Goal: Information Seeking & Learning: Check status

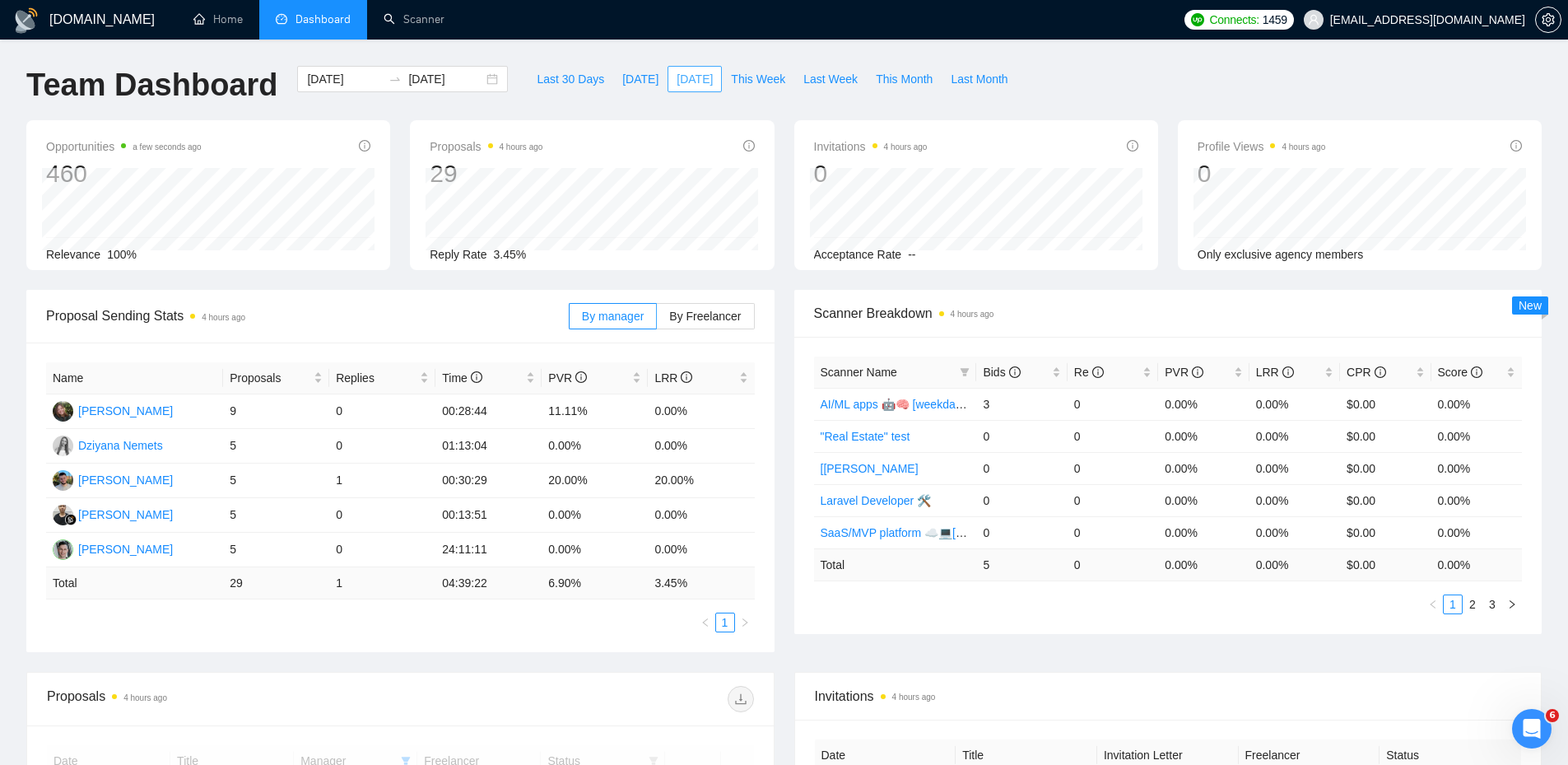
click at [677, 75] on span "[DATE]" at bounding box center [695, 79] width 36 height 19
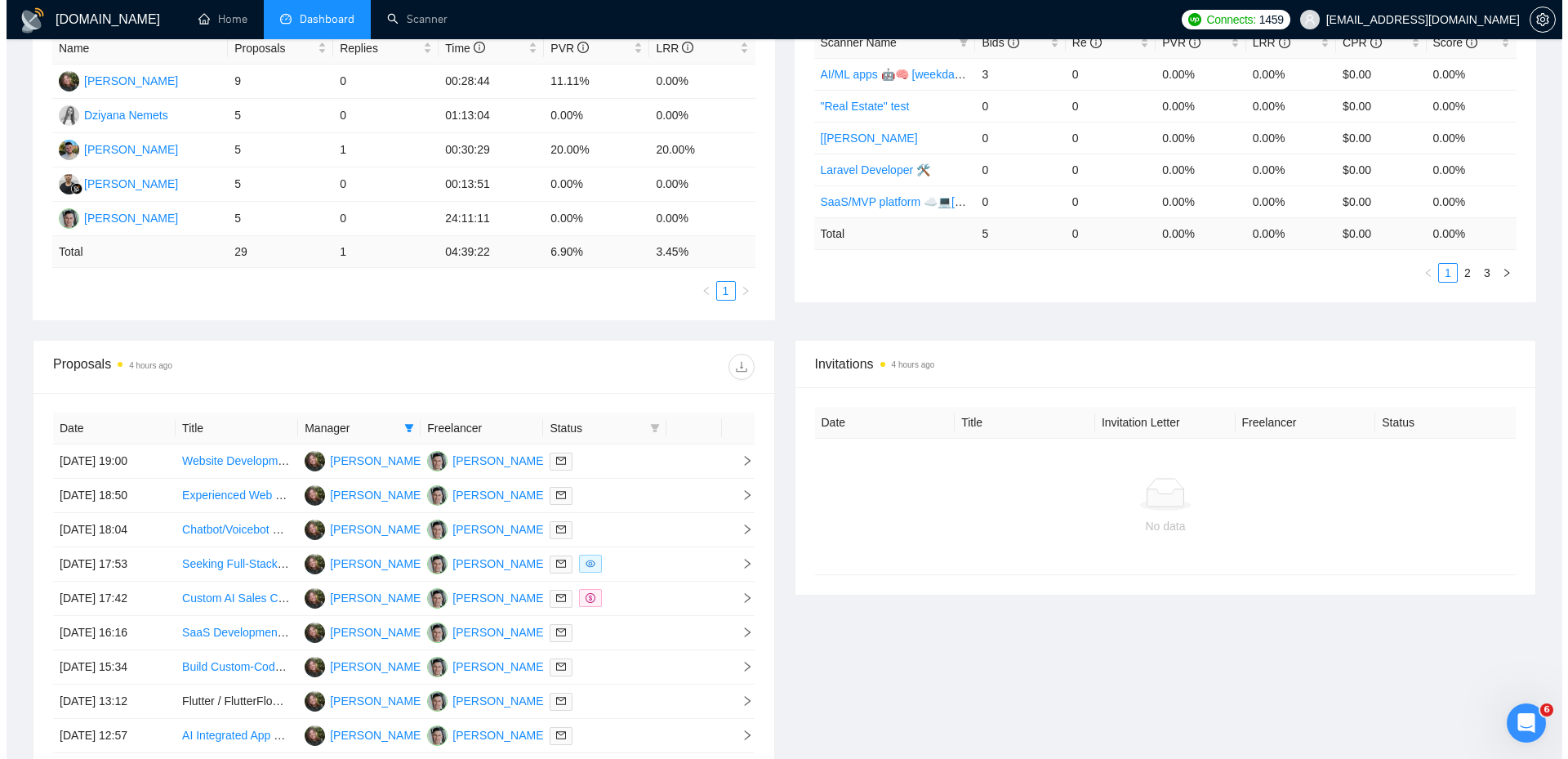
scroll to position [408, 0]
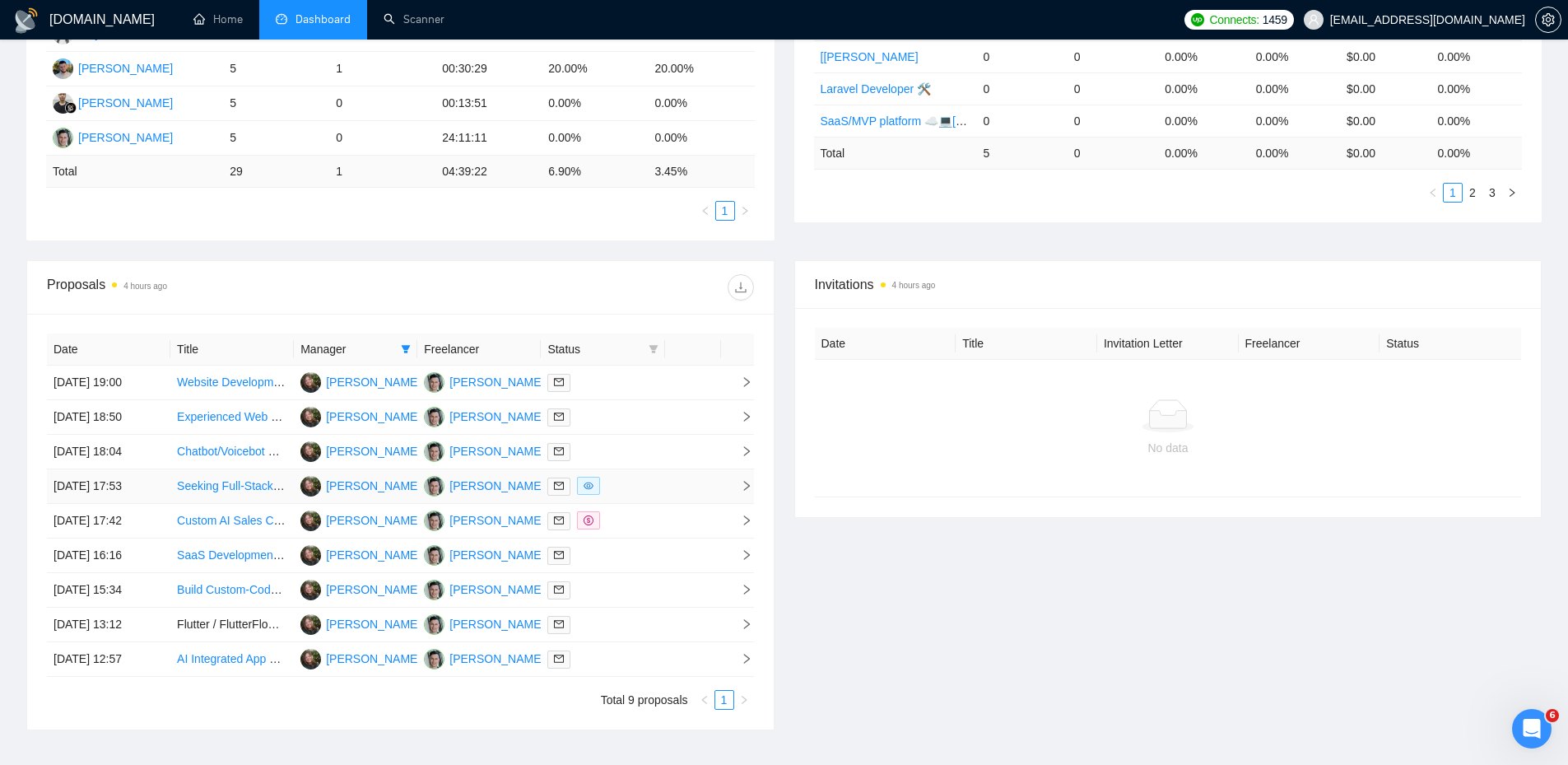
click at [628, 485] on div at bounding box center [602, 486] width 110 height 19
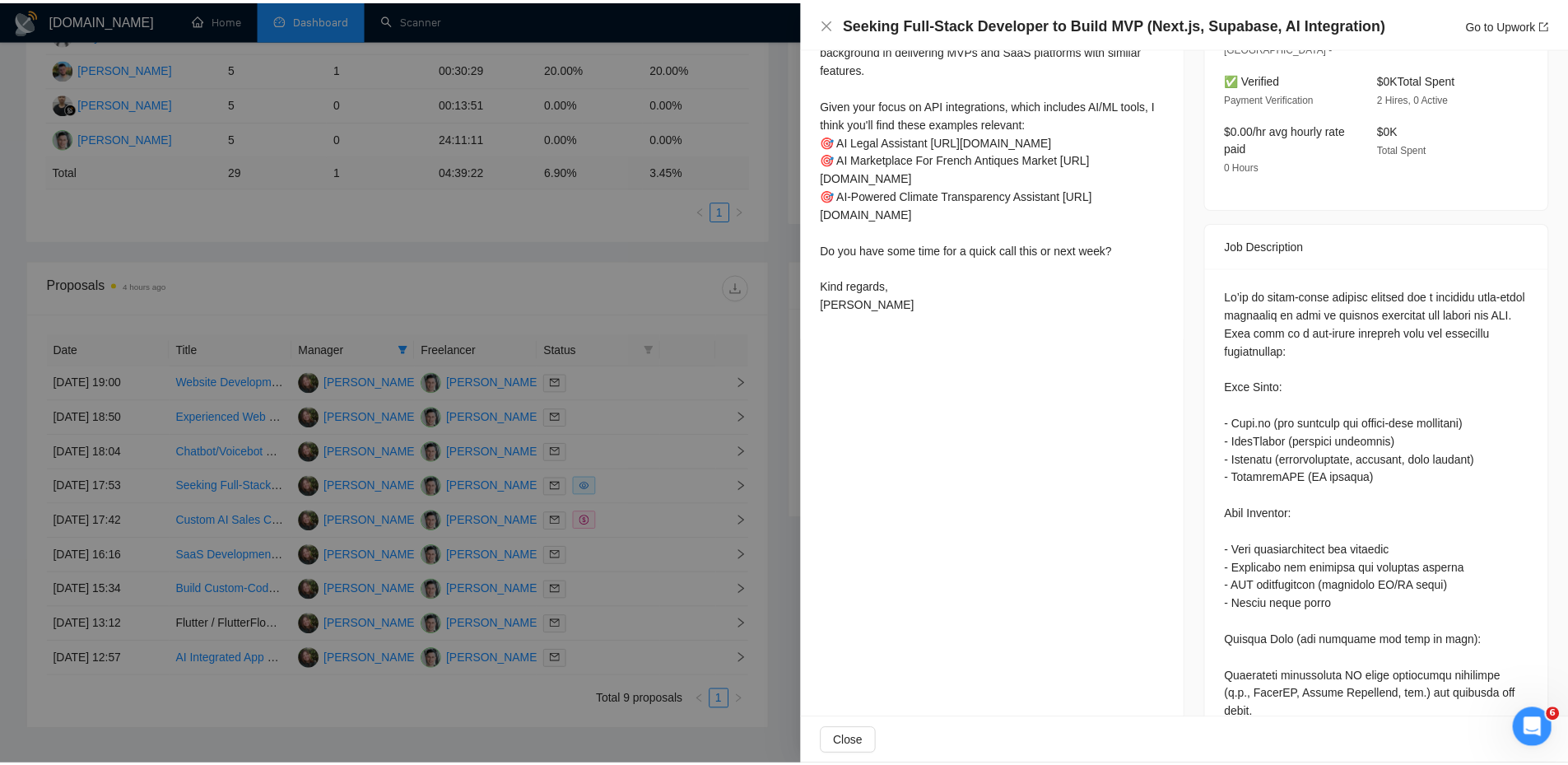
scroll to position [812, 0]
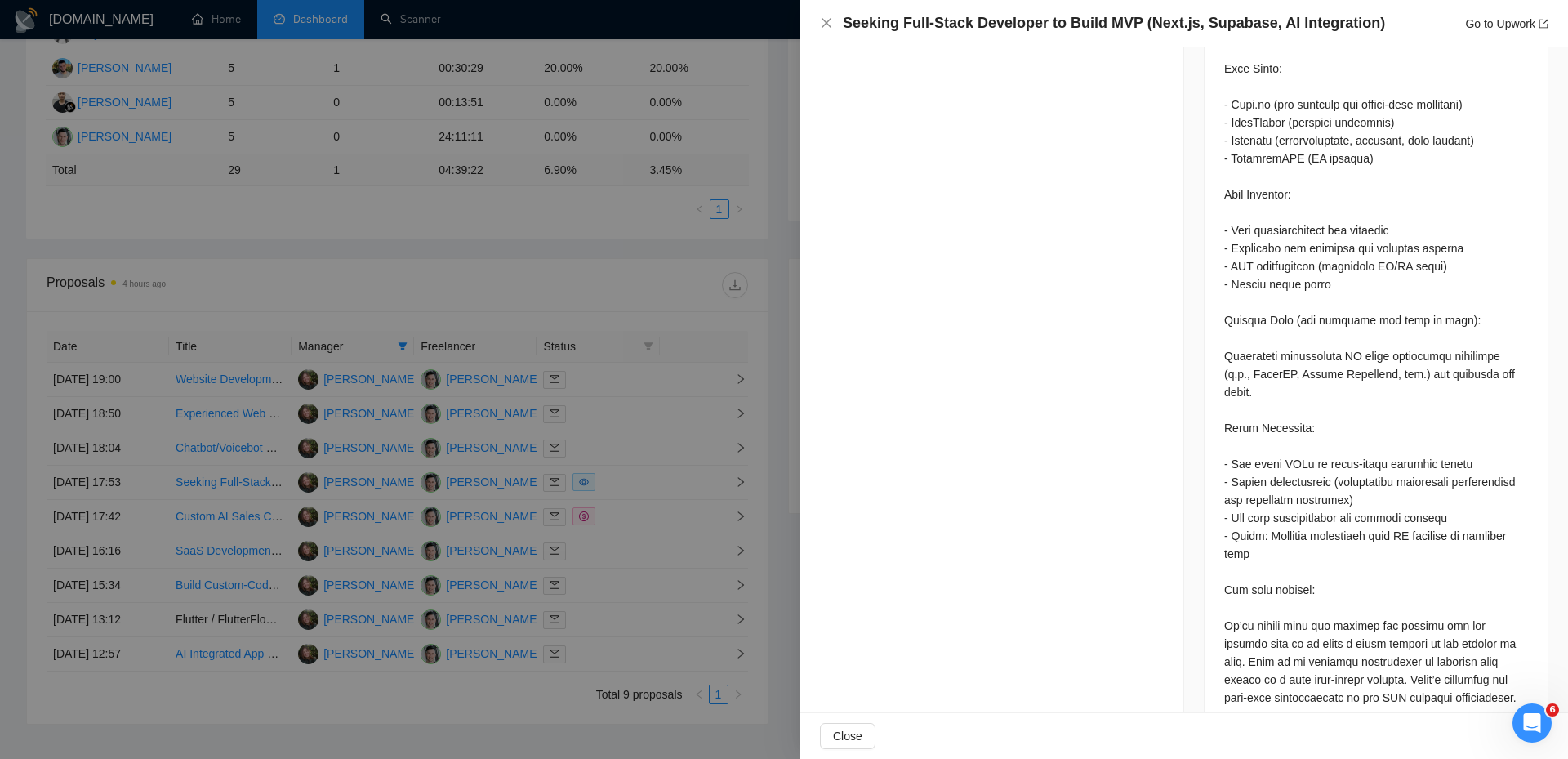
click at [729, 421] on div at bounding box center [784, 379] width 1568 height 759
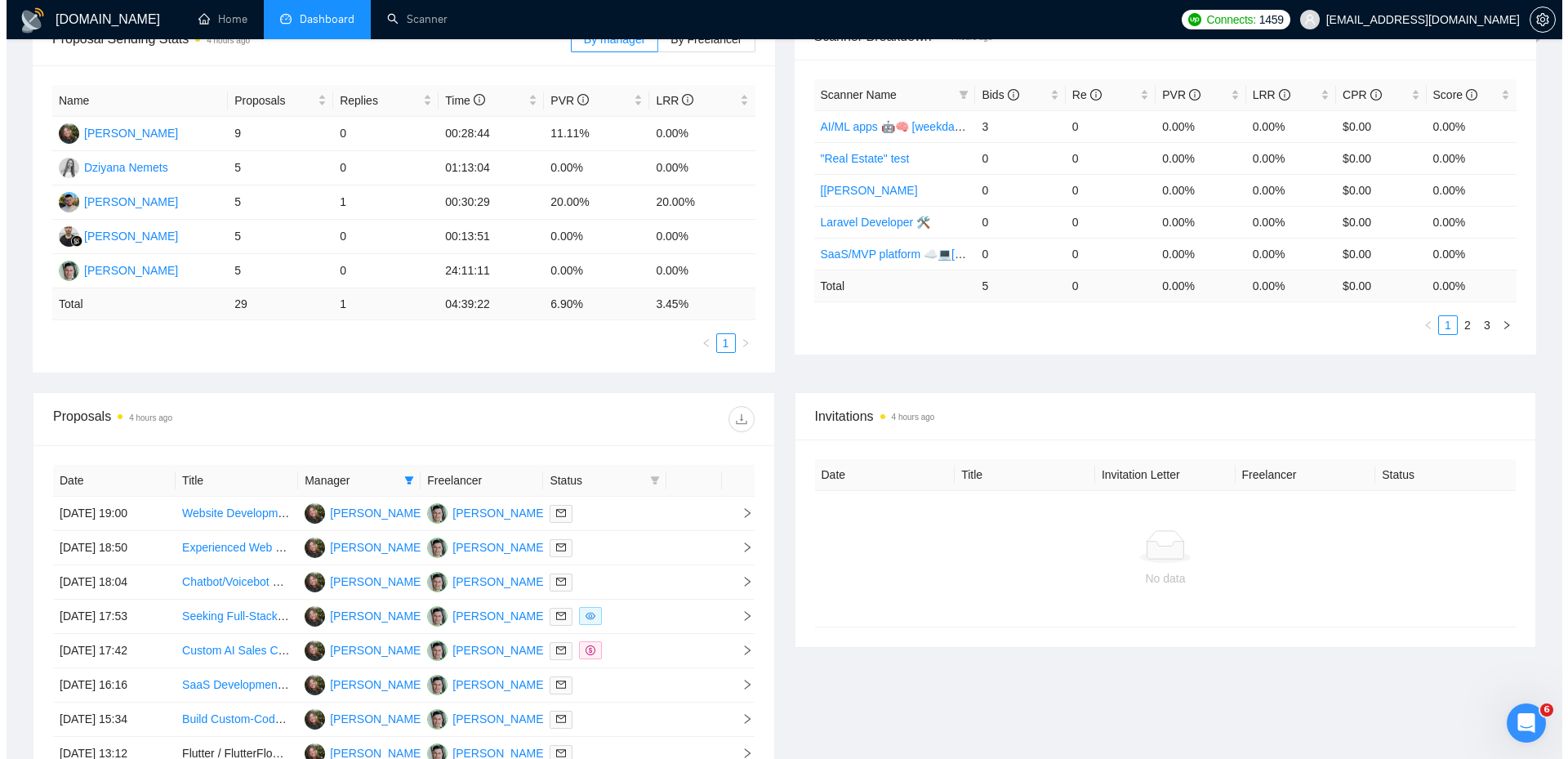
scroll to position [245, 0]
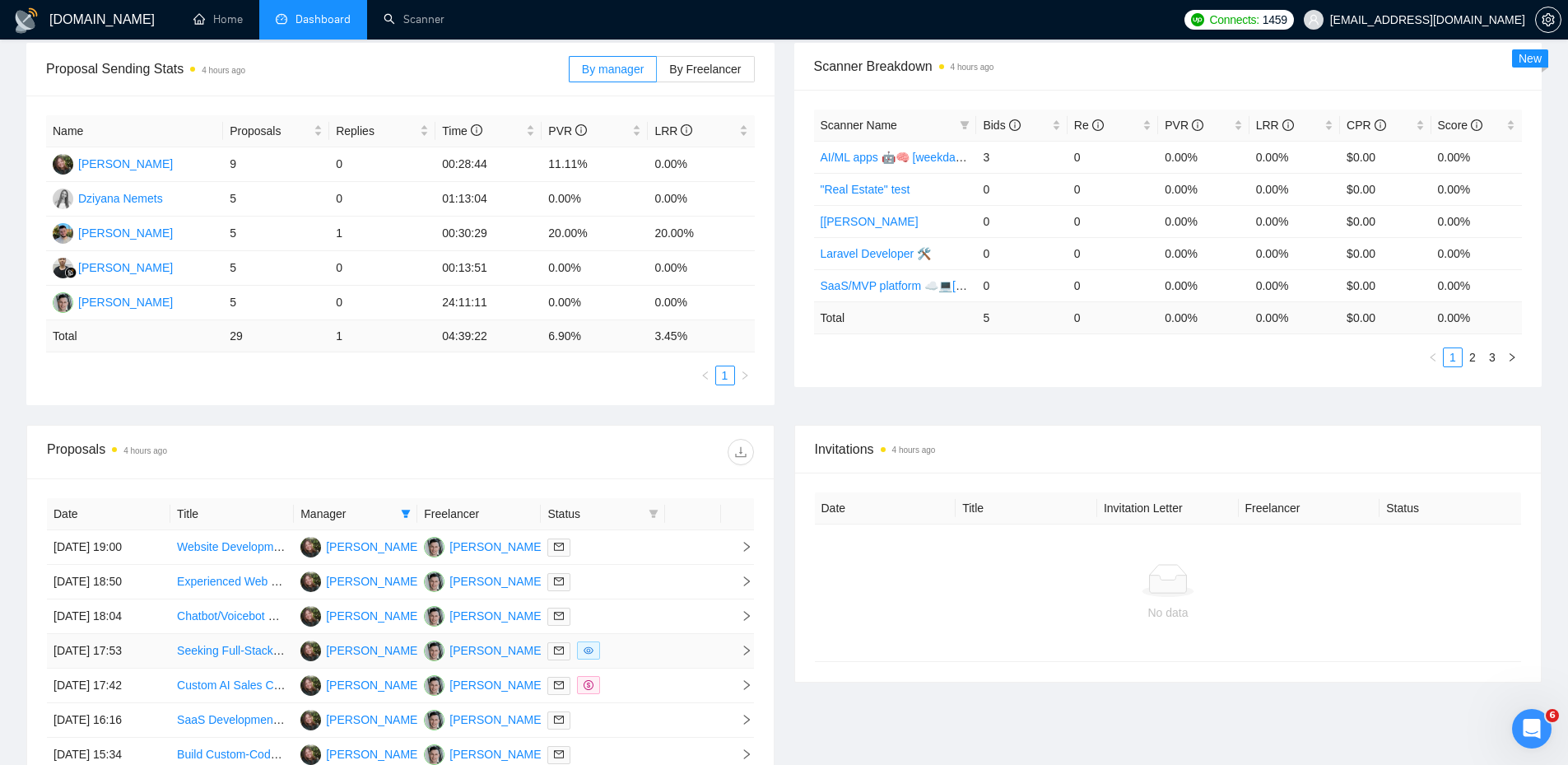
click at [648, 641] on div at bounding box center [602, 650] width 110 height 19
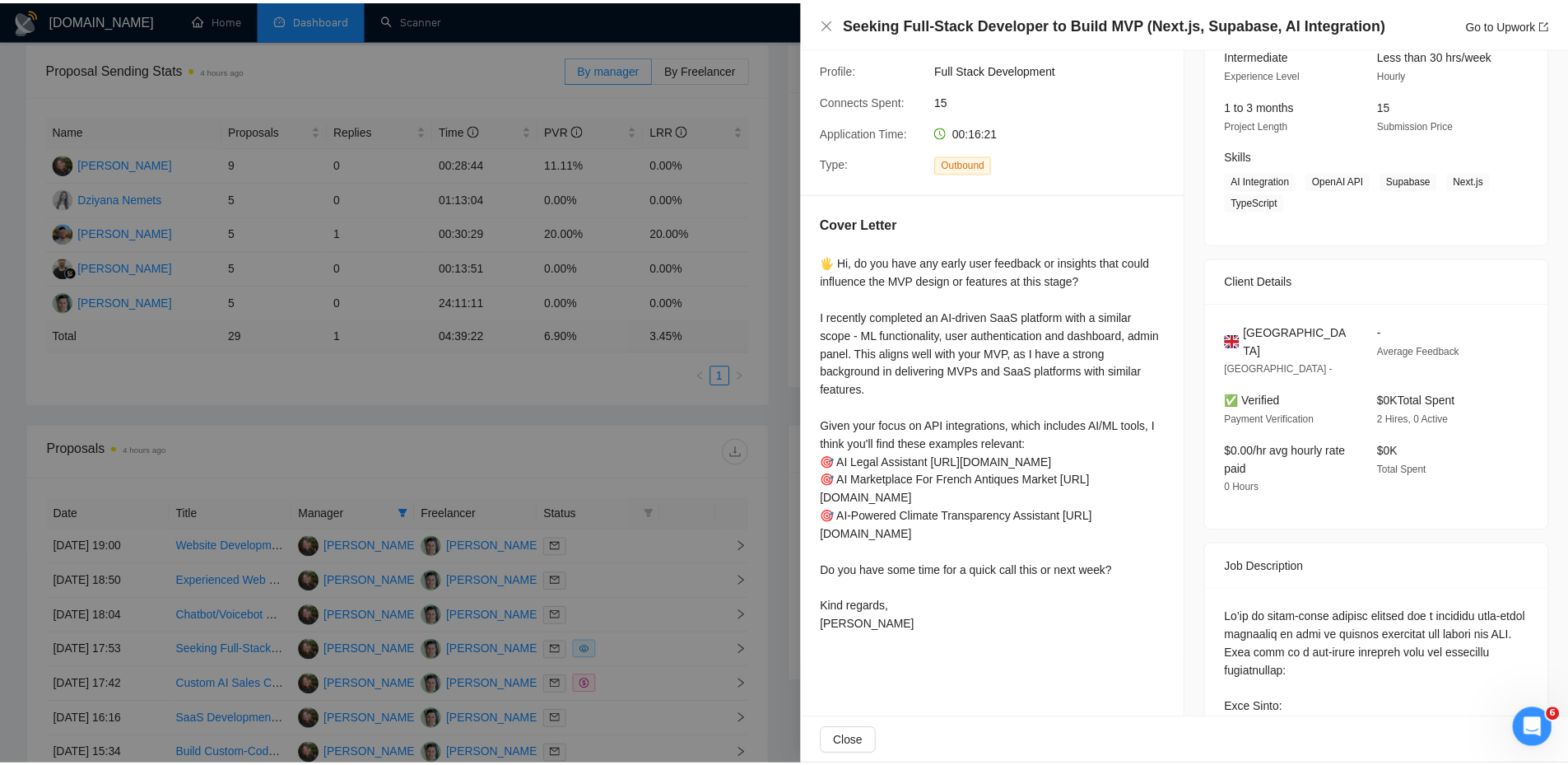
scroll to position [0, 0]
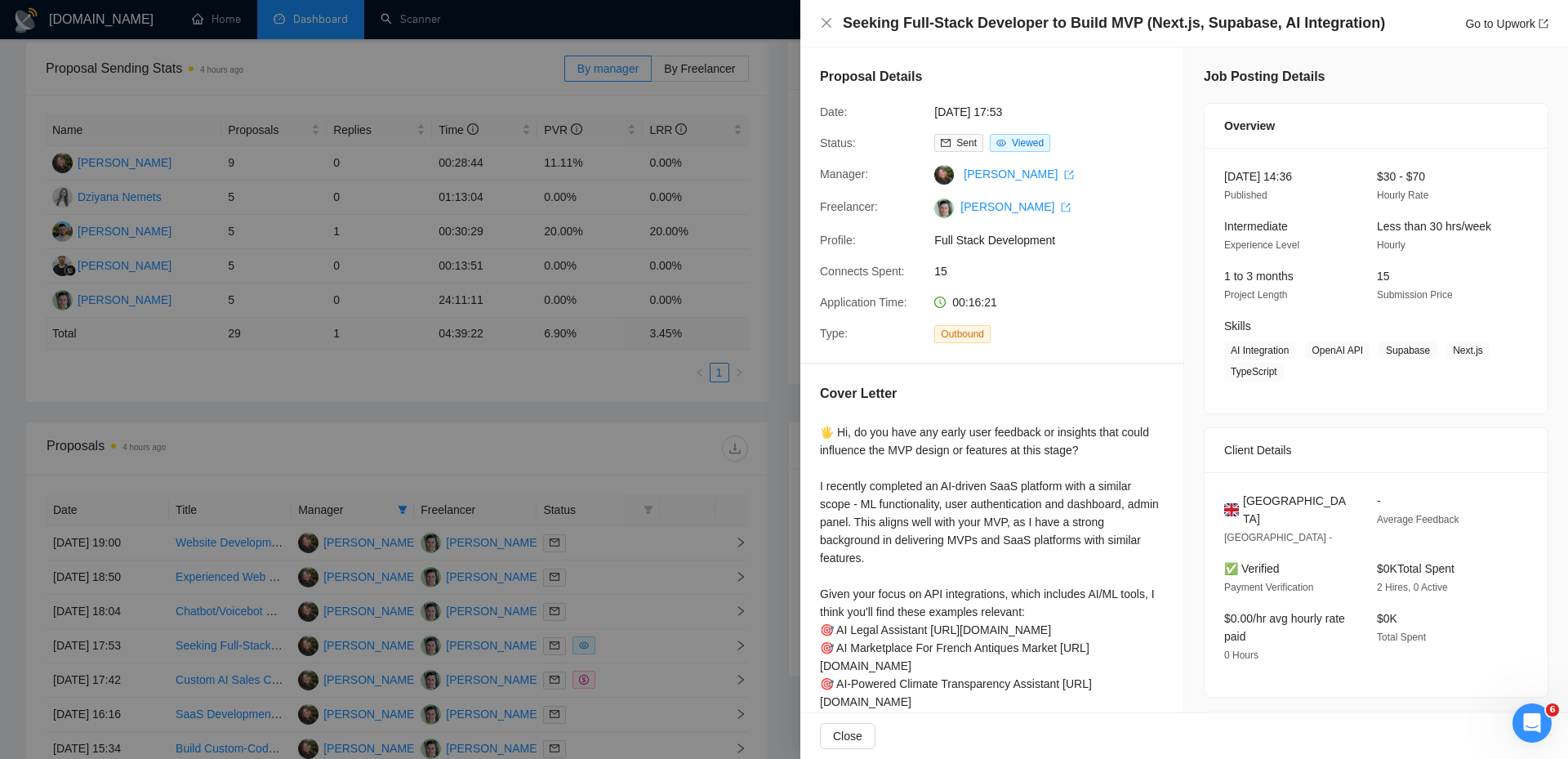
click at [415, 444] on div at bounding box center [784, 379] width 1568 height 759
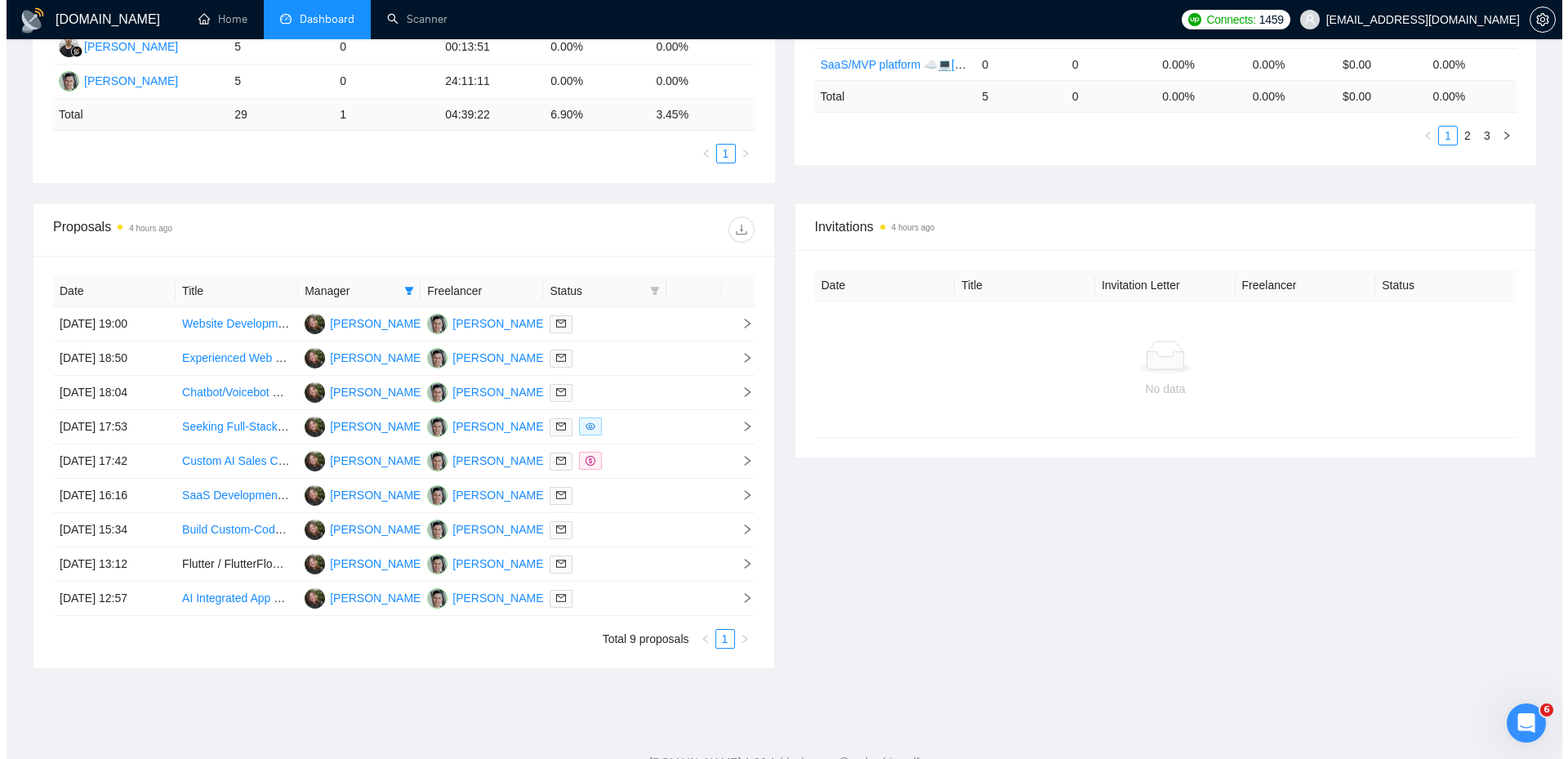
scroll to position [520, 0]
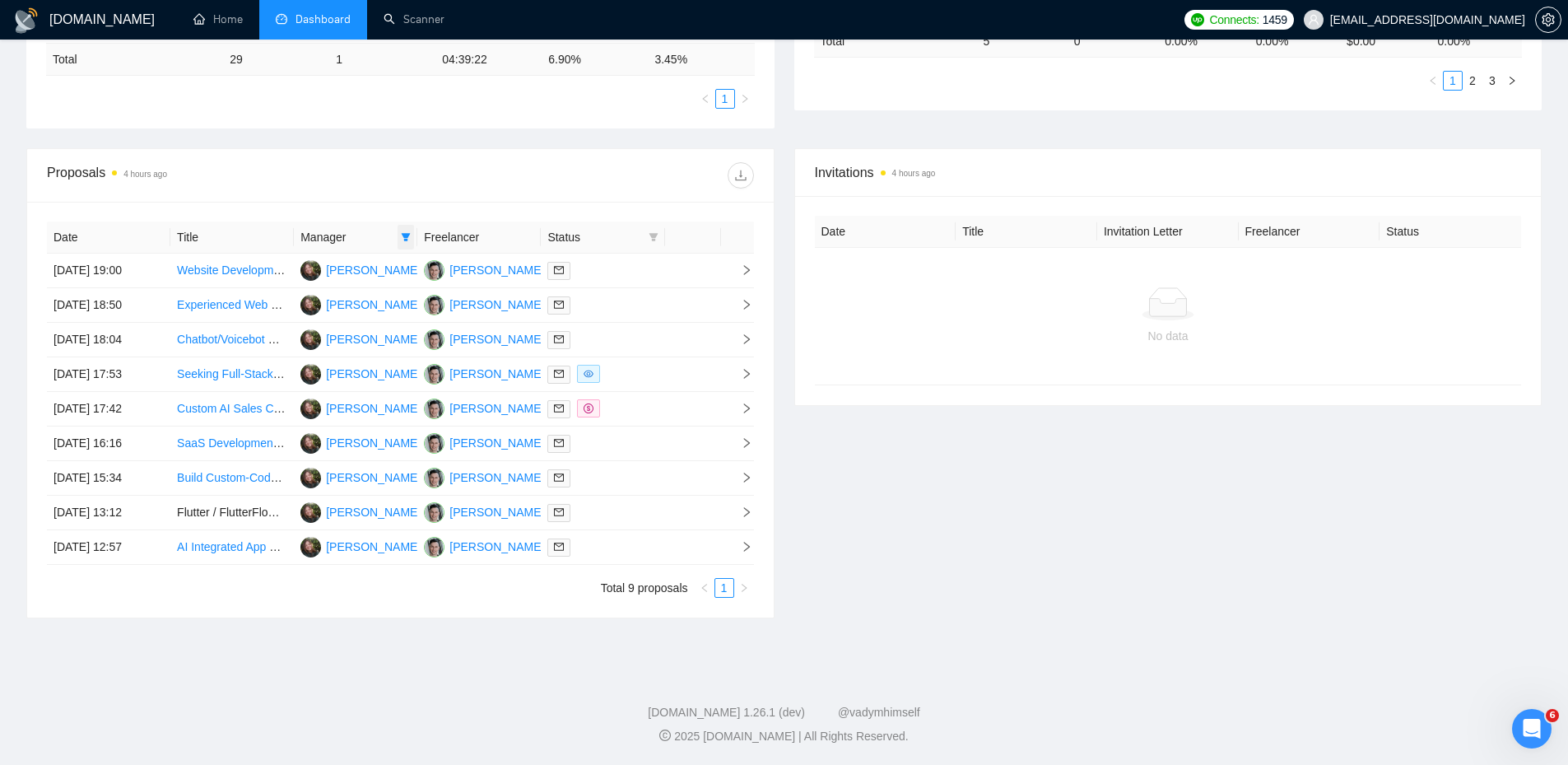
click at [405, 238] on icon "filter" at bounding box center [405, 237] width 10 height 10
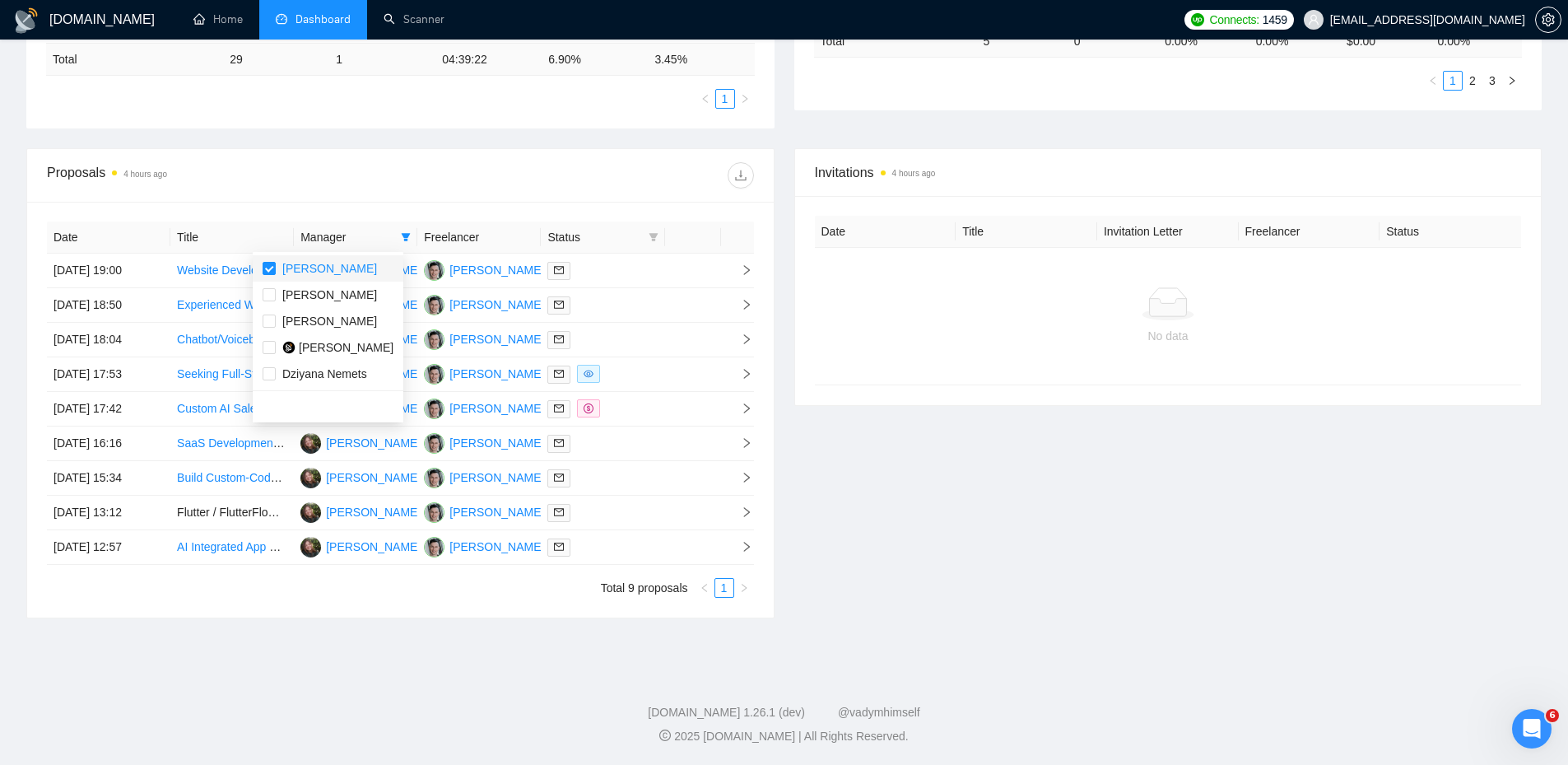
click at [339, 270] on span "[PERSON_NAME]" at bounding box center [329, 268] width 95 height 13
checkbox input "false"
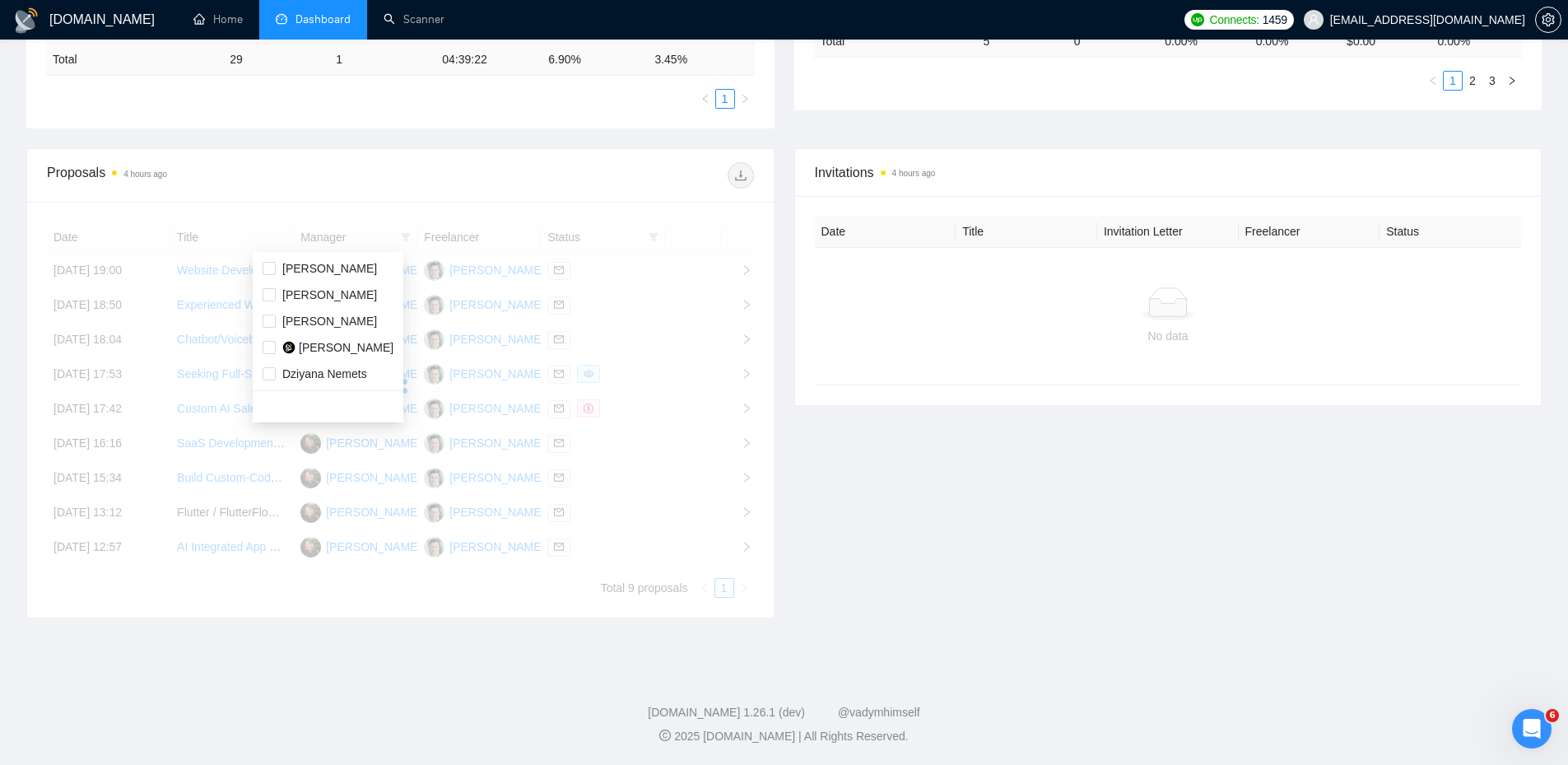
click at [387, 175] on div "Proposals 4 hours ago" at bounding box center [224, 175] width 354 height 26
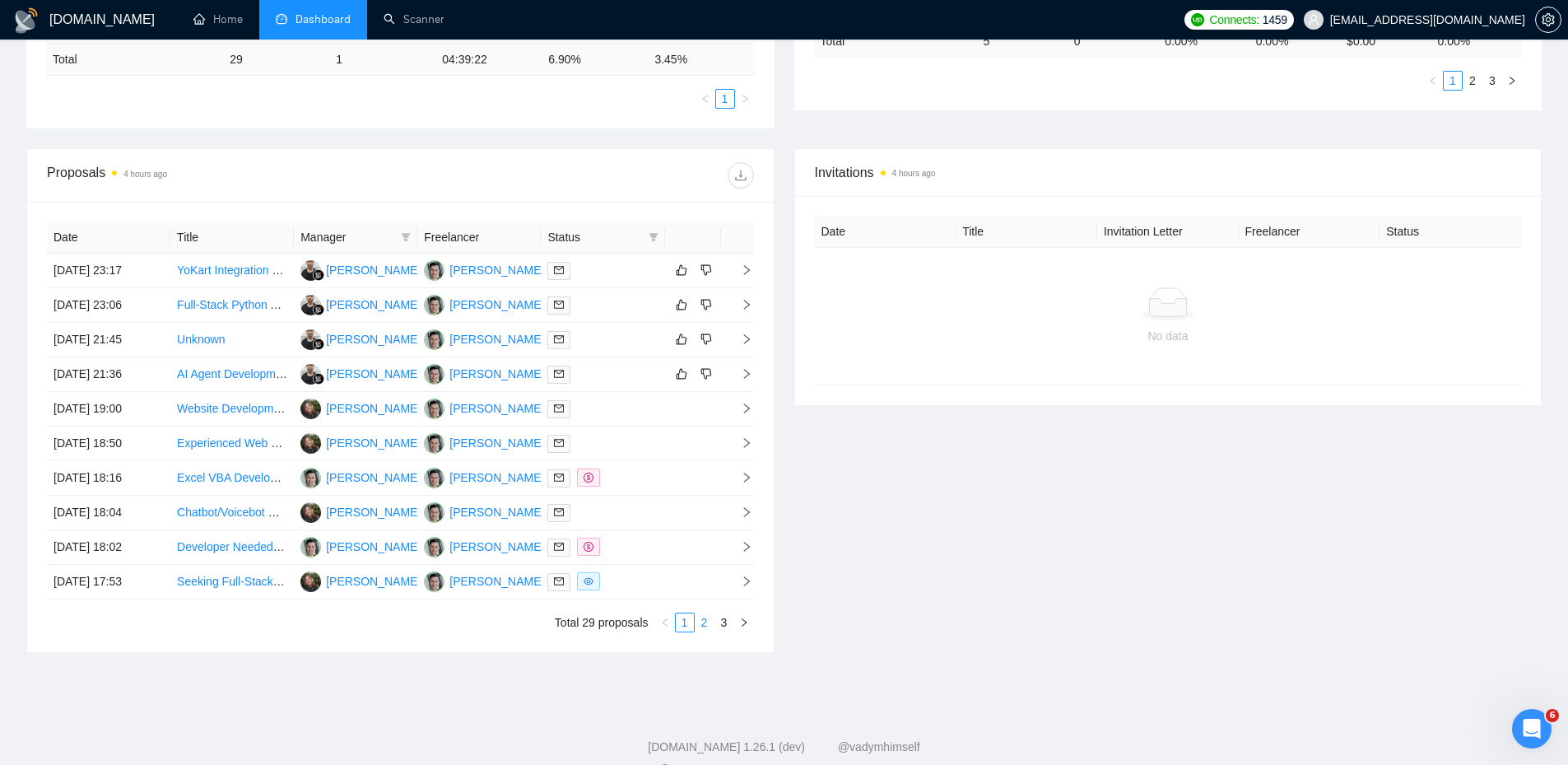
click at [703, 626] on link "2" at bounding box center [704, 622] width 19 height 19
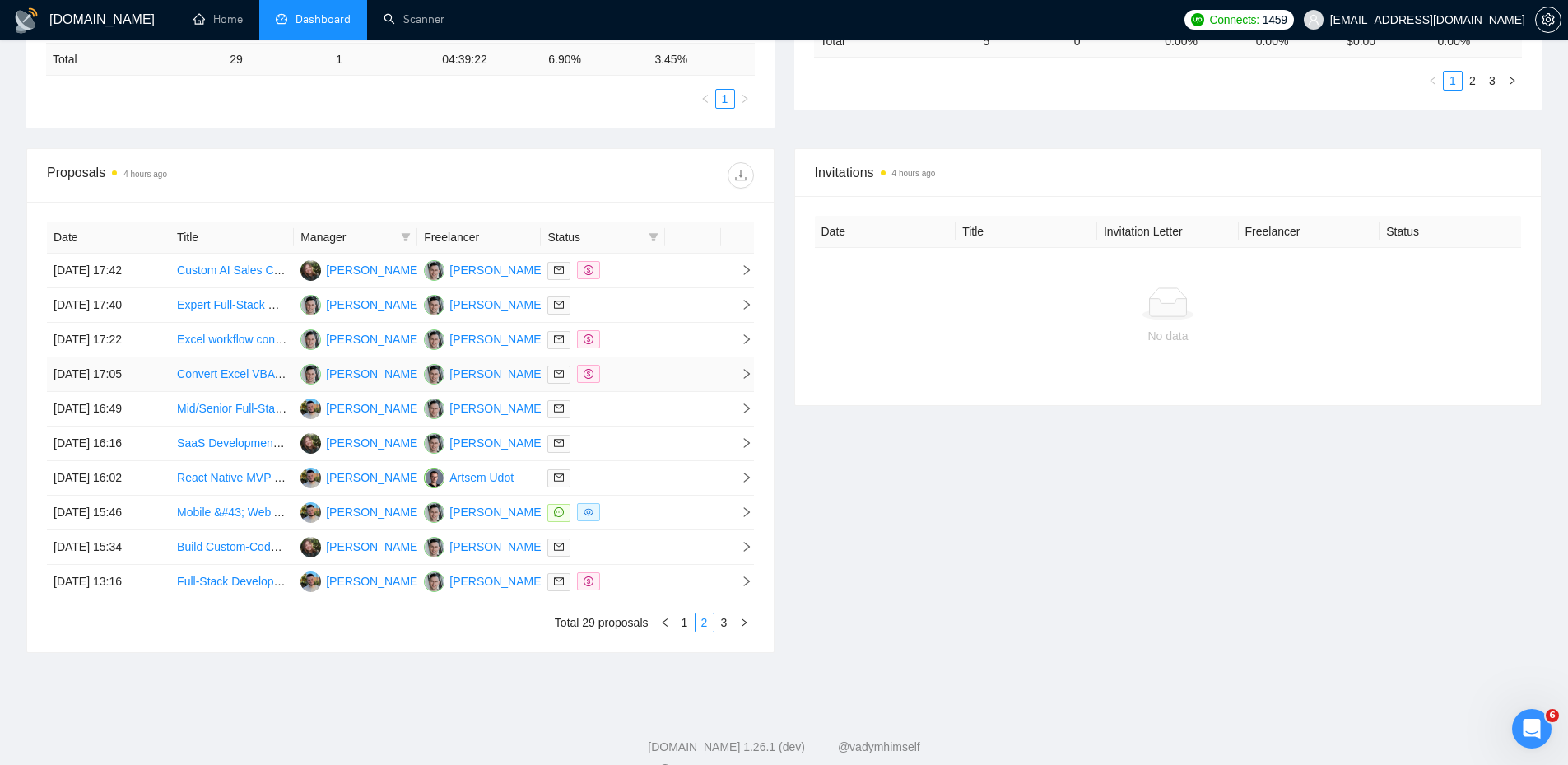
click at [667, 382] on td at bounding box center [693, 374] width 56 height 34
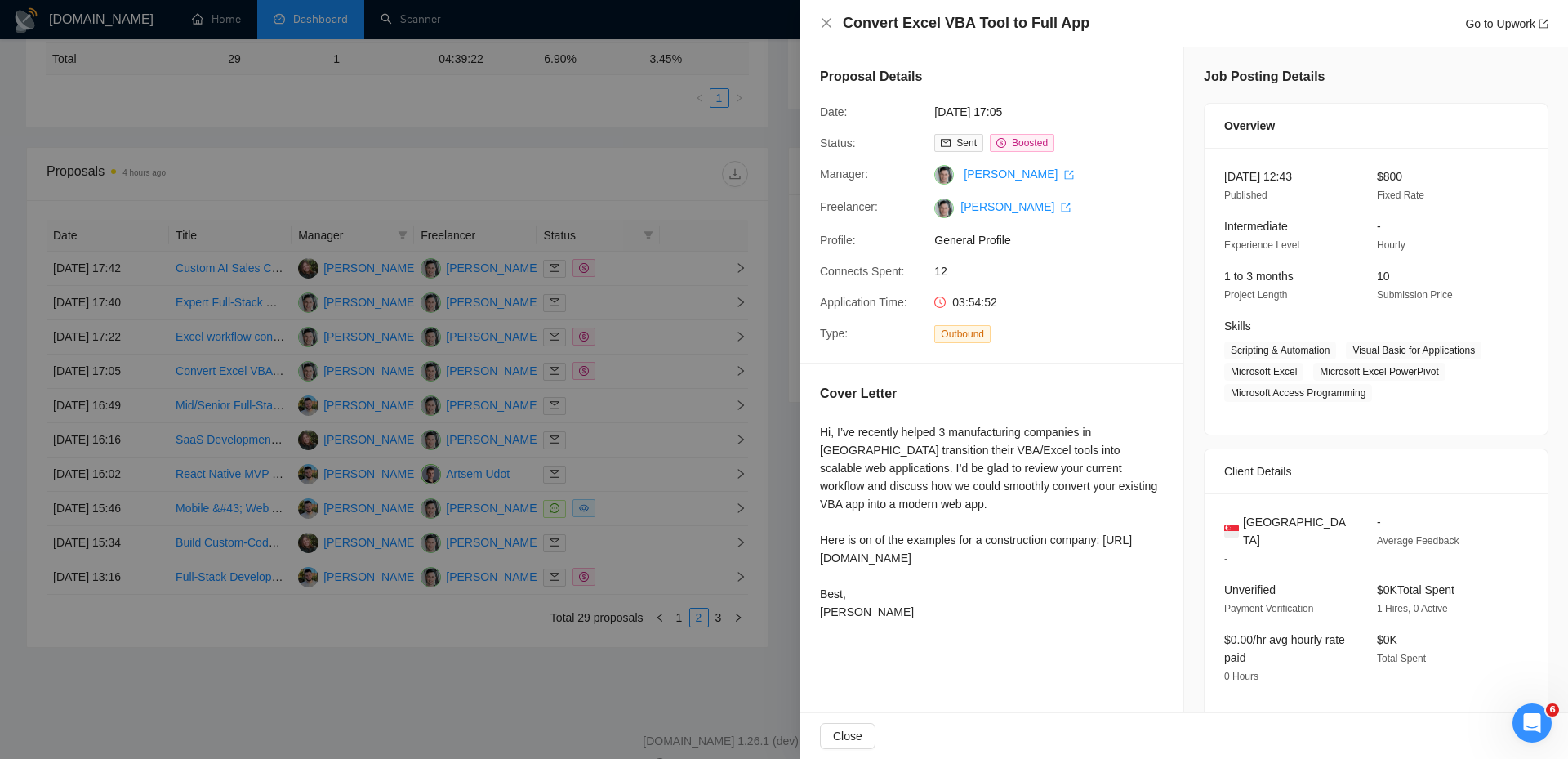
click at [780, 423] on div at bounding box center [784, 379] width 1568 height 759
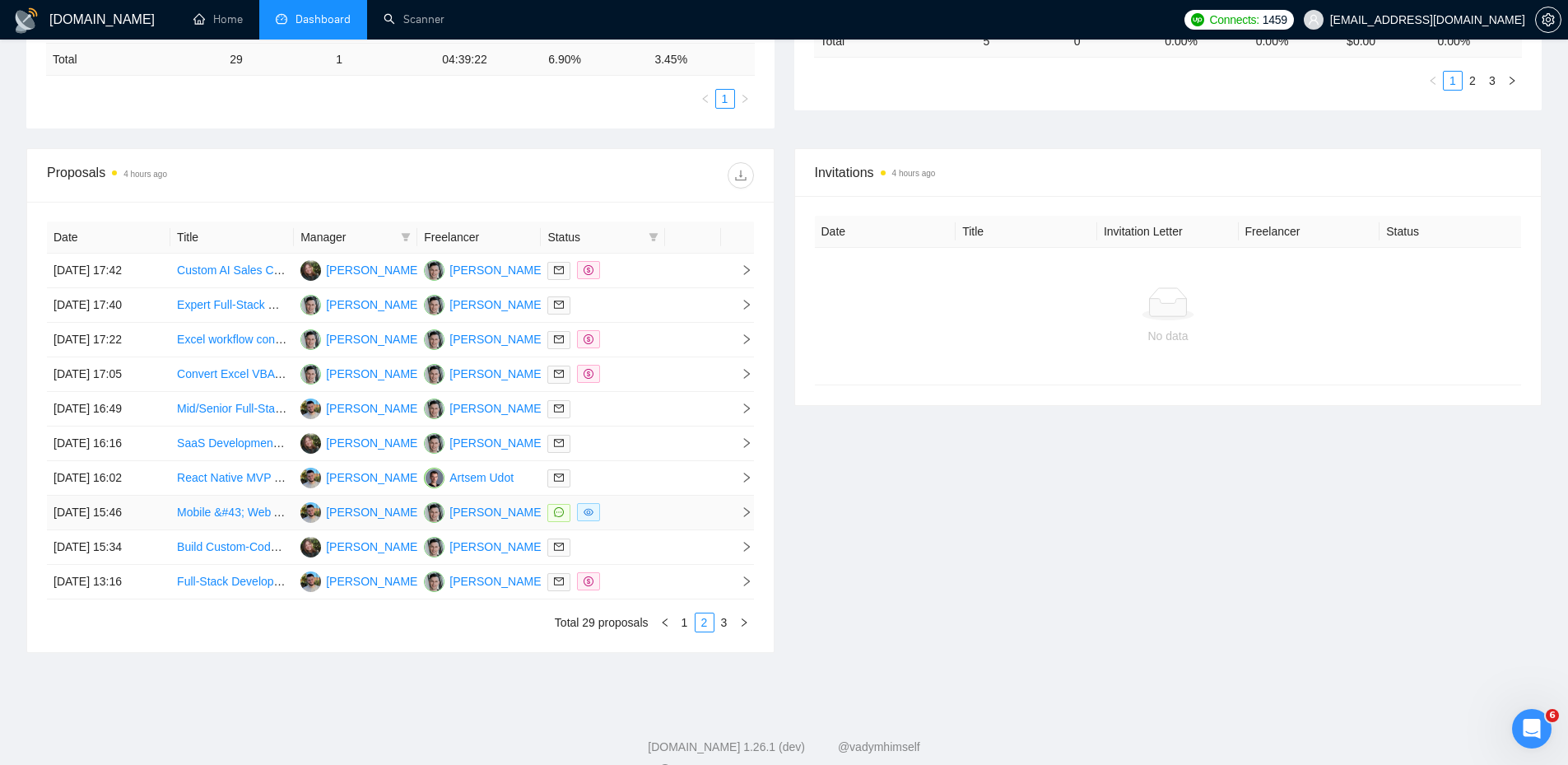
click at [662, 510] on td at bounding box center [603, 512] width 123 height 34
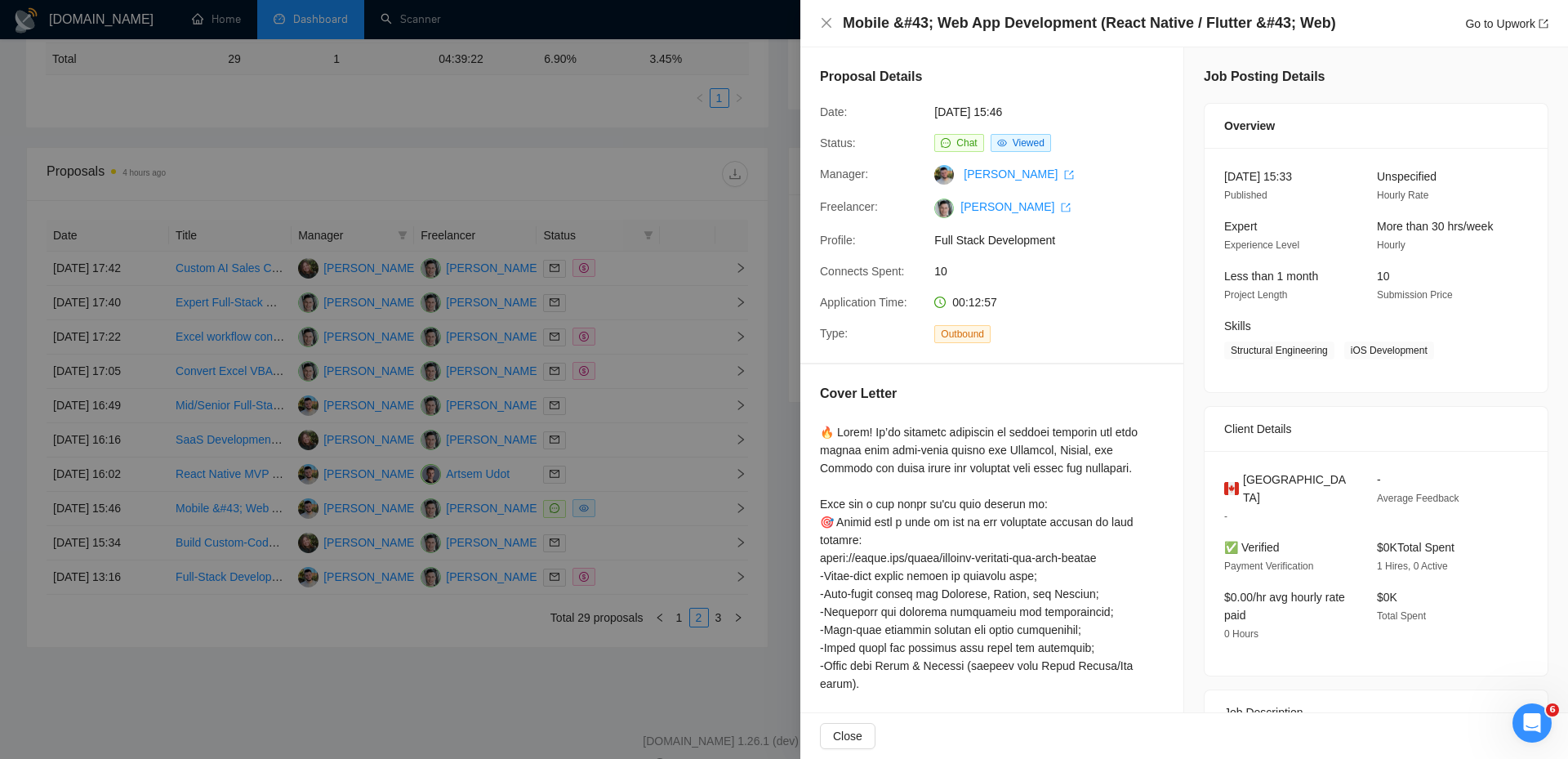
click at [739, 216] on div at bounding box center [784, 379] width 1568 height 759
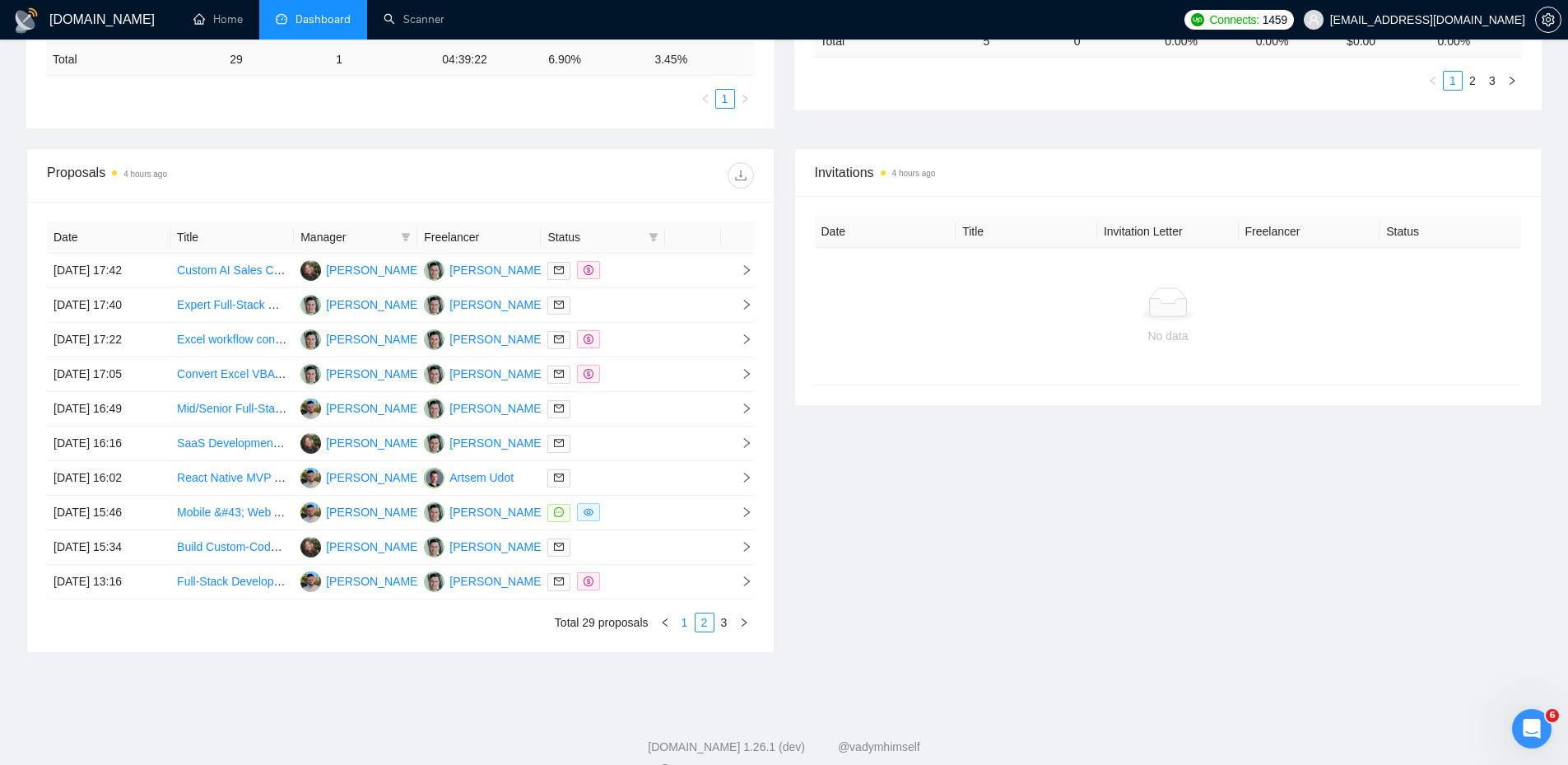
click at [682, 617] on link "1" at bounding box center [685, 622] width 19 height 19
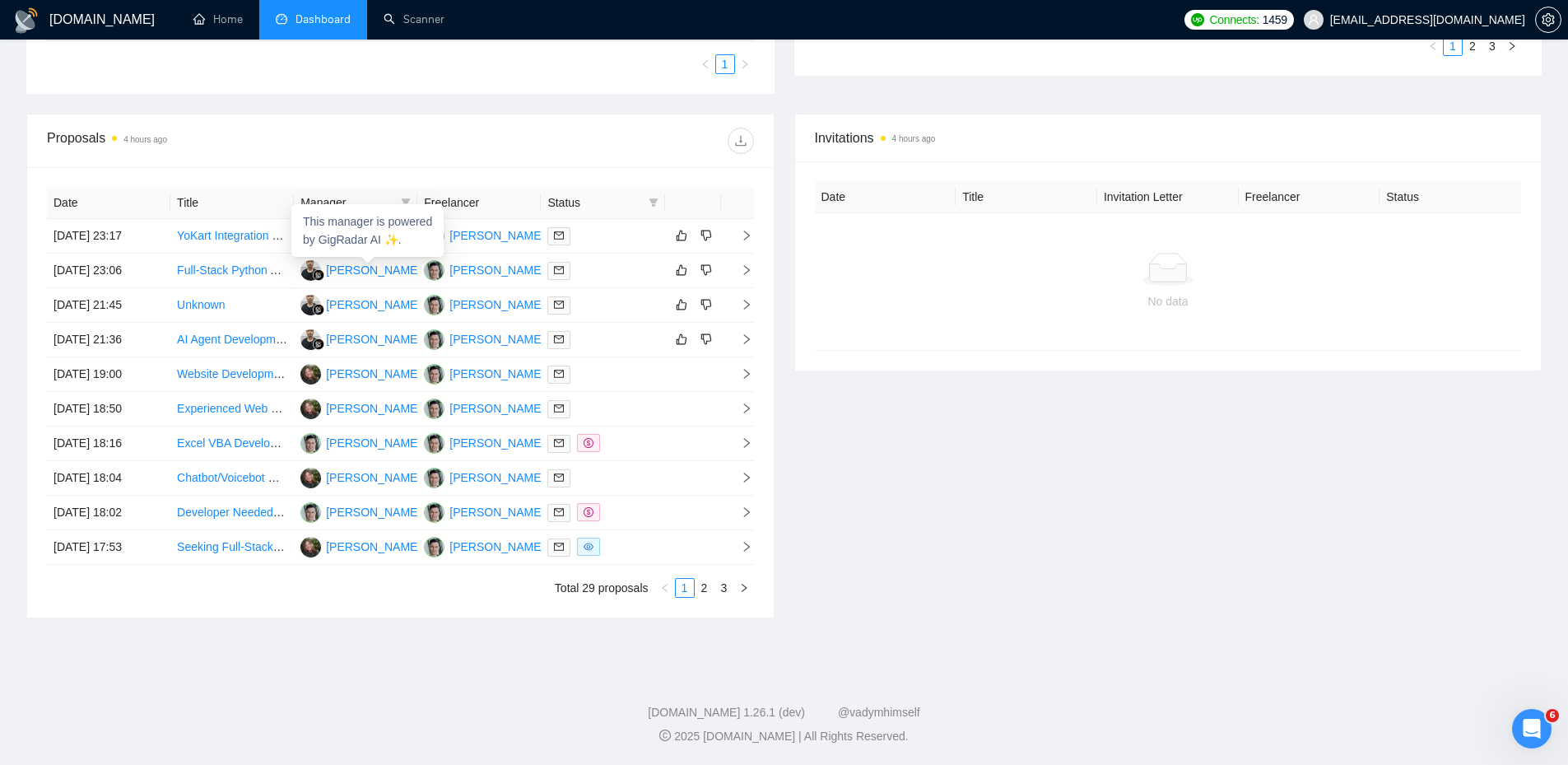
scroll to position [229, 0]
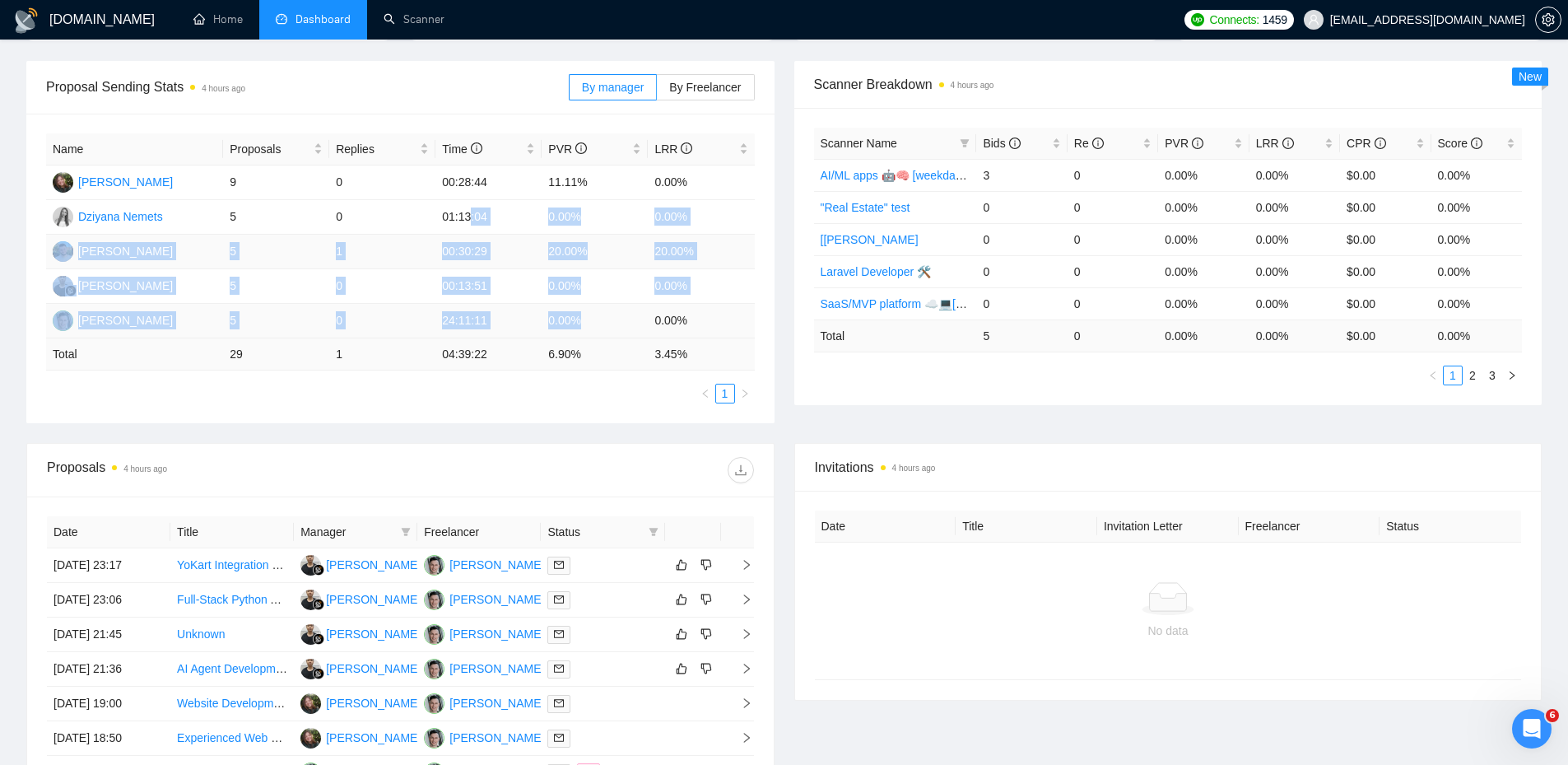
drag, startPoint x: 468, startPoint y: 221, endPoint x: 604, endPoint y: 327, distance: 172.4
click at [604, 327] on tbody "[PERSON_NAME] 9 0 00:28:44 11.11% 0.00% Dziyana Nemets 5 0 01:13:04 0.00% 0.00%…" at bounding box center [401, 251] width 709 height 173
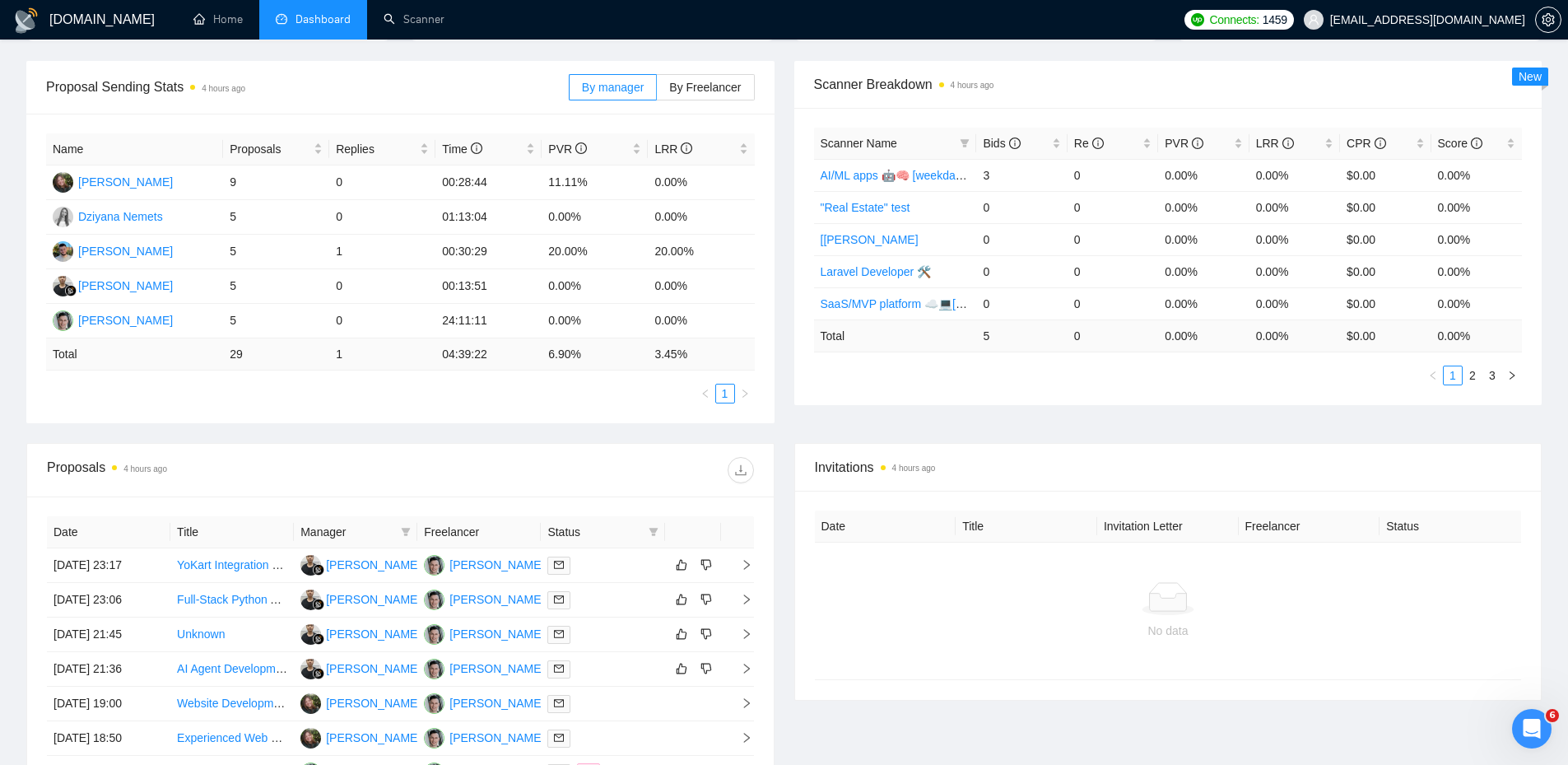
click at [639, 379] on div "Name Proposals Replies Time PVR LRR [PERSON_NAME] 9 0 00:28:44 11.11% 0.00% Dzi…" at bounding box center [401, 269] width 709 height 270
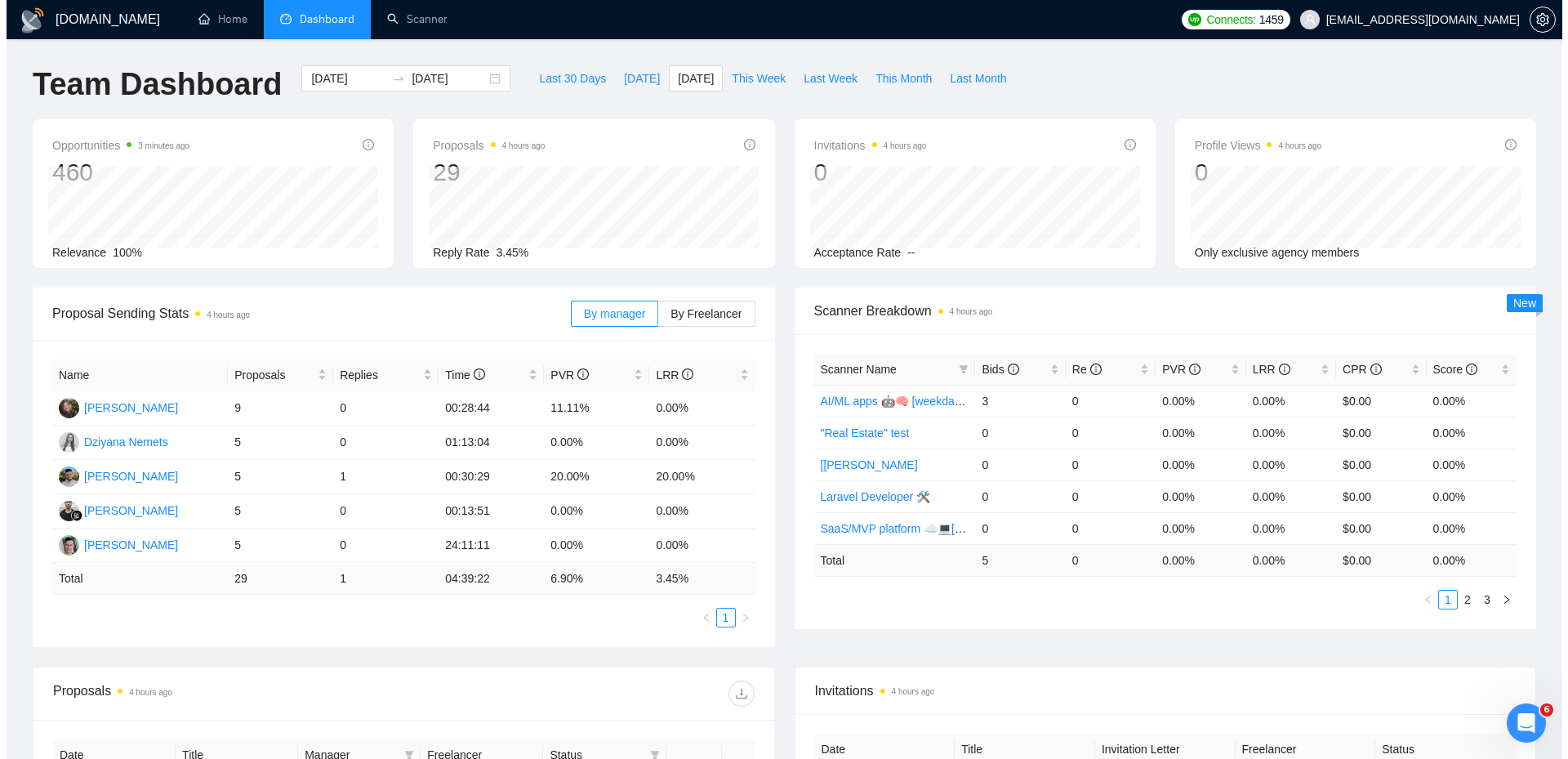
scroll to position [553, 0]
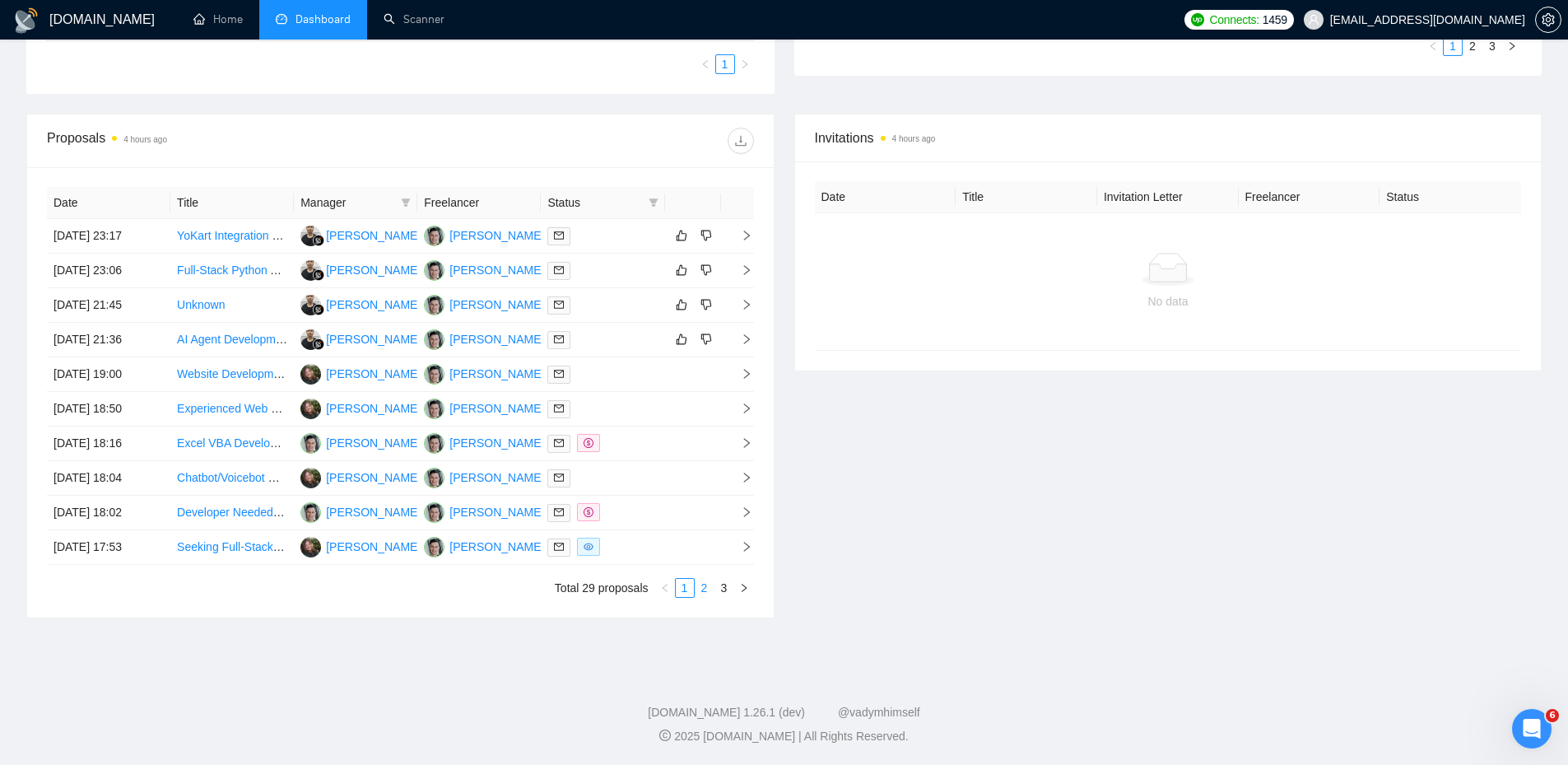
click at [700, 589] on link "2" at bounding box center [704, 587] width 19 height 19
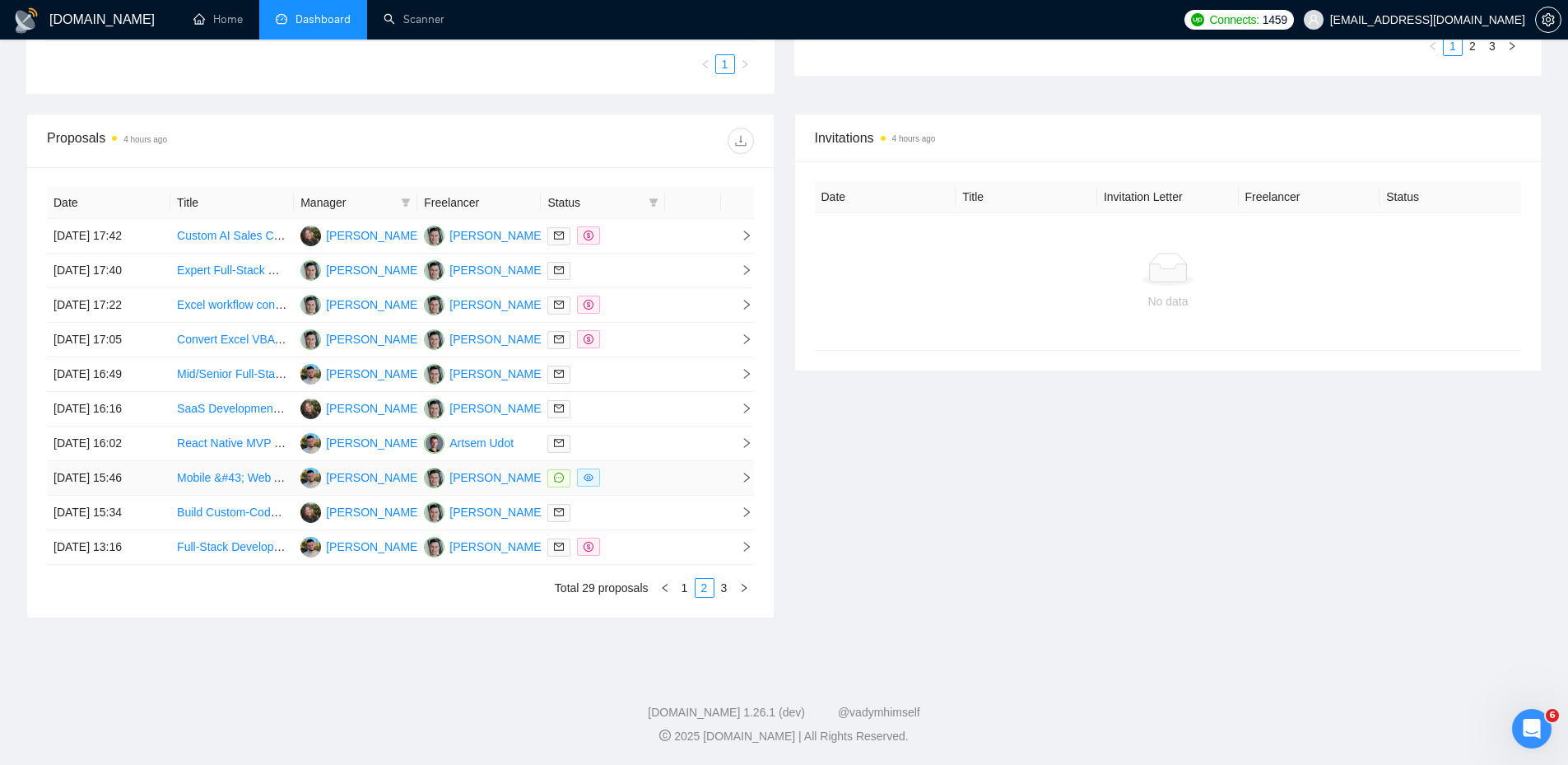
click at [644, 487] on div at bounding box center [602, 477] width 110 height 19
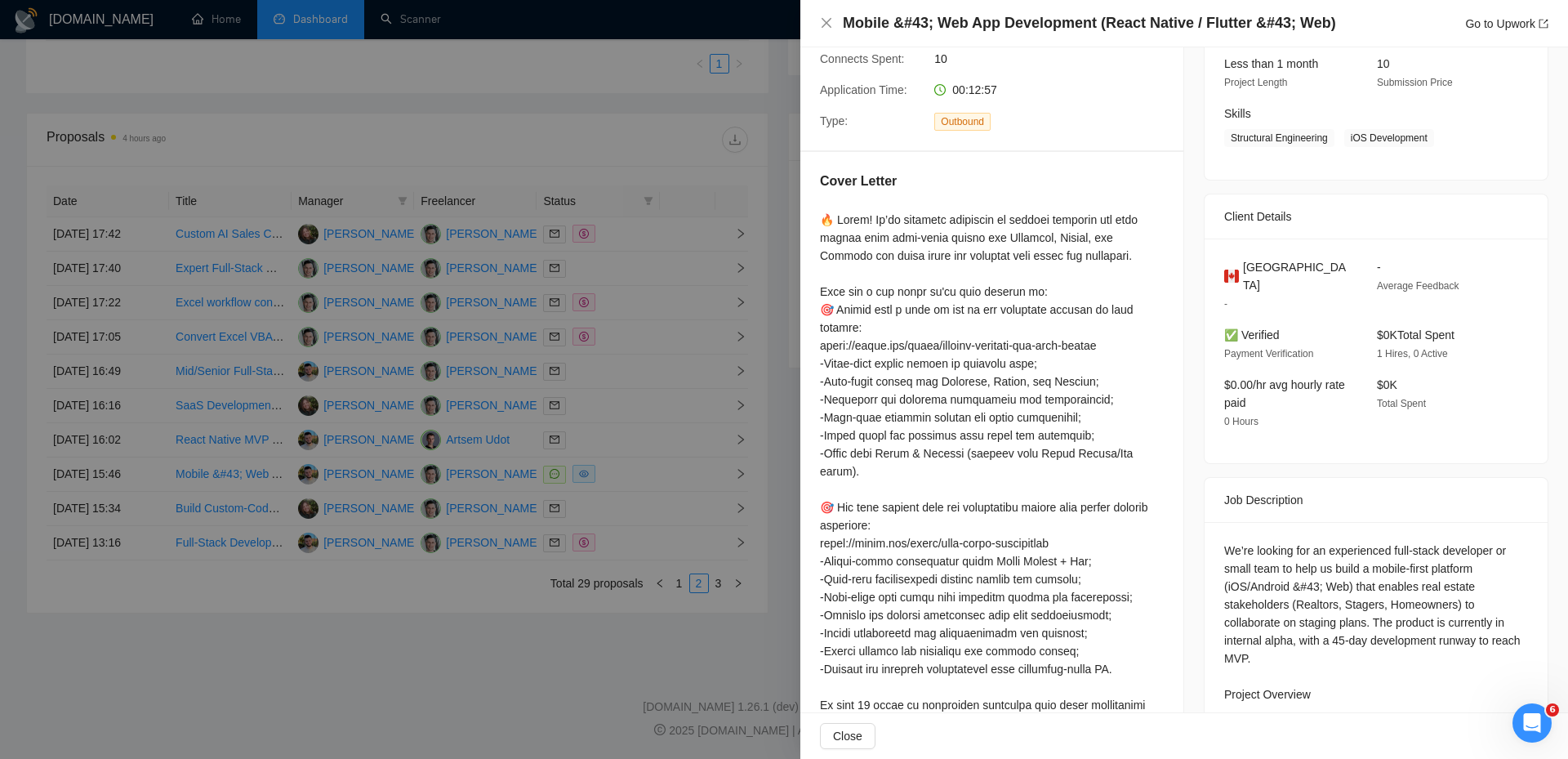
scroll to position [0, 0]
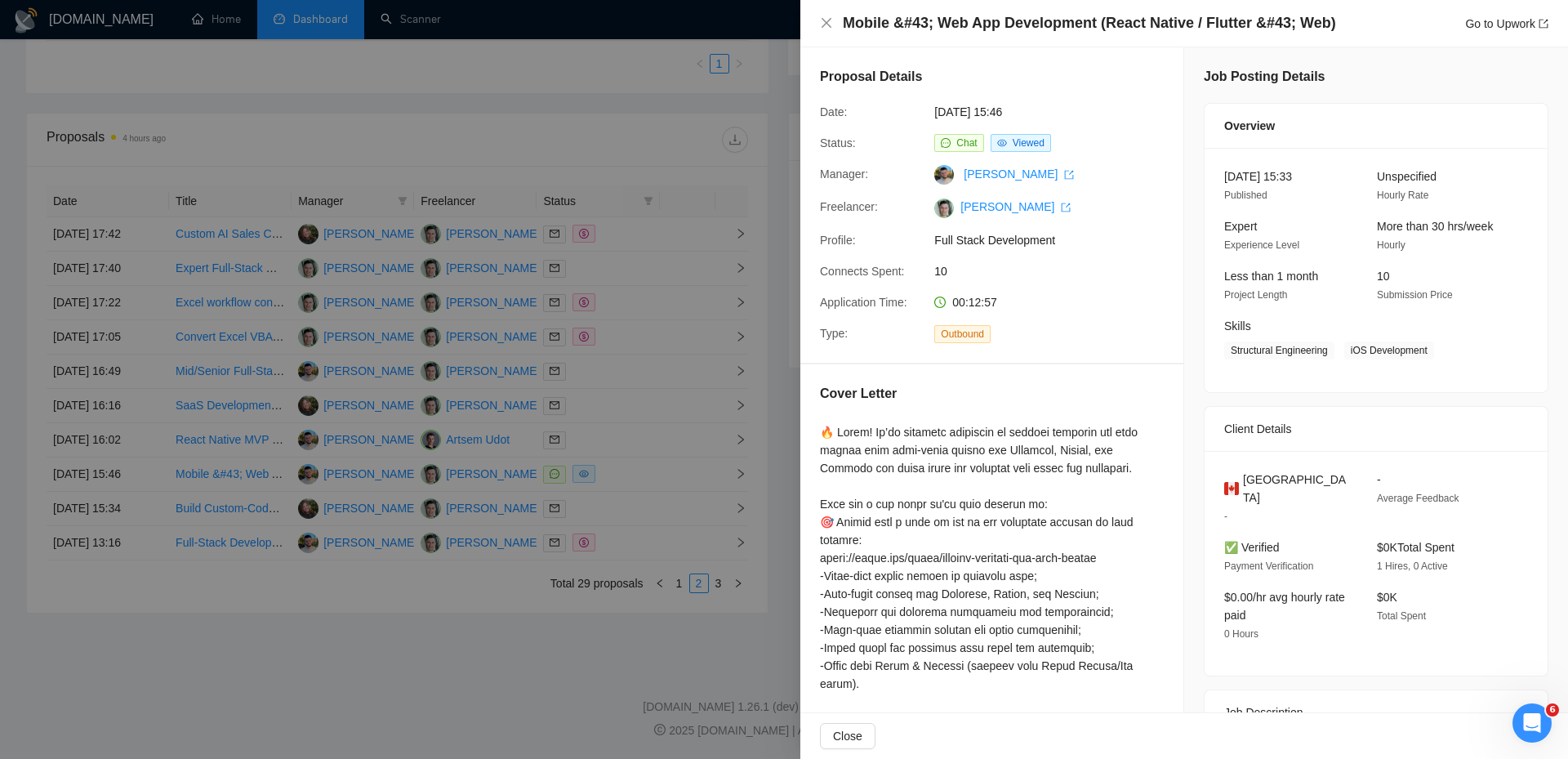
click at [542, 142] on div at bounding box center [784, 379] width 1568 height 759
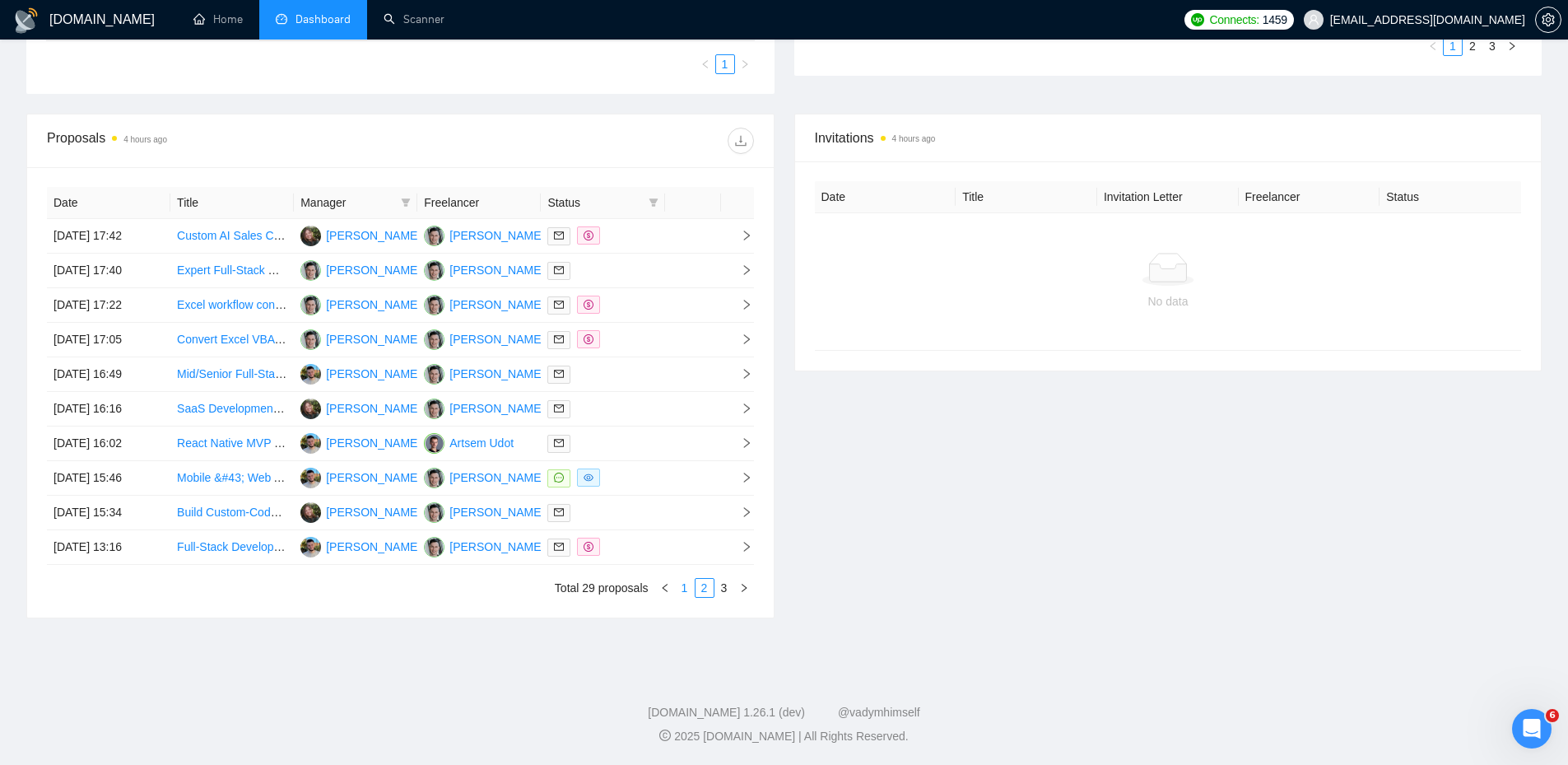
click at [679, 589] on link "1" at bounding box center [685, 587] width 19 height 19
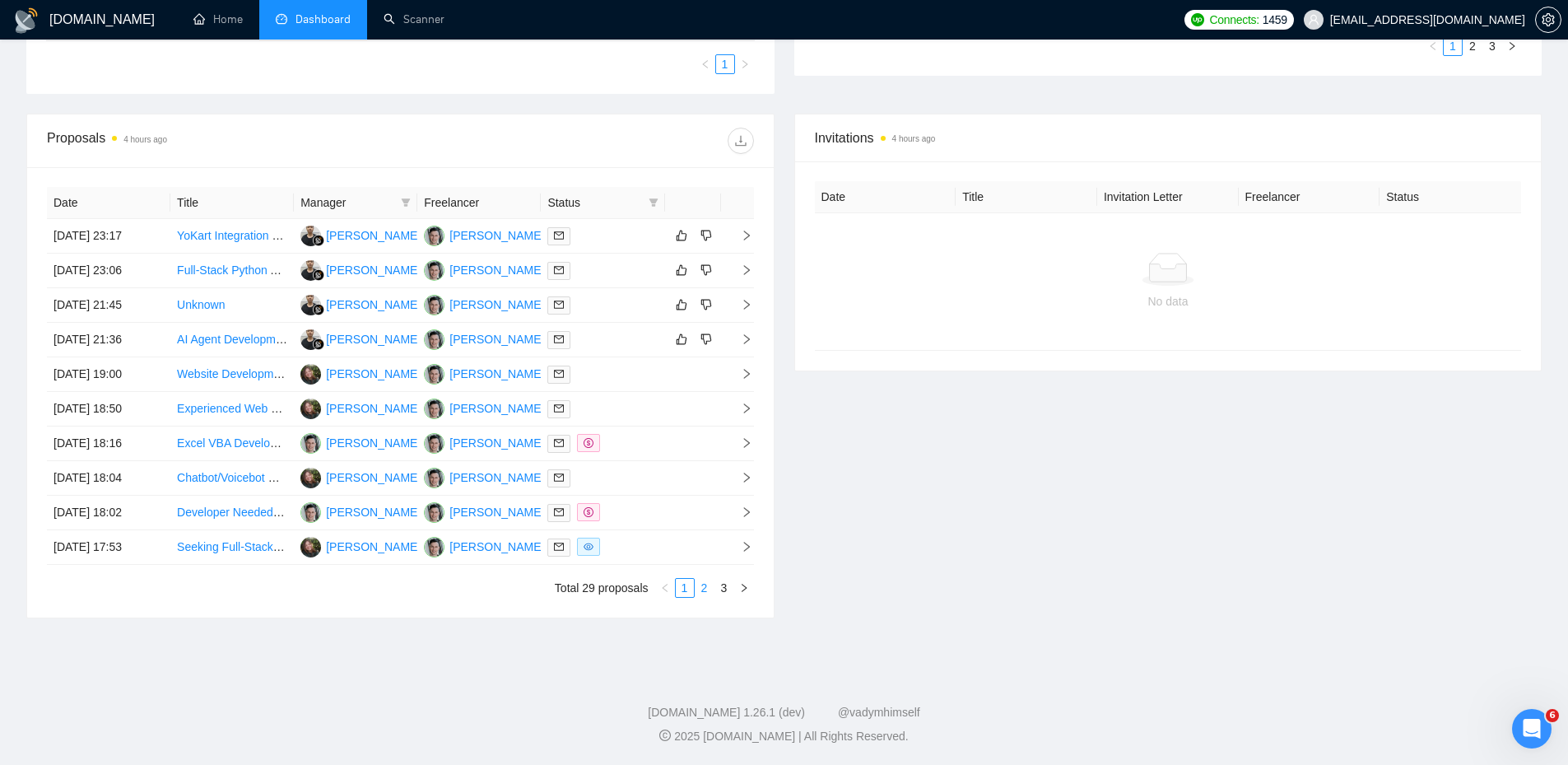
click at [700, 587] on link "2" at bounding box center [704, 587] width 19 height 19
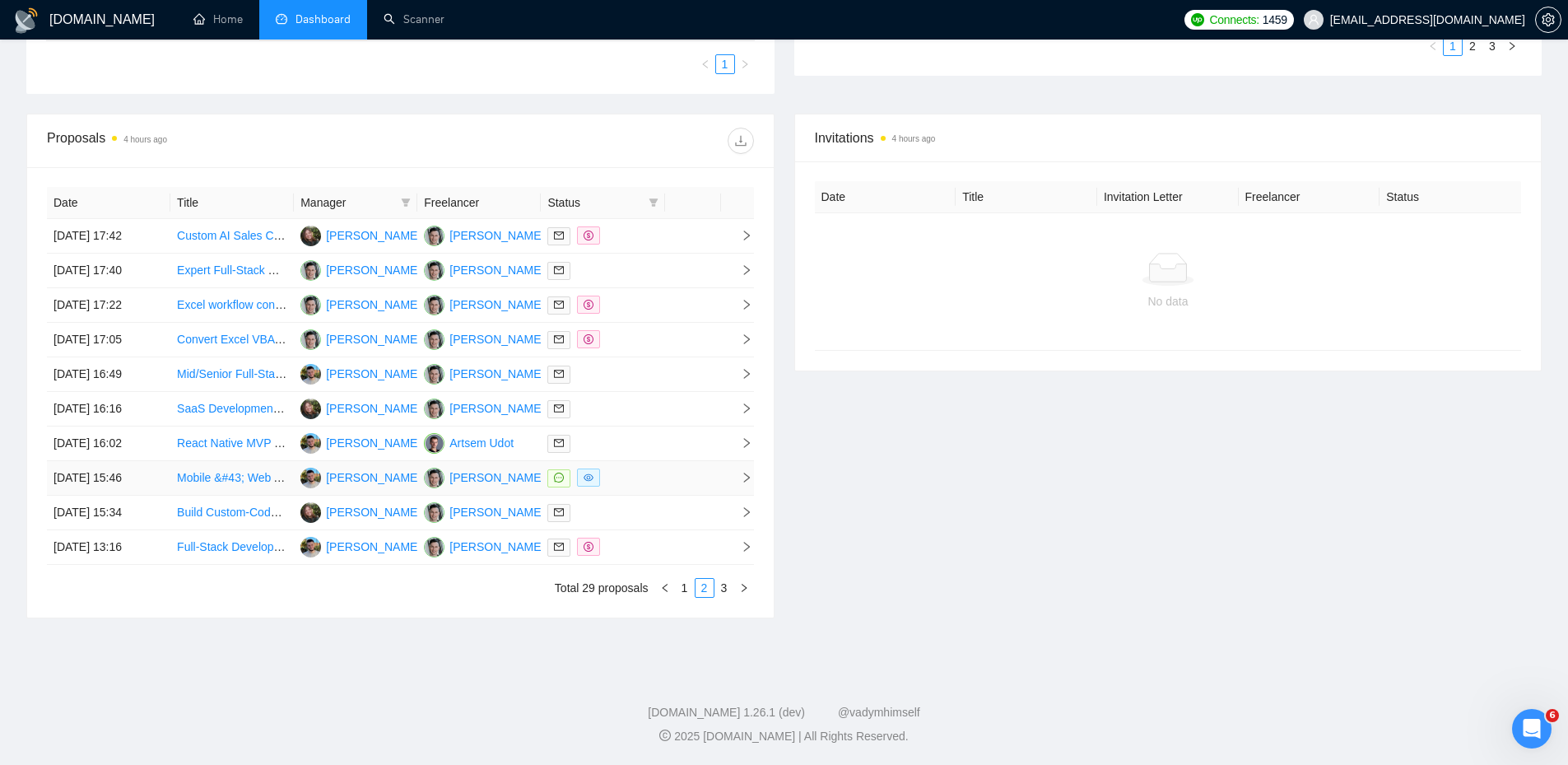
click at [641, 481] on div at bounding box center [602, 477] width 110 height 19
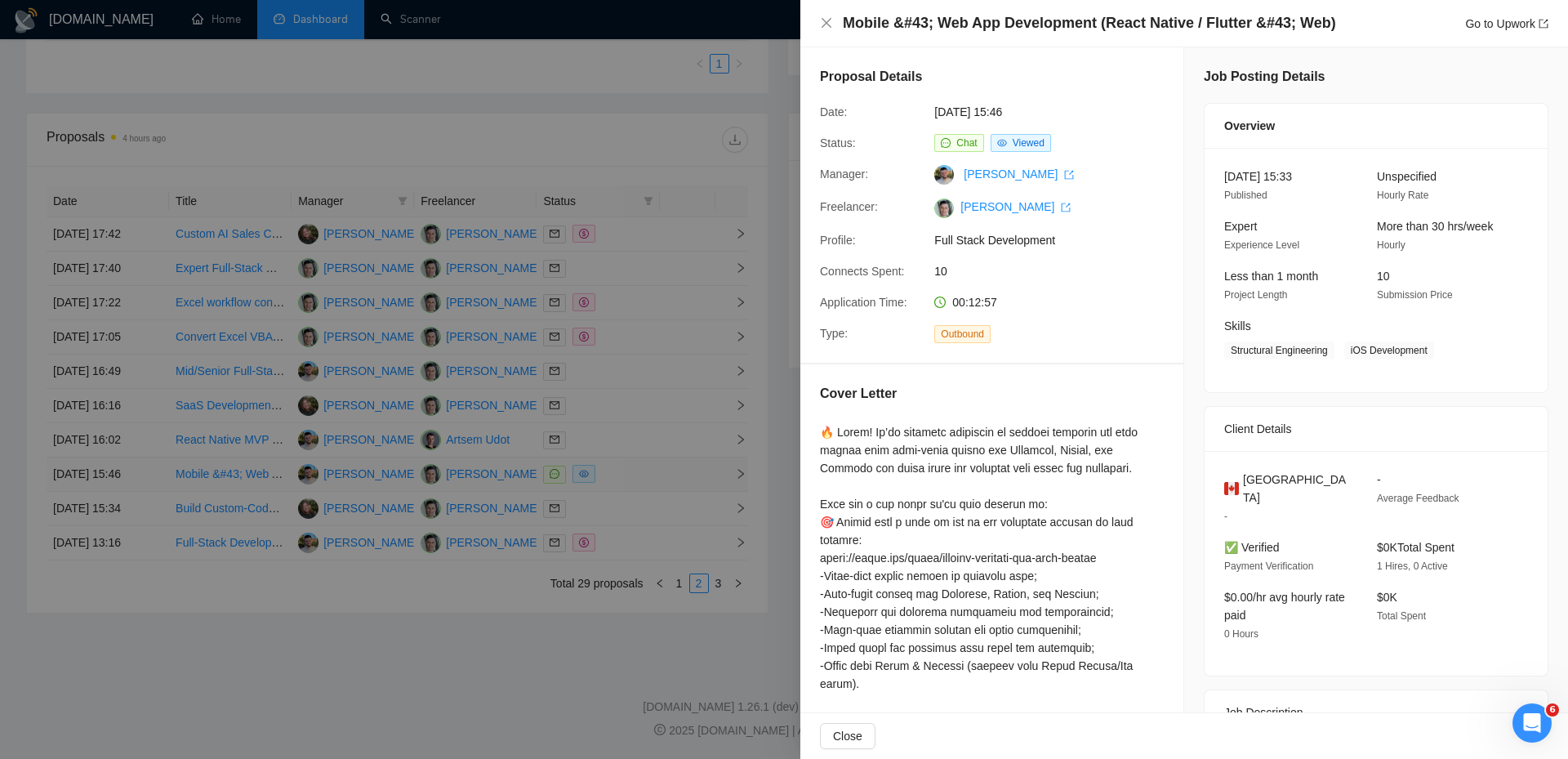
click at [636, 477] on div at bounding box center [784, 379] width 1568 height 759
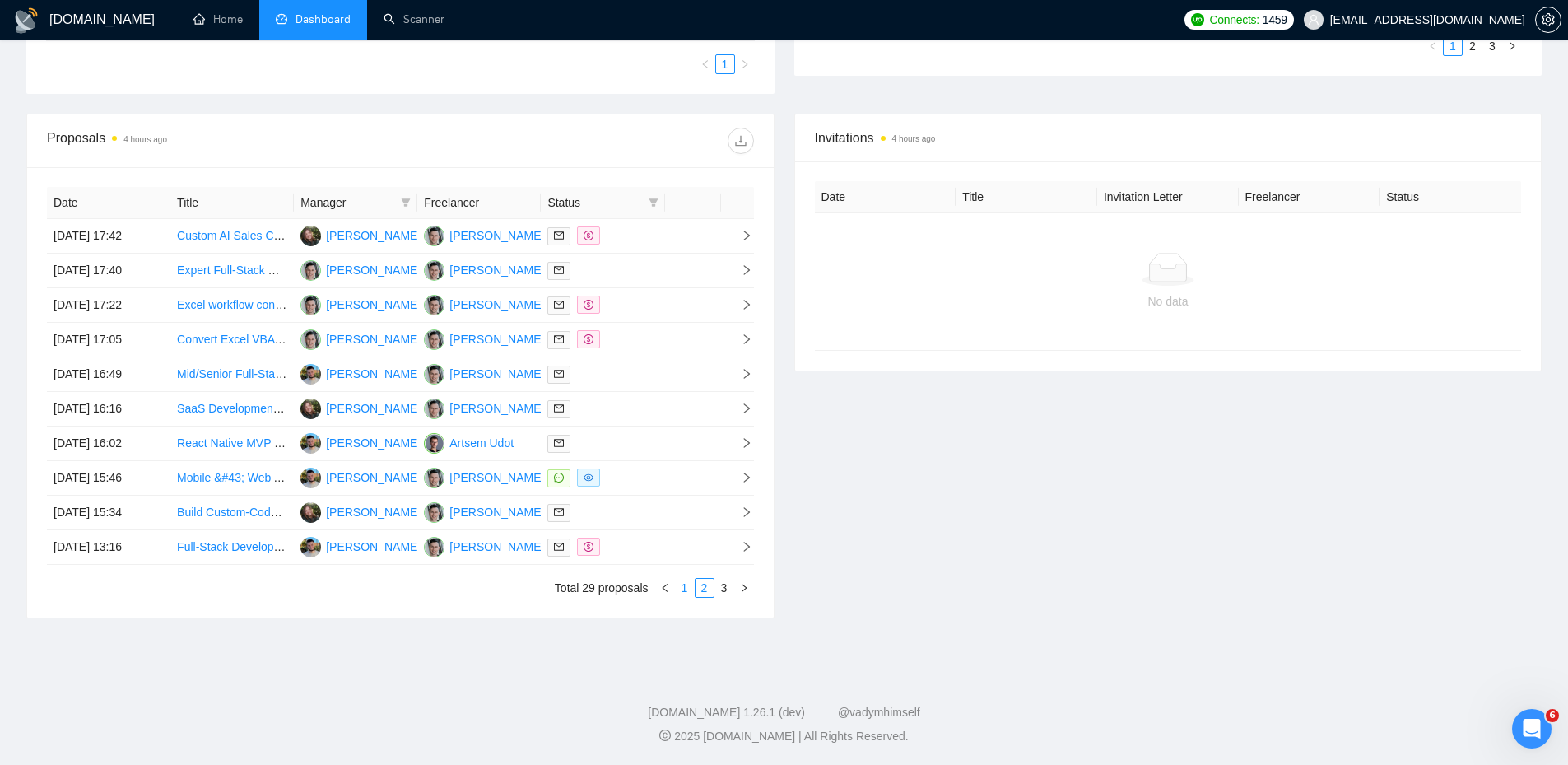
click at [680, 593] on link "1" at bounding box center [685, 587] width 19 height 19
click at [589, 302] on div at bounding box center [602, 305] width 110 height 19
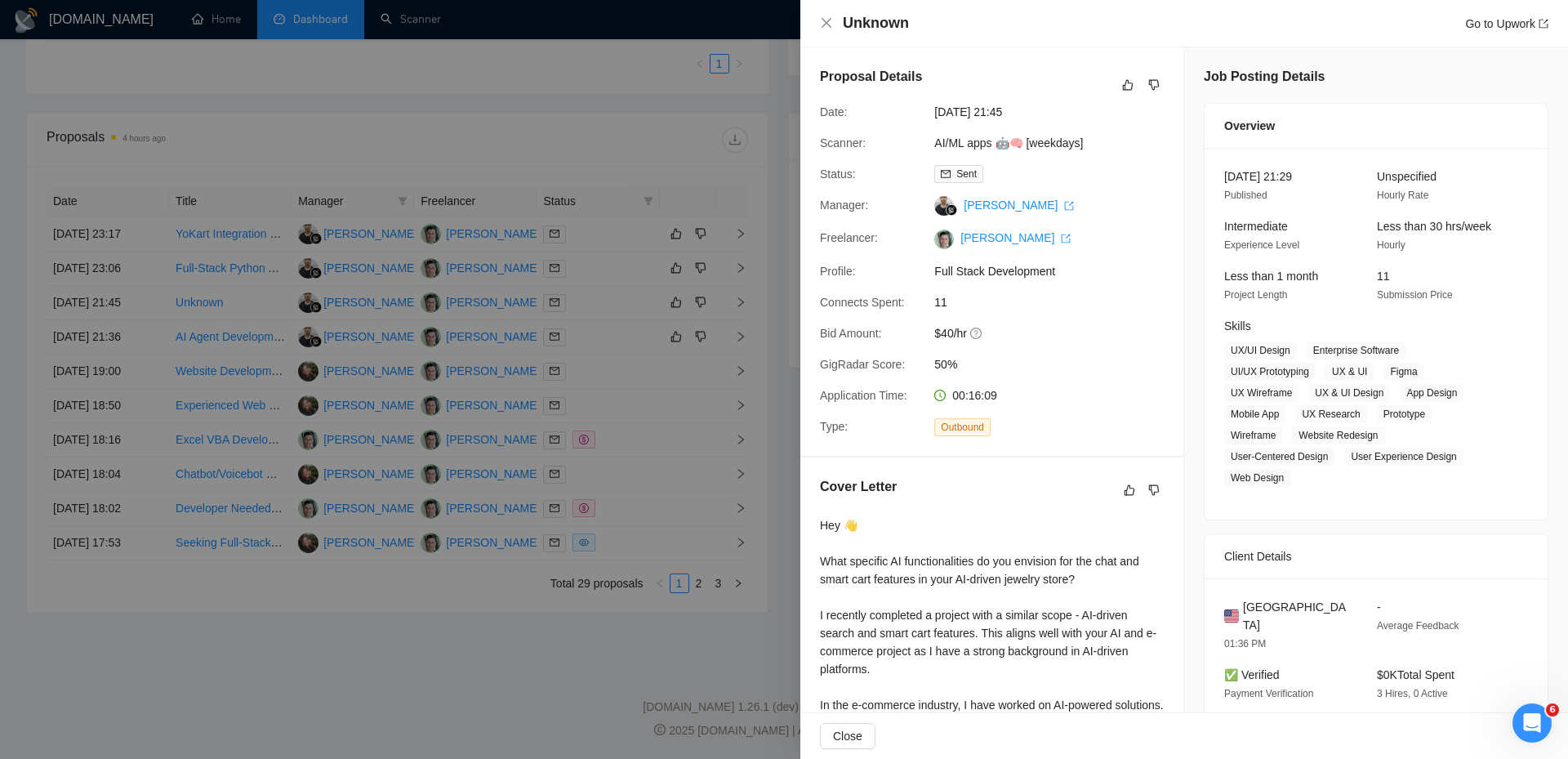
scroll to position [246, 0]
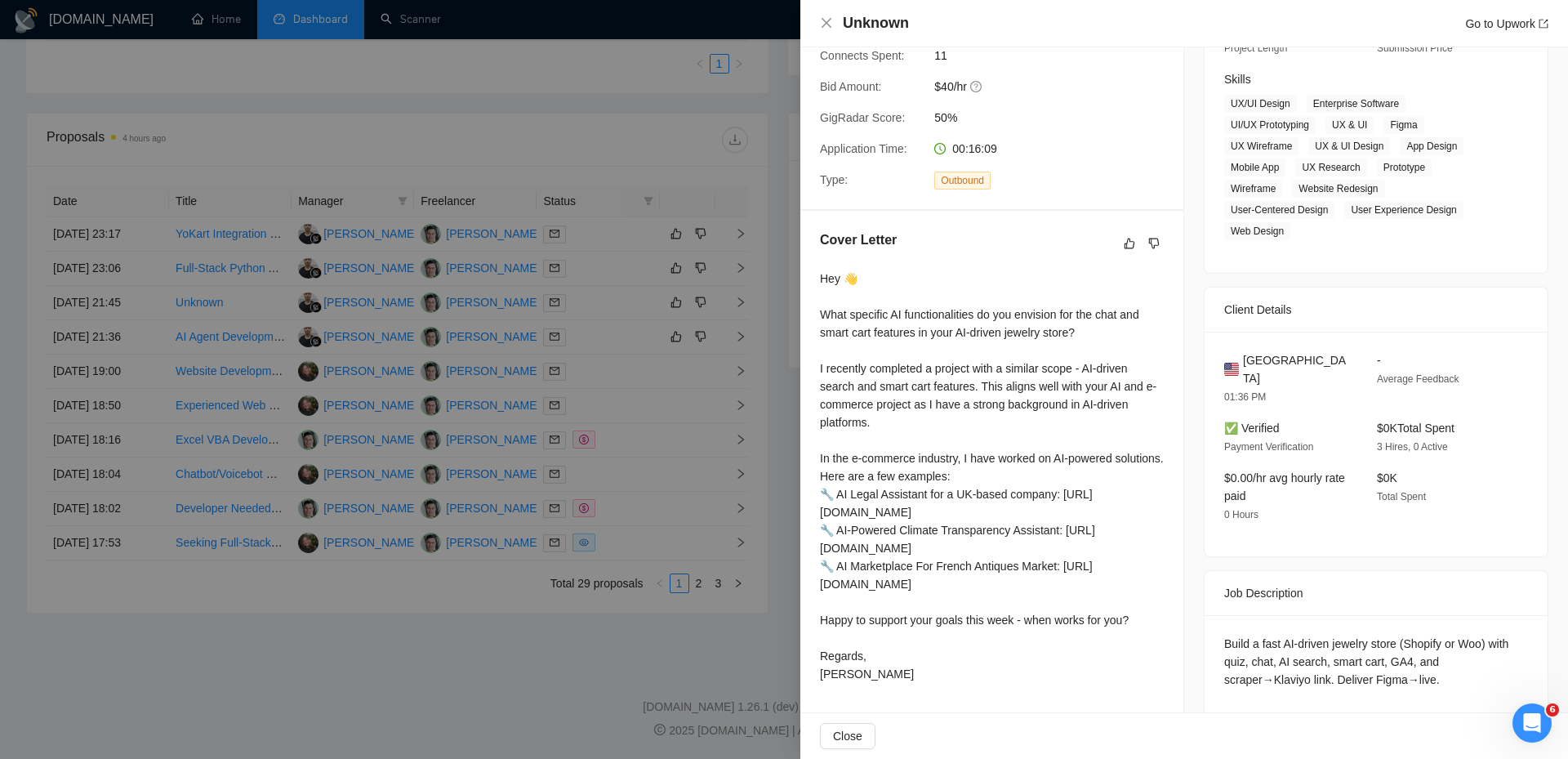
click at [759, 349] on div at bounding box center [784, 379] width 1568 height 759
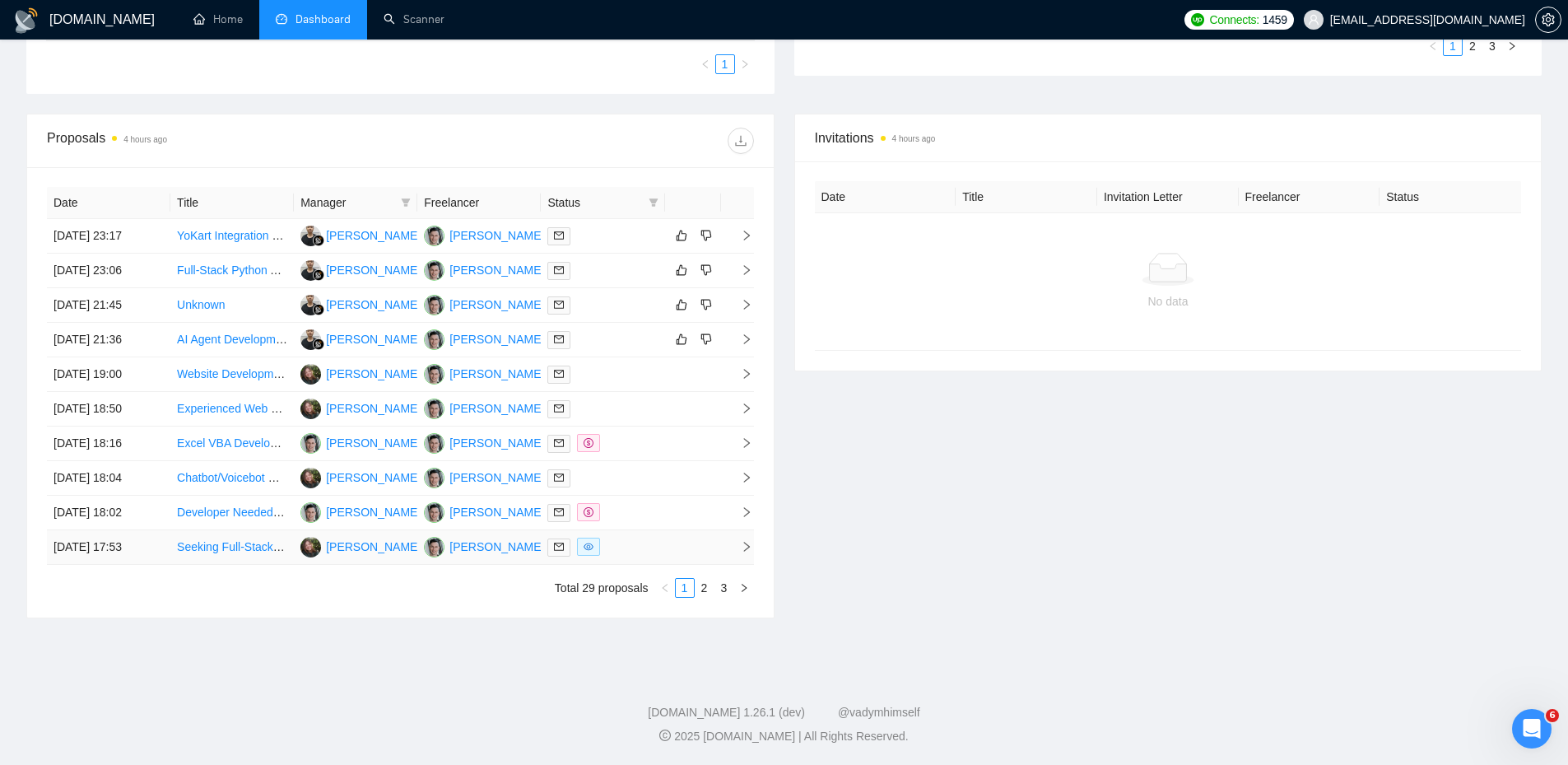
click at [611, 541] on div at bounding box center [602, 546] width 110 height 19
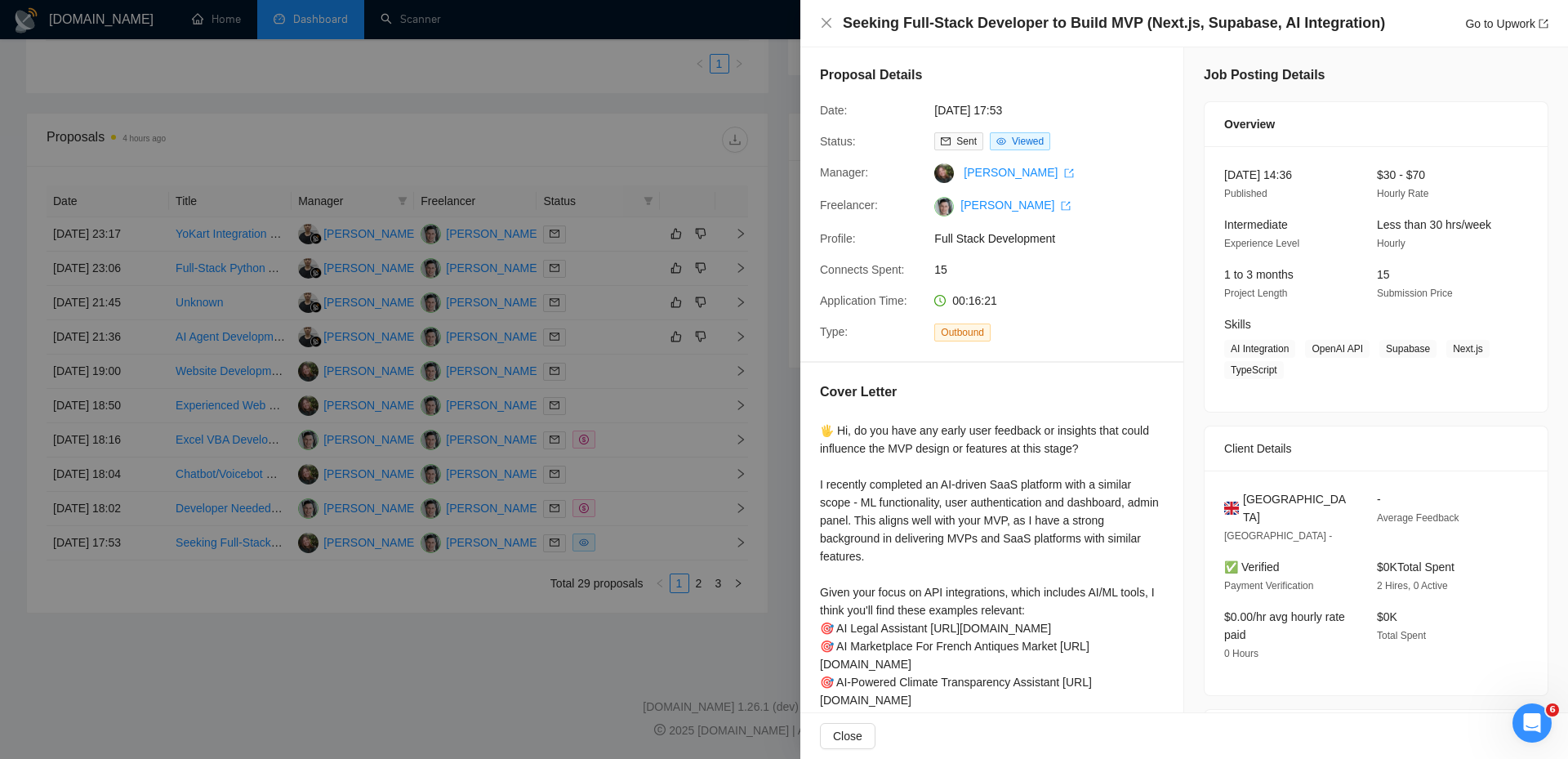
scroll to position [0, 0]
click at [1487, 29] on link "Go to Upwork" at bounding box center [1507, 23] width 83 height 13
click at [480, 254] on div at bounding box center [784, 379] width 1568 height 759
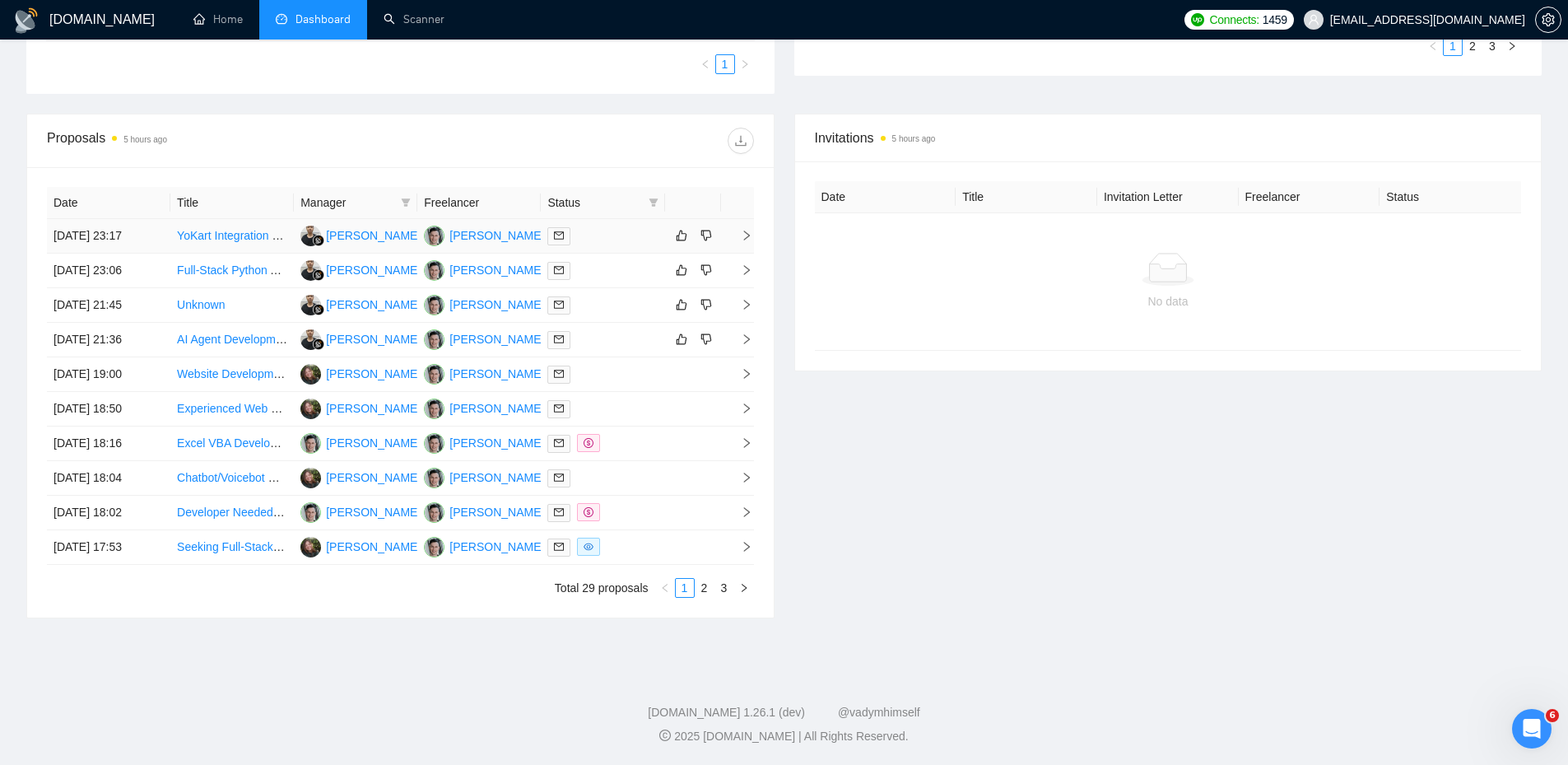
click at [590, 245] on td at bounding box center [603, 235] width 123 height 34
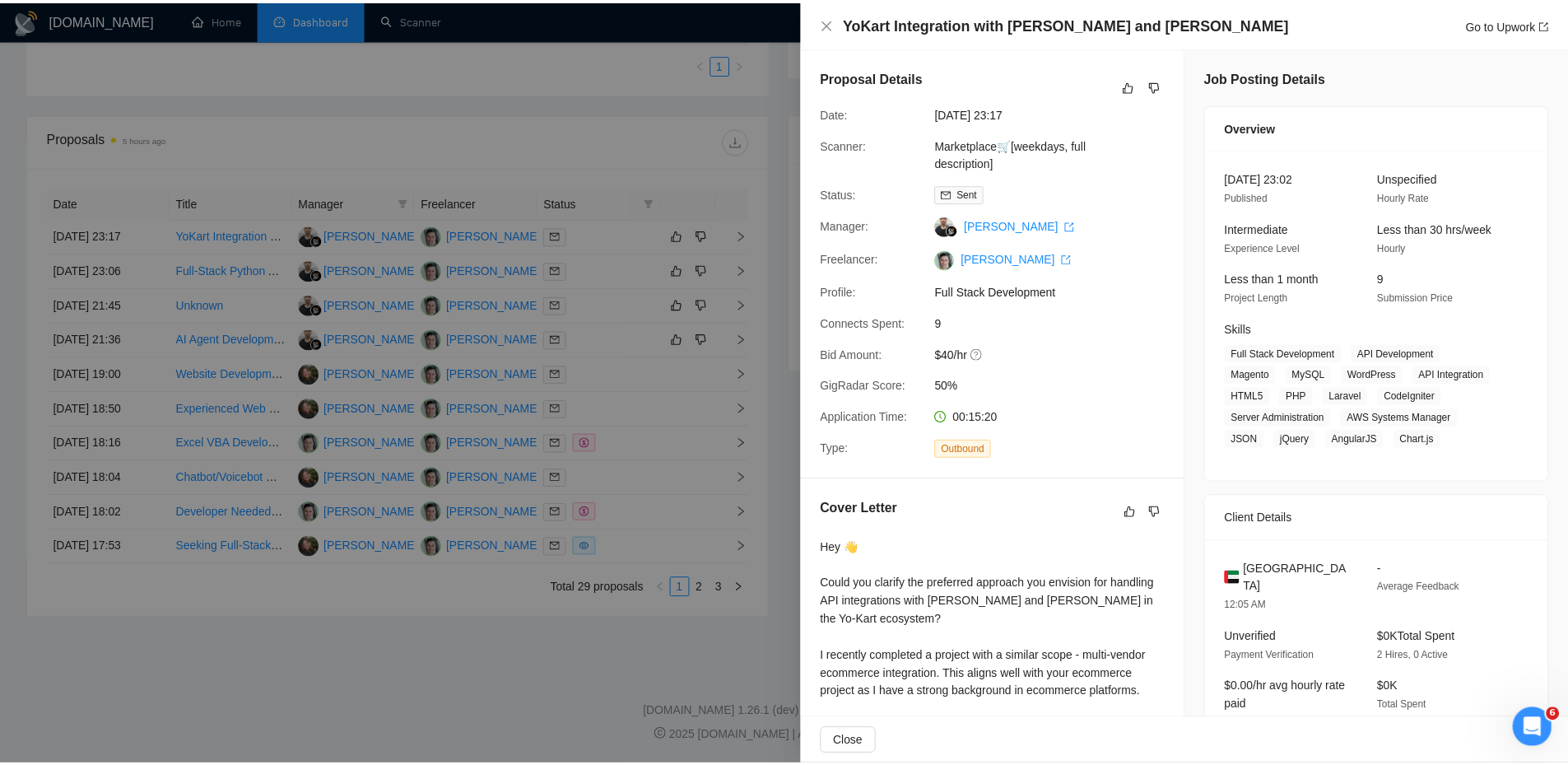
scroll to position [165, 0]
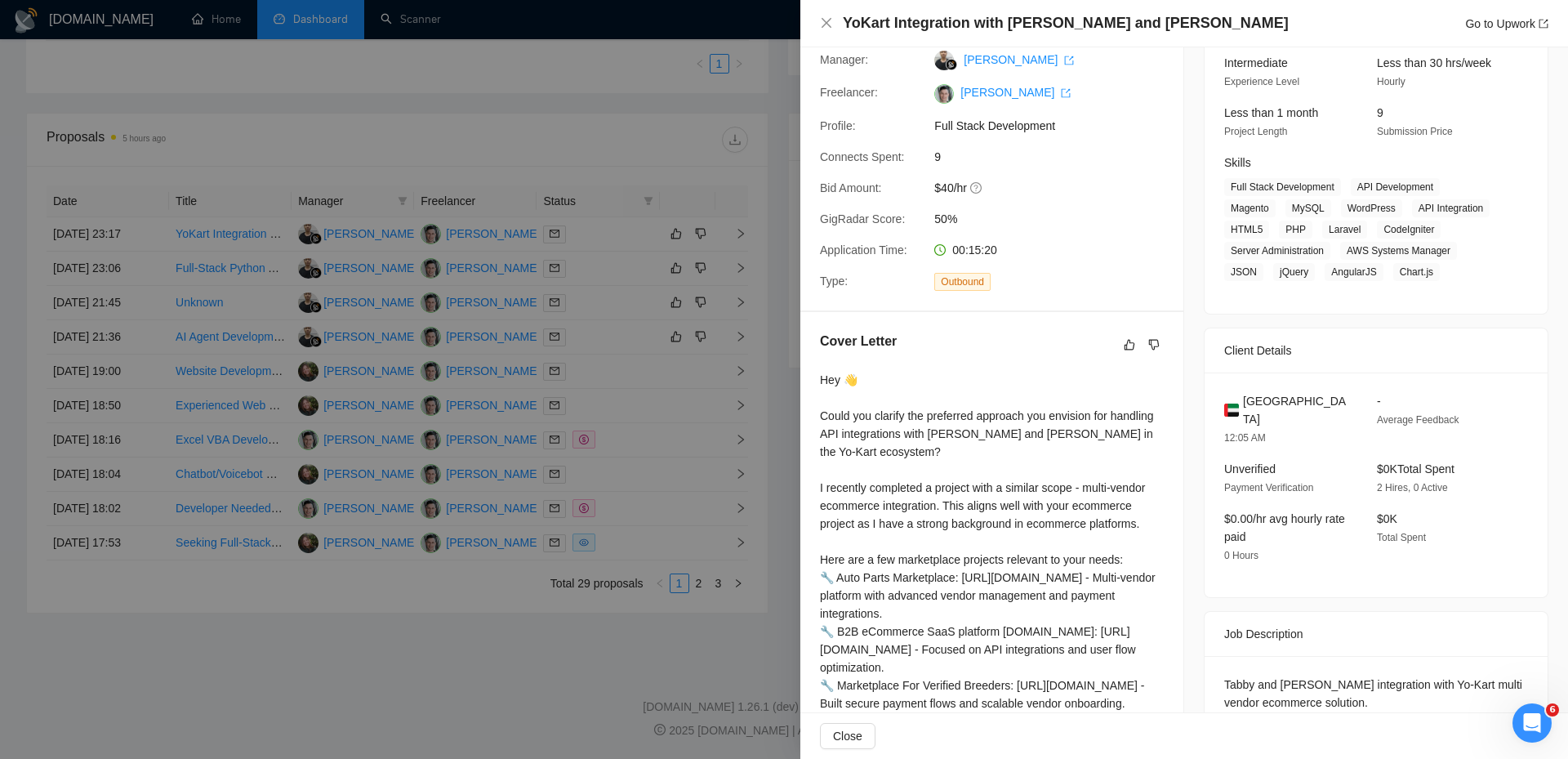
click at [354, 93] on div at bounding box center [784, 379] width 1568 height 759
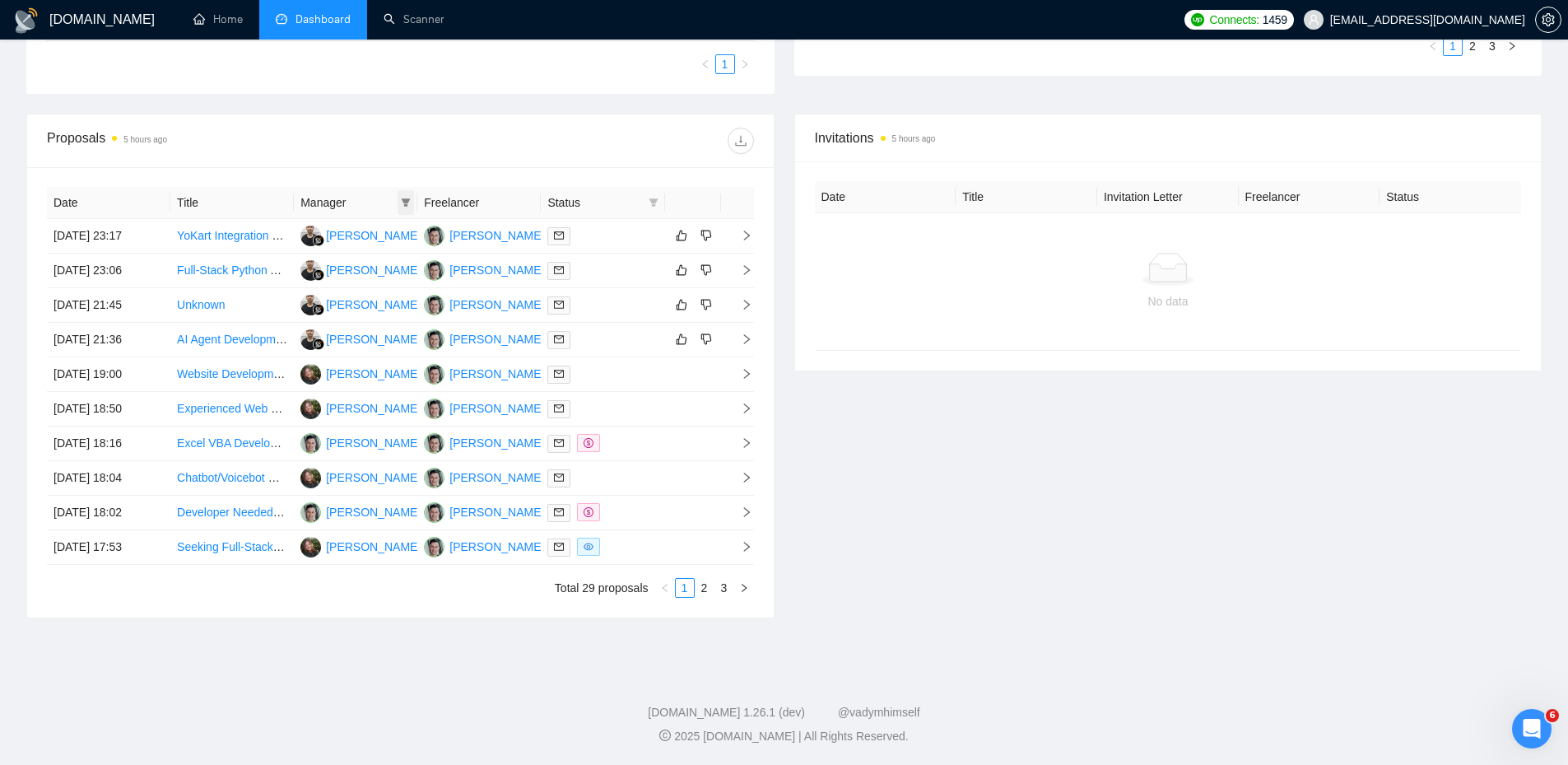
click at [401, 203] on icon "filter" at bounding box center [405, 202] width 10 height 10
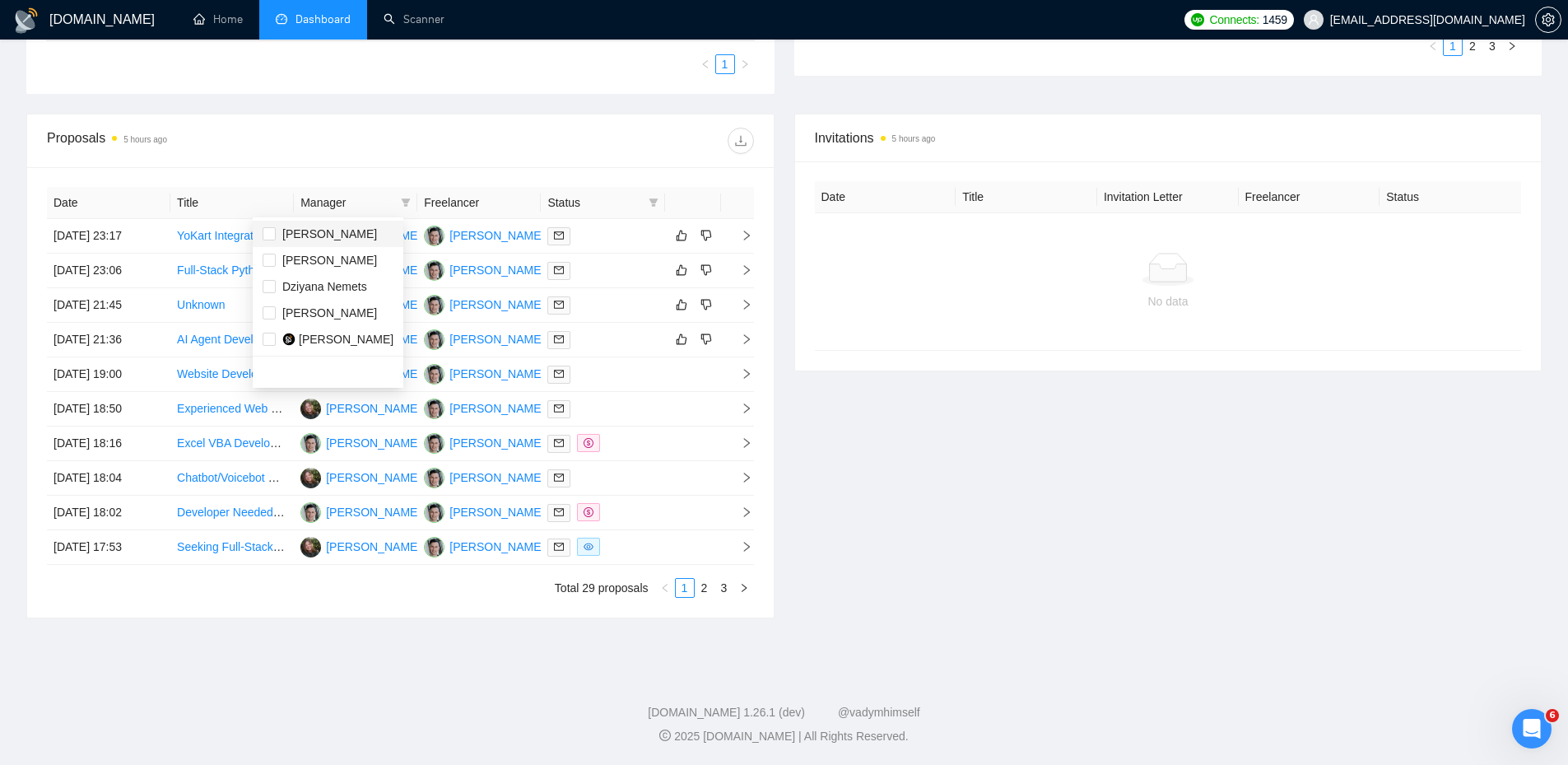
click at [316, 242] on div "[PERSON_NAME]" at bounding box center [329, 234] width 95 height 19
checkbox input "true"
click at [390, 612] on div "Date Title Manager Freelancer Status [DATE] 23:17 YoKart Integration with Tabby…" at bounding box center [401, 392] width 746 height 450
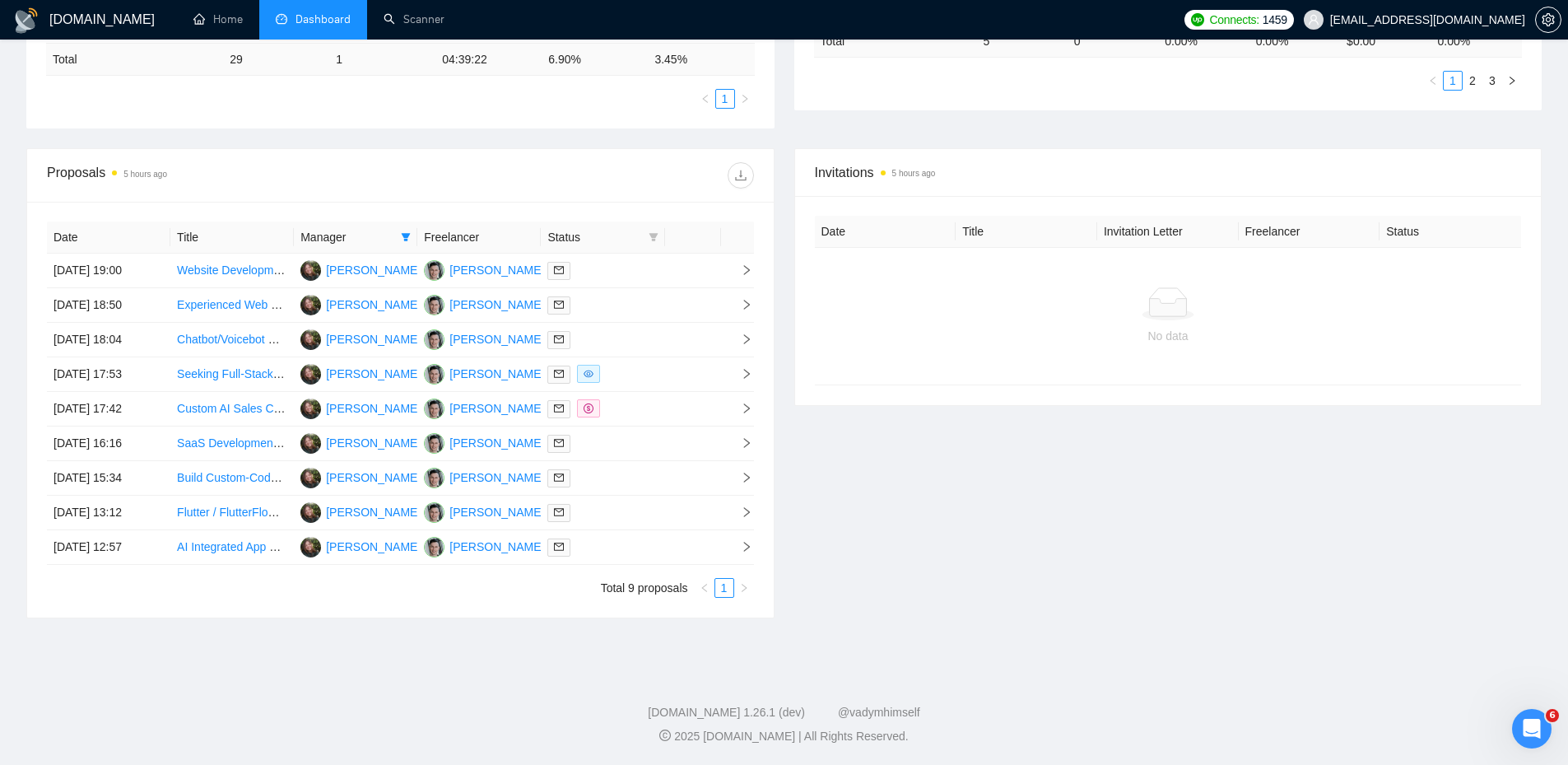
scroll to position [524, 0]
click at [620, 546] on div at bounding box center [602, 546] width 110 height 19
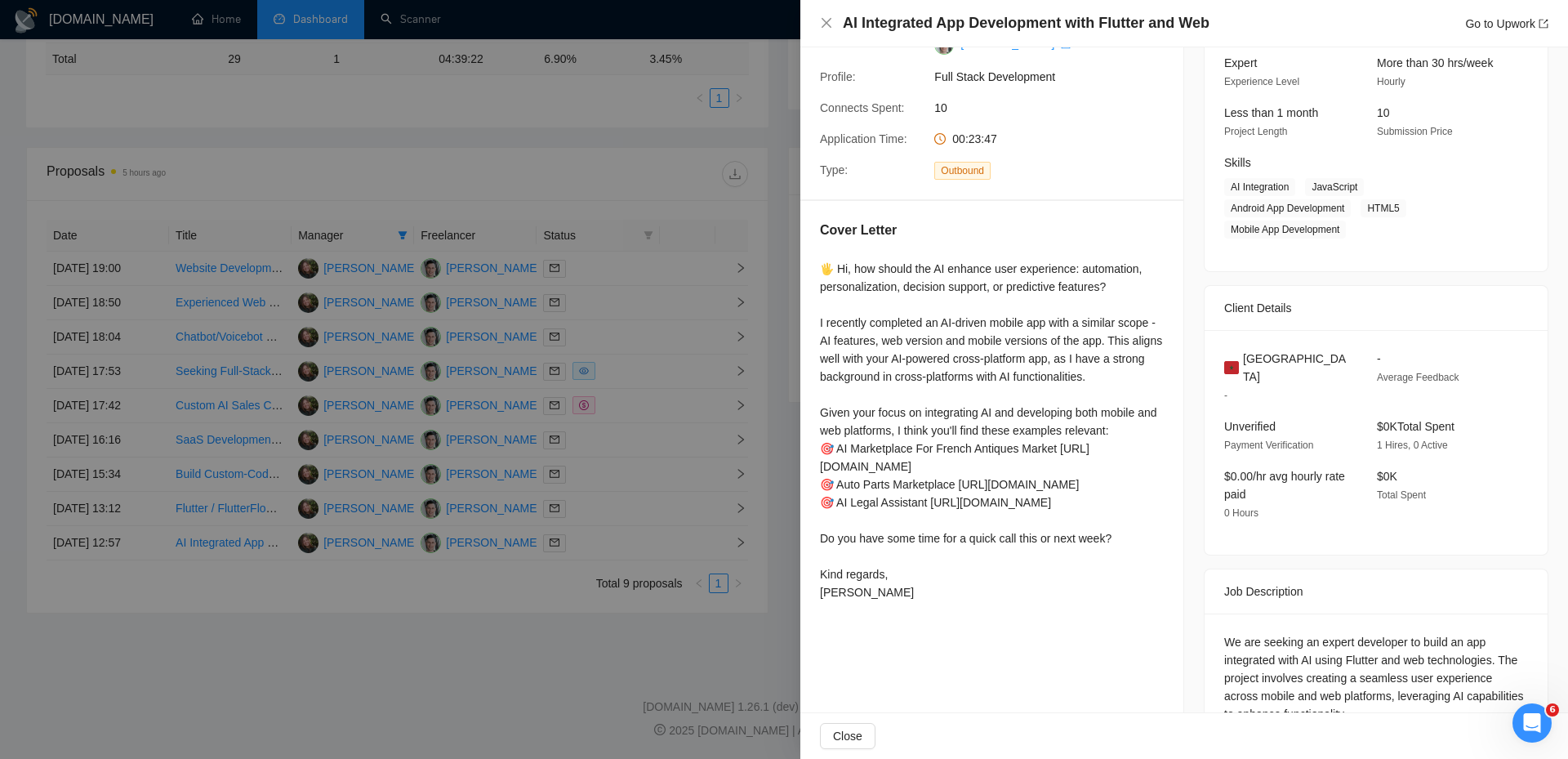
click at [620, 516] on div at bounding box center [784, 379] width 1568 height 759
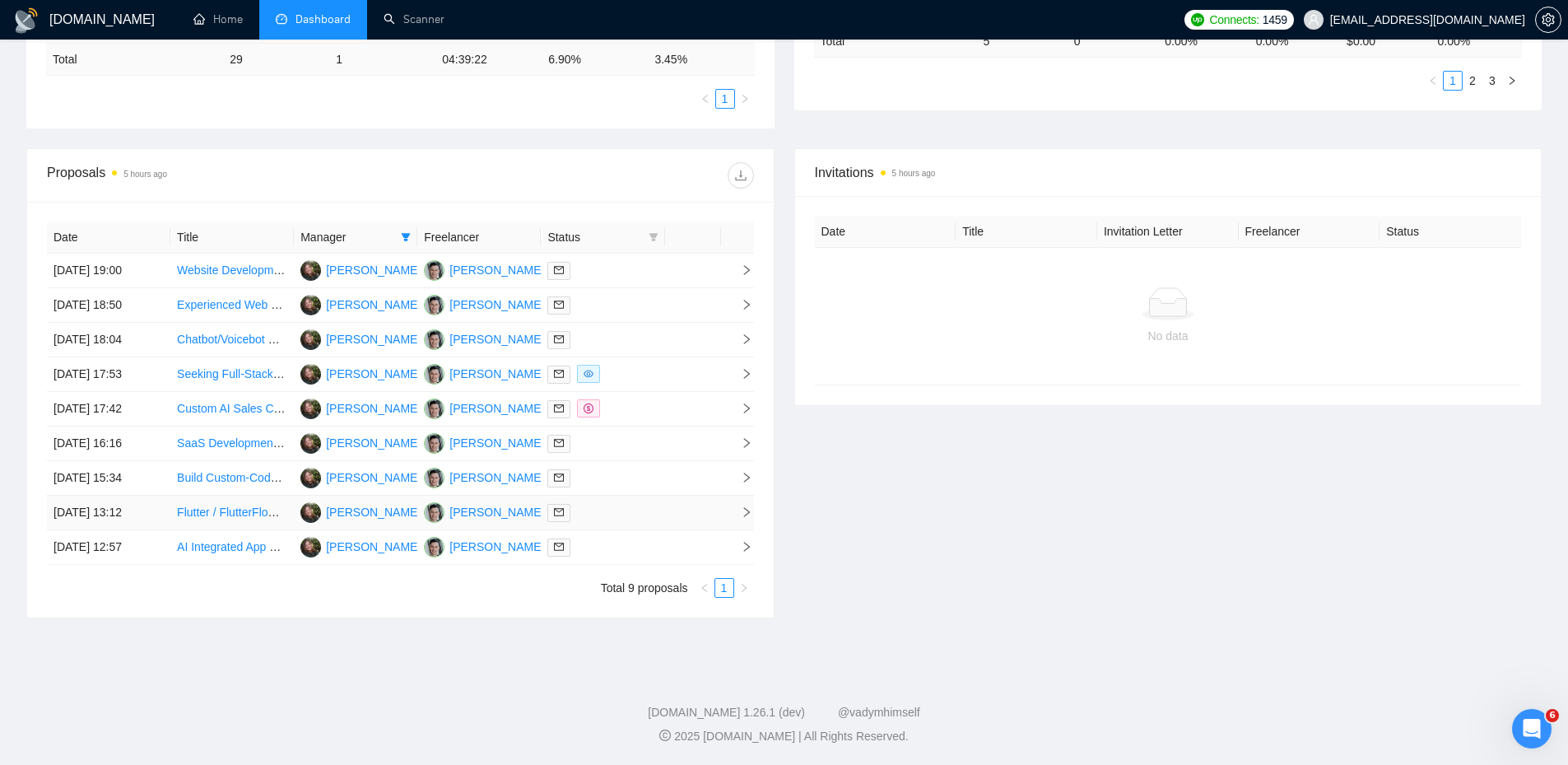
click at [630, 518] on div at bounding box center [602, 512] width 110 height 19
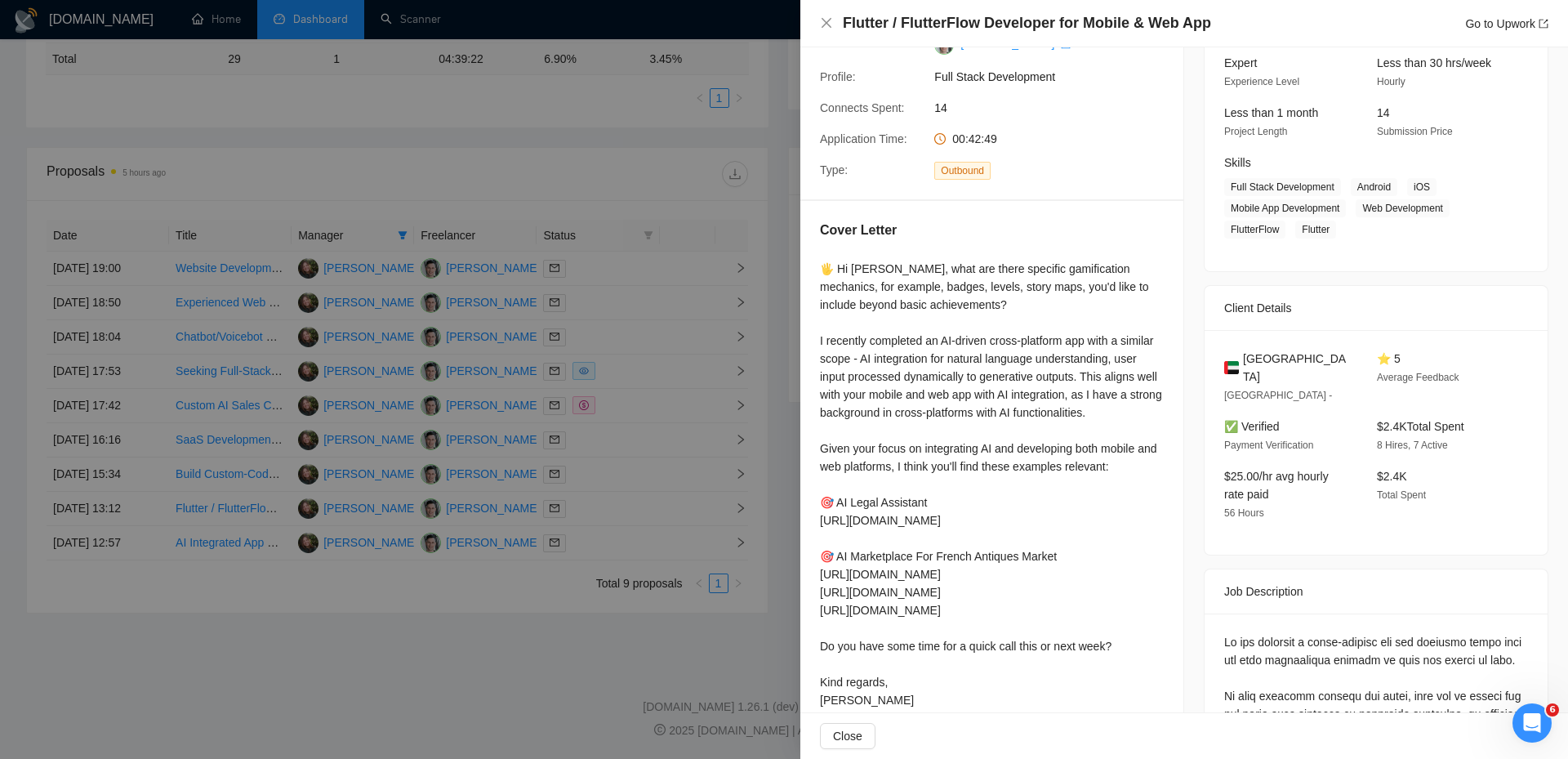
click at [625, 510] on div at bounding box center [784, 379] width 1568 height 759
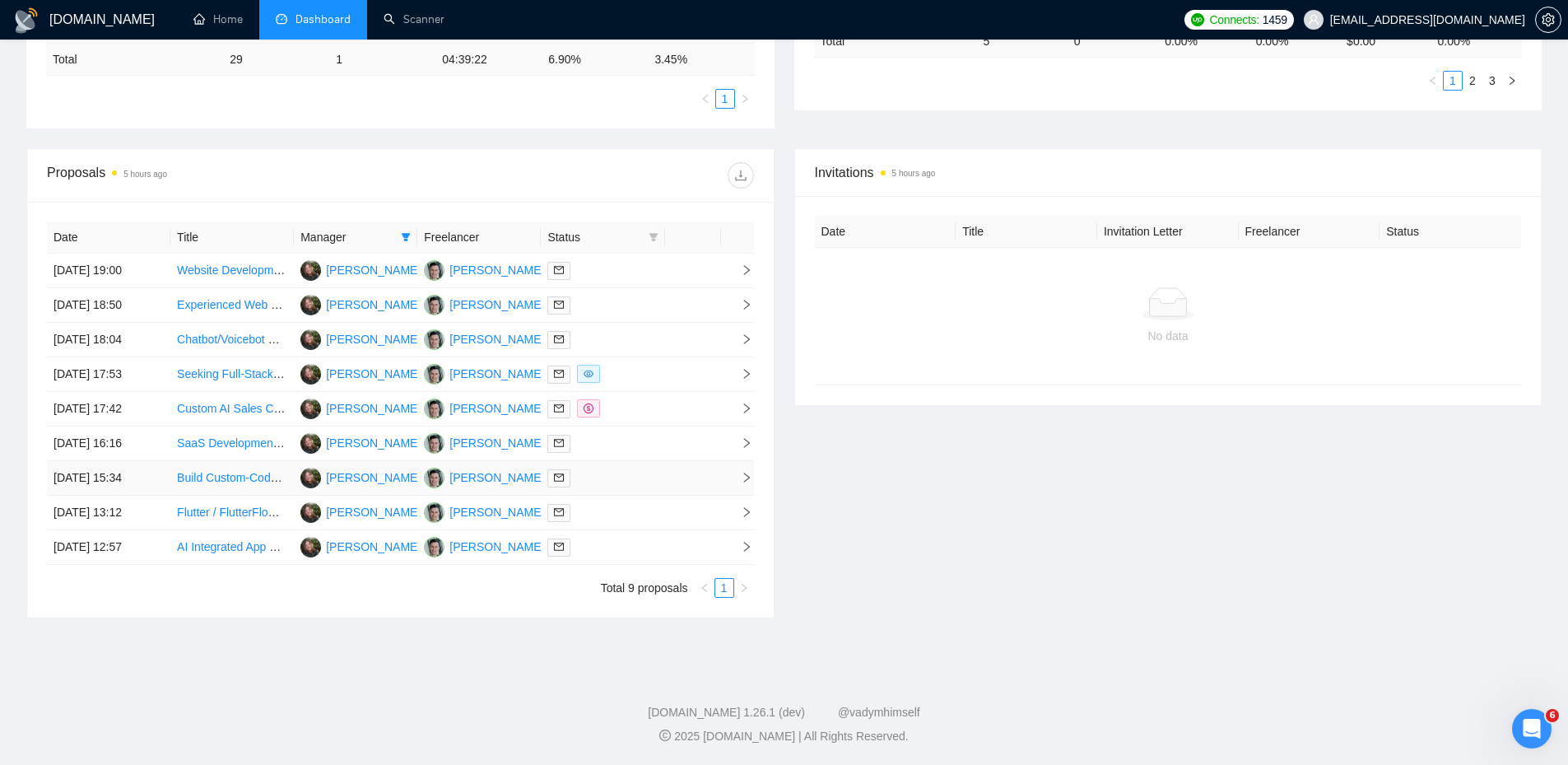
click at [633, 472] on div at bounding box center [602, 477] width 110 height 19
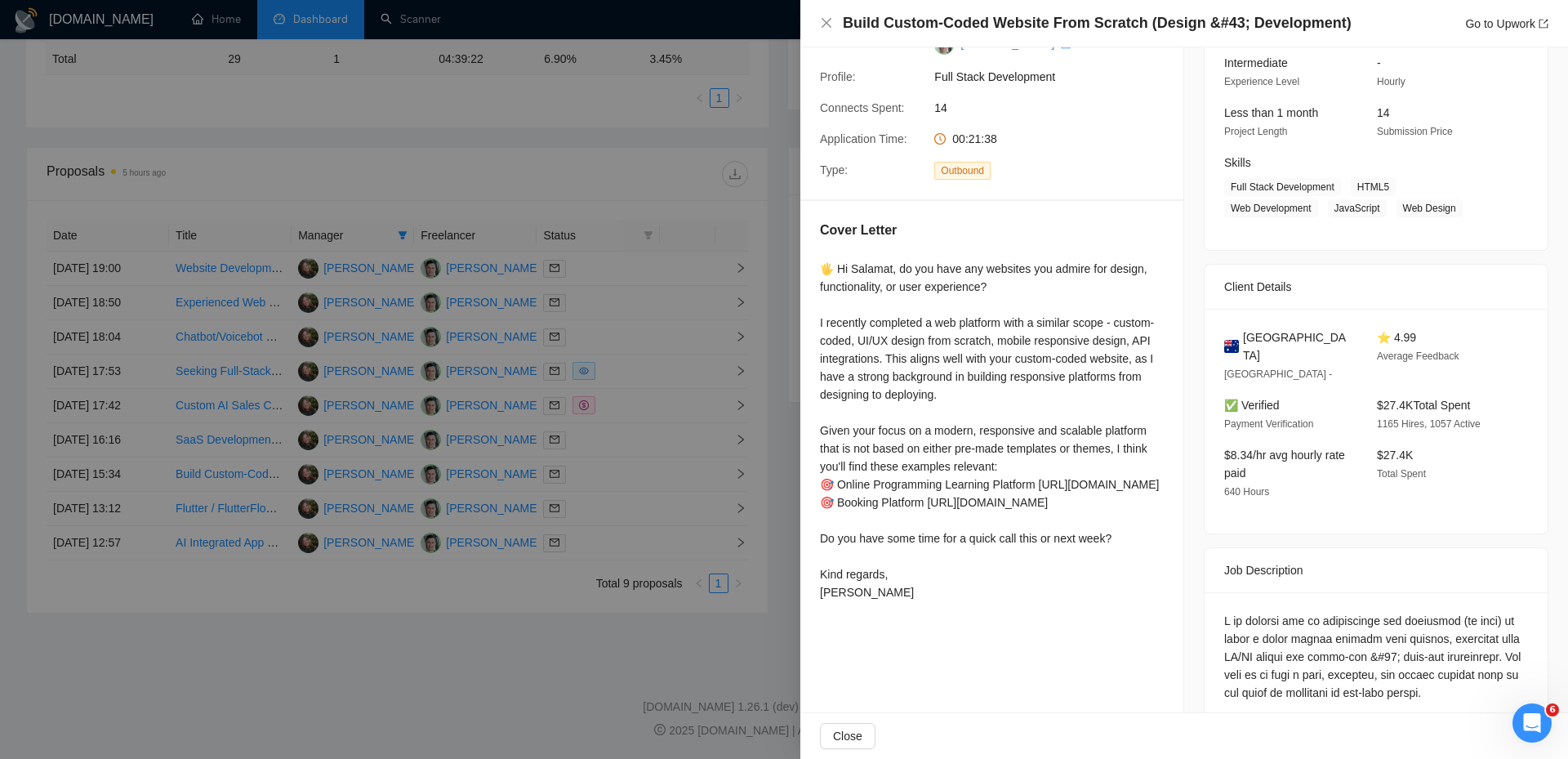
click at [628, 446] on div at bounding box center [784, 379] width 1568 height 759
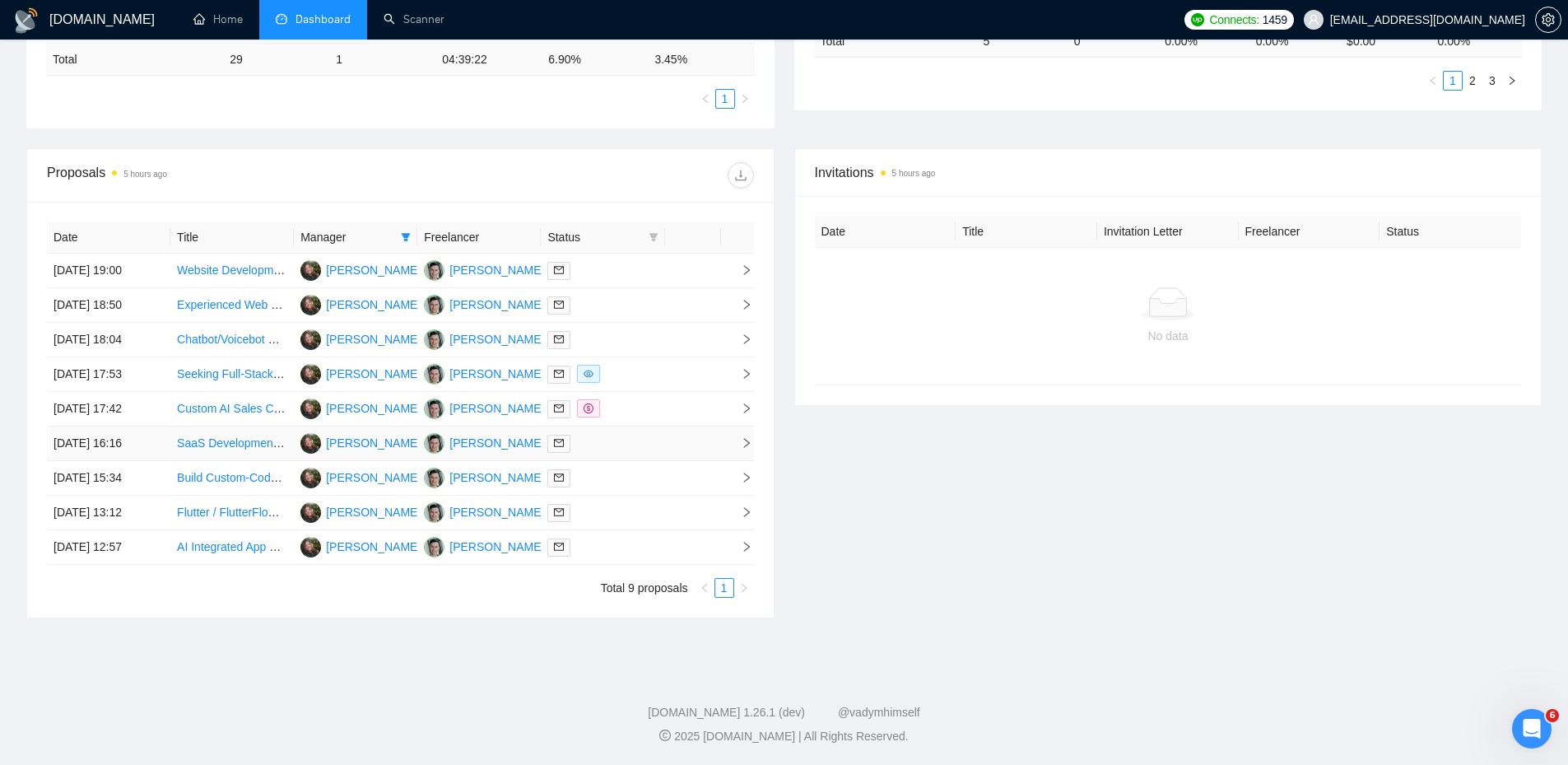
click at [633, 443] on div at bounding box center [602, 443] width 110 height 19
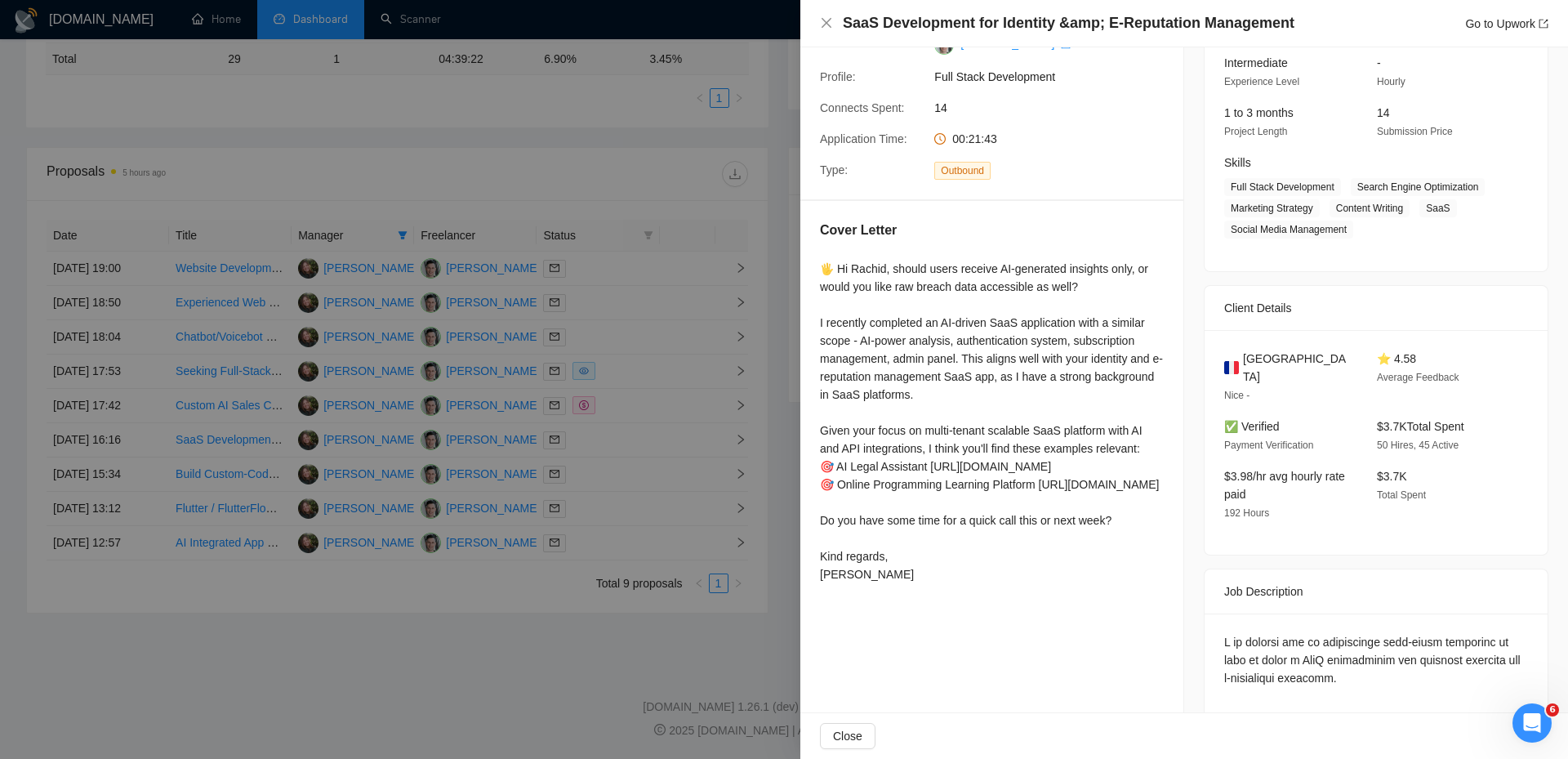
click at [646, 419] on div at bounding box center [784, 379] width 1568 height 759
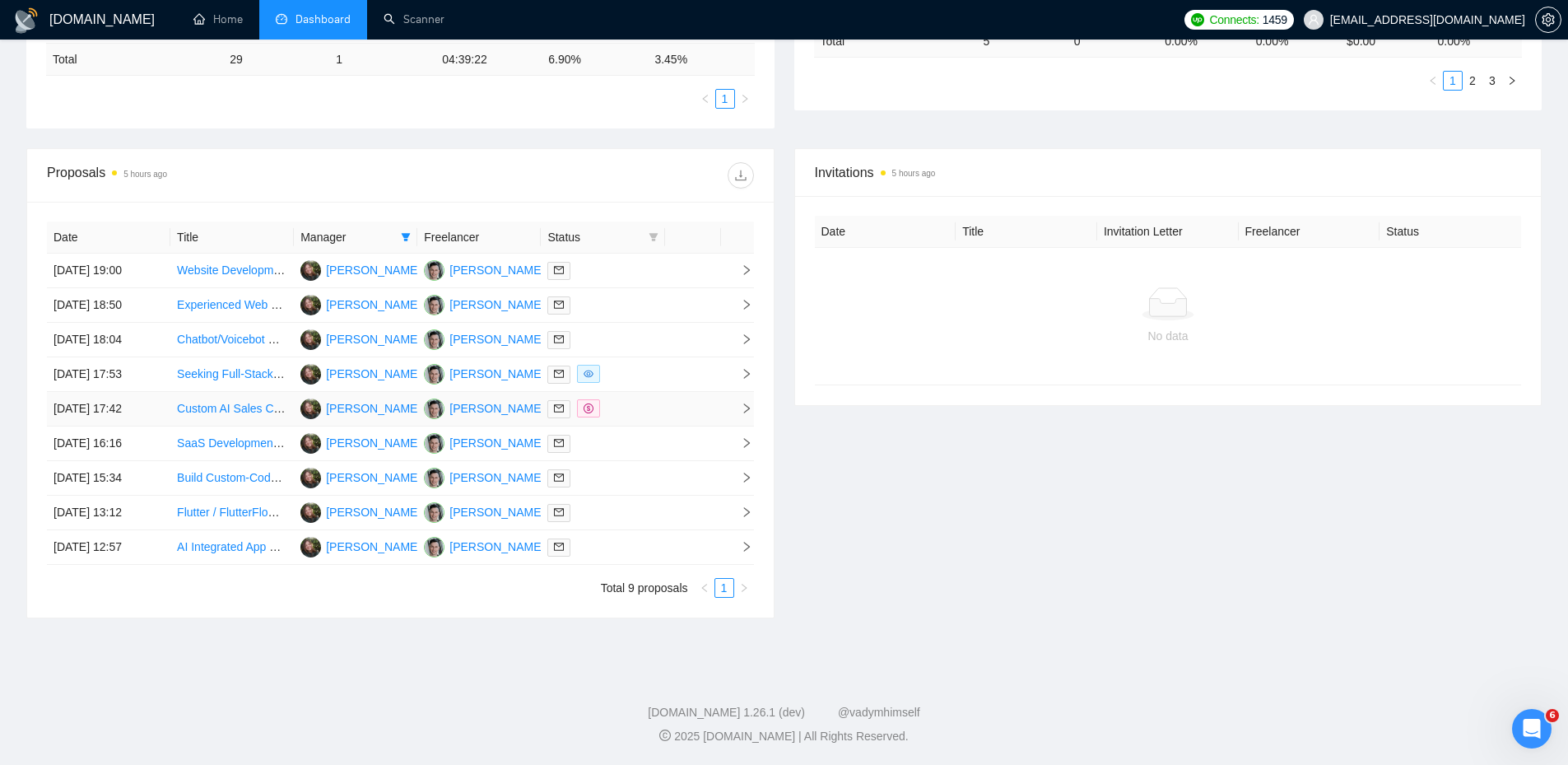
click at [642, 419] on td at bounding box center [603, 408] width 123 height 34
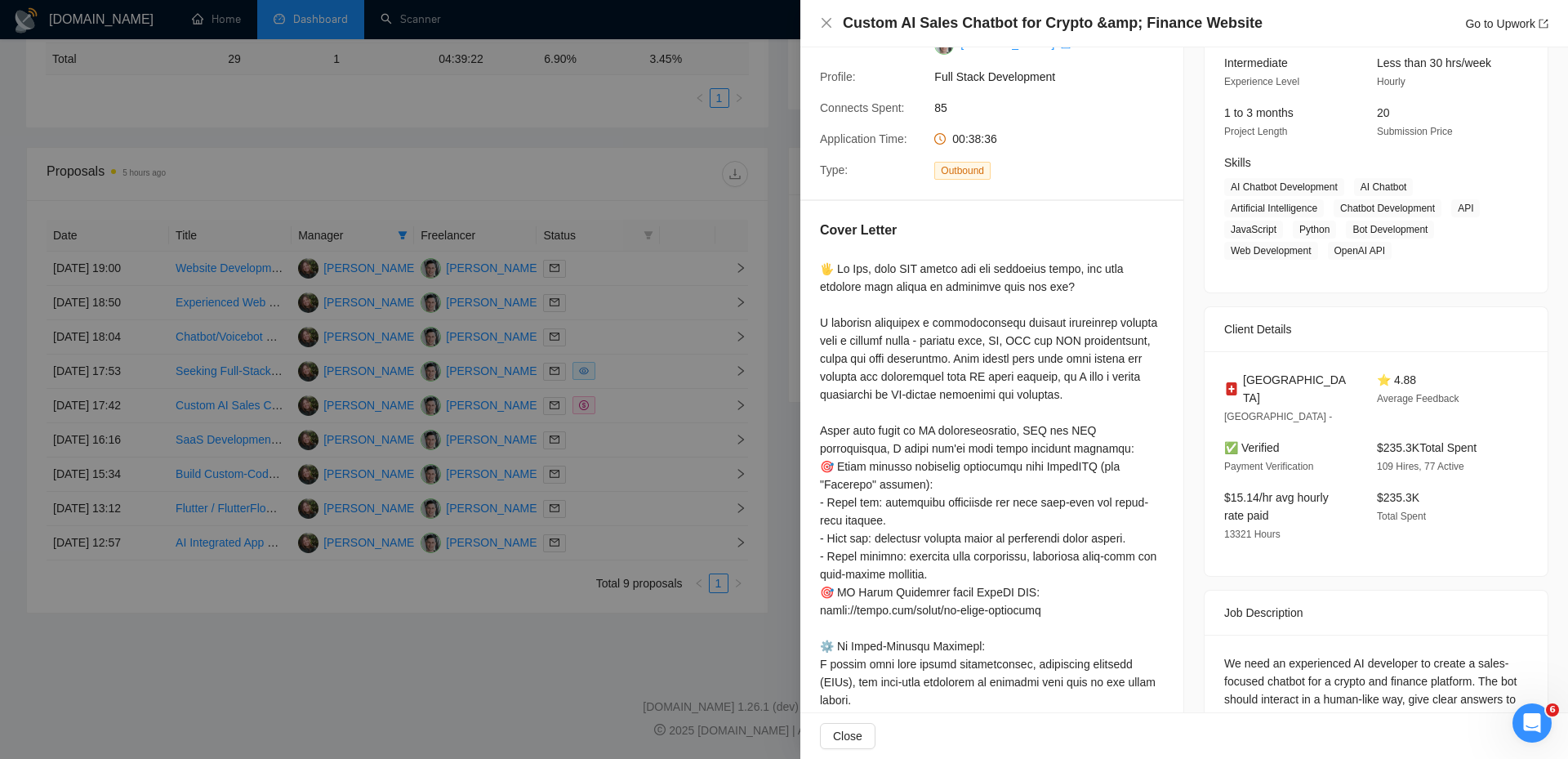
click at [626, 403] on div at bounding box center [784, 379] width 1568 height 759
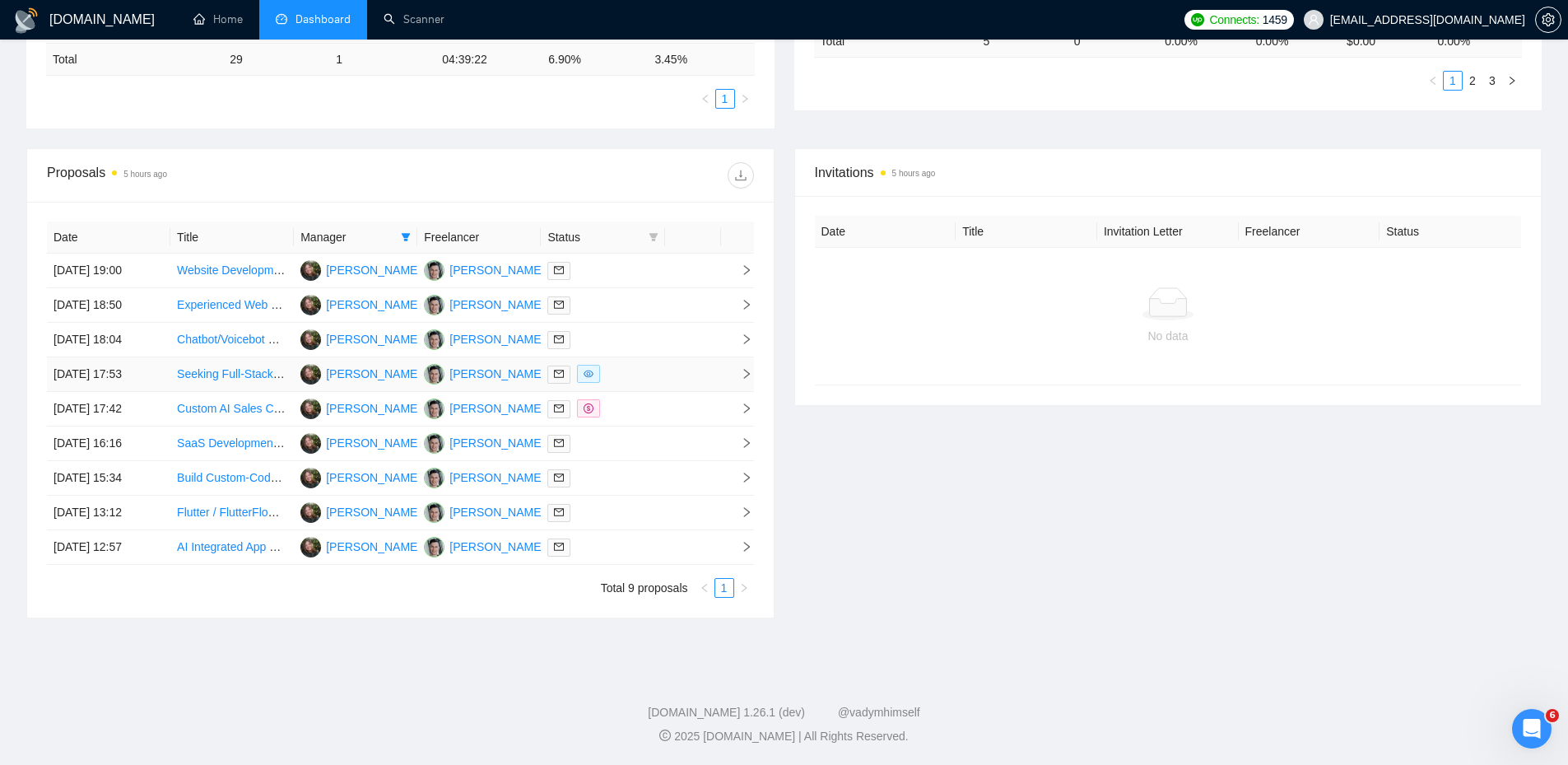
click at [638, 379] on div at bounding box center [602, 373] width 110 height 19
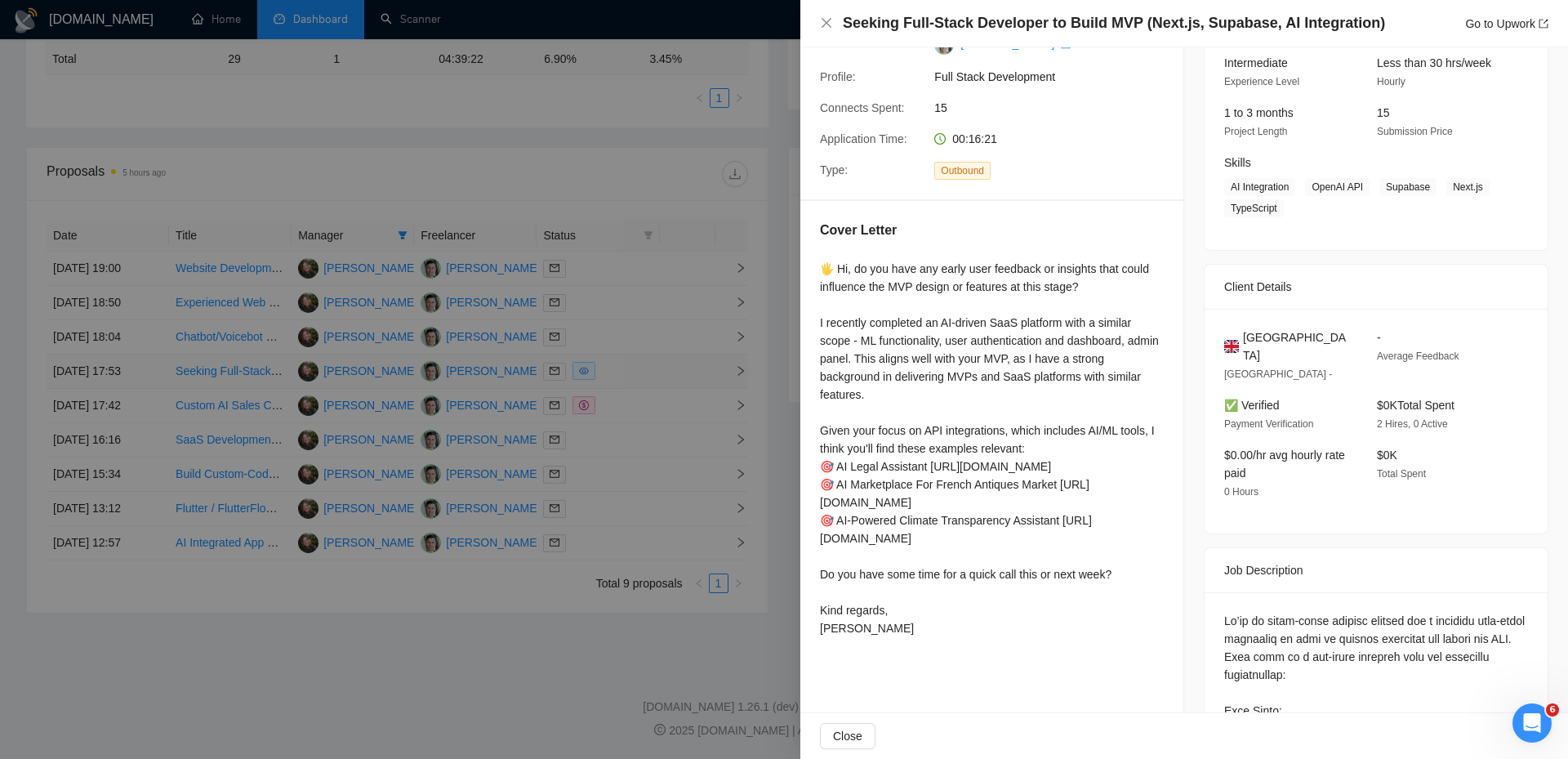
click at [633, 376] on div at bounding box center [784, 379] width 1568 height 759
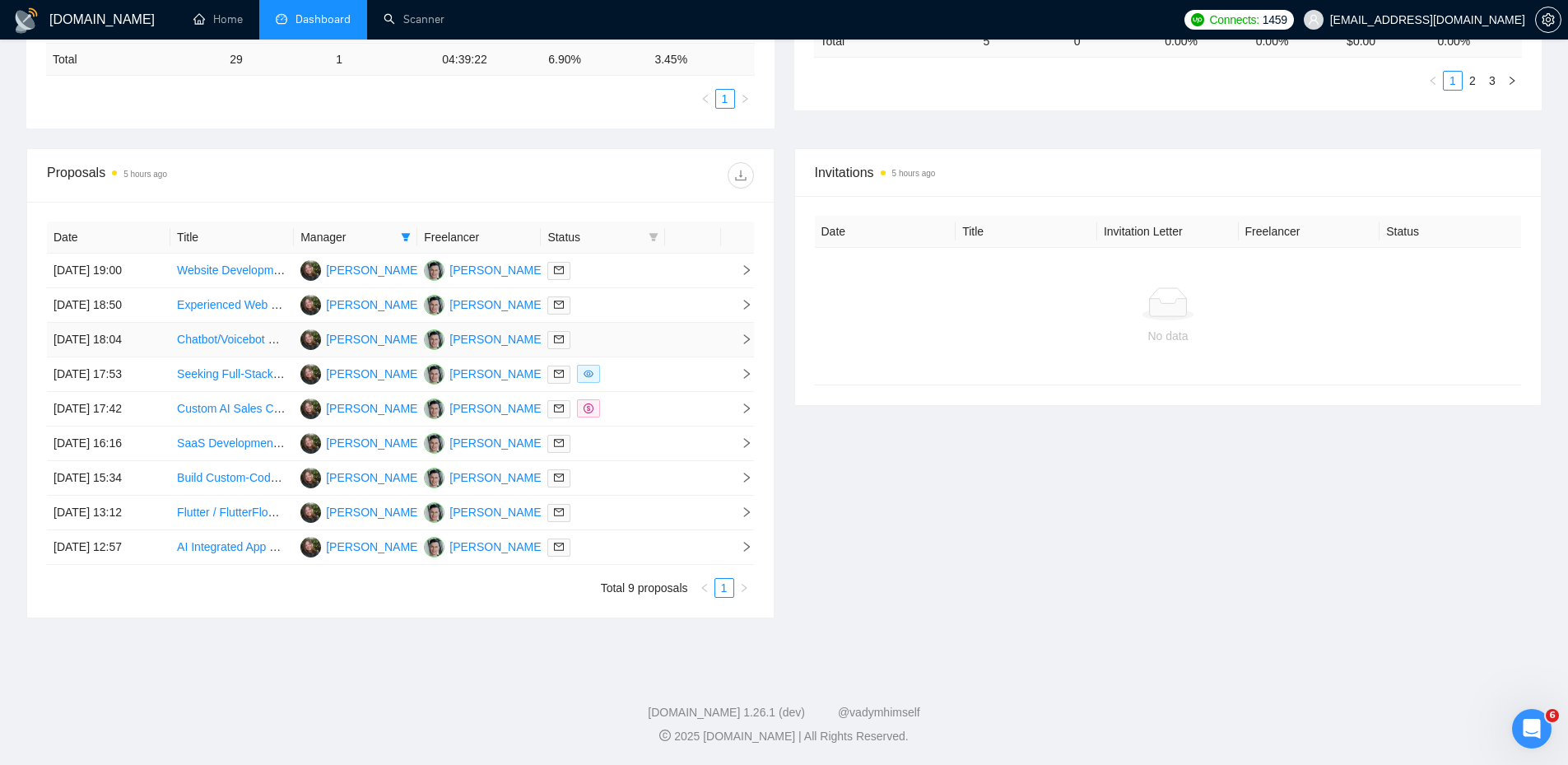
click at [631, 346] on div at bounding box center [602, 339] width 110 height 19
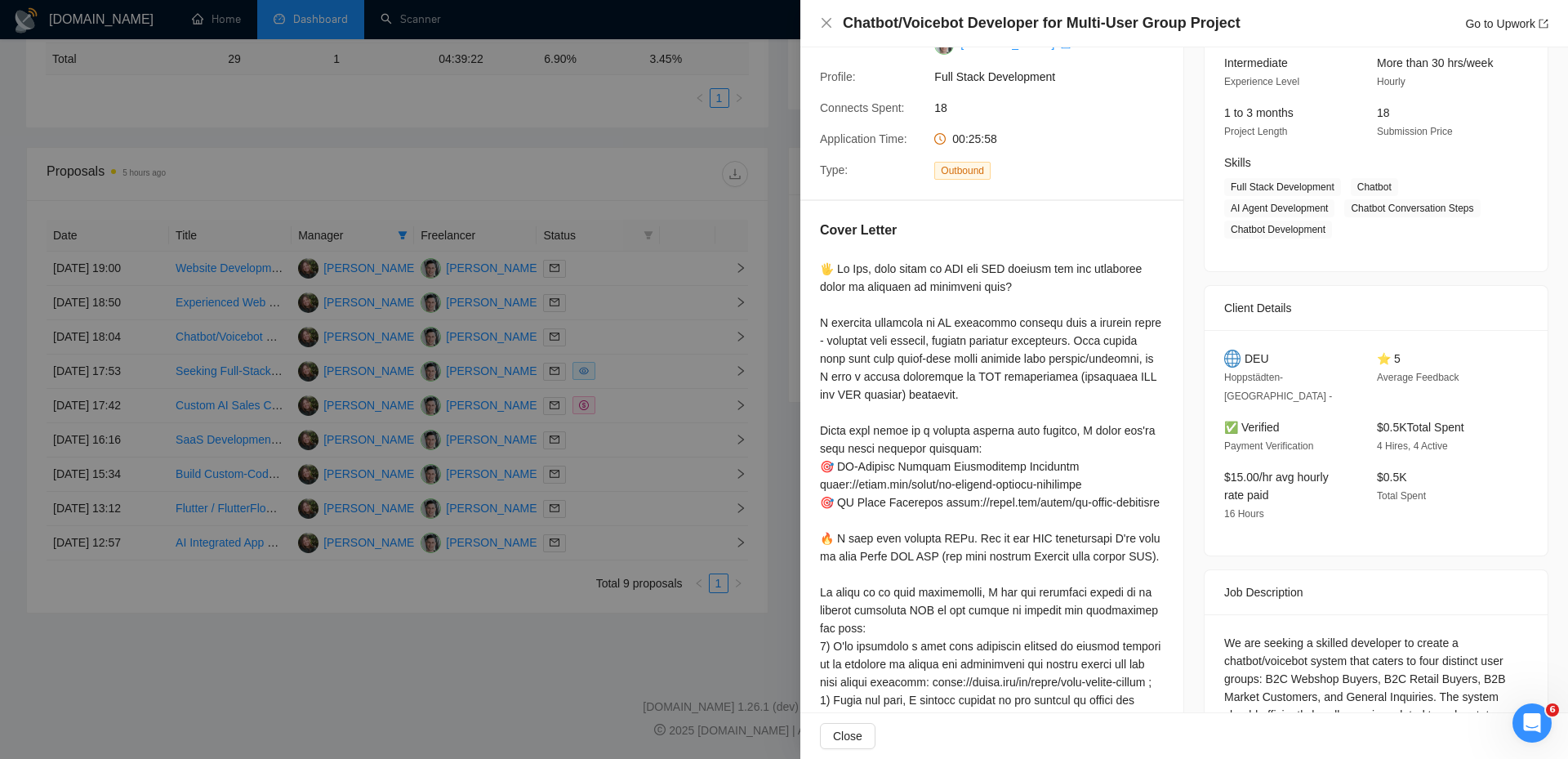
click at [619, 342] on div at bounding box center [784, 379] width 1568 height 759
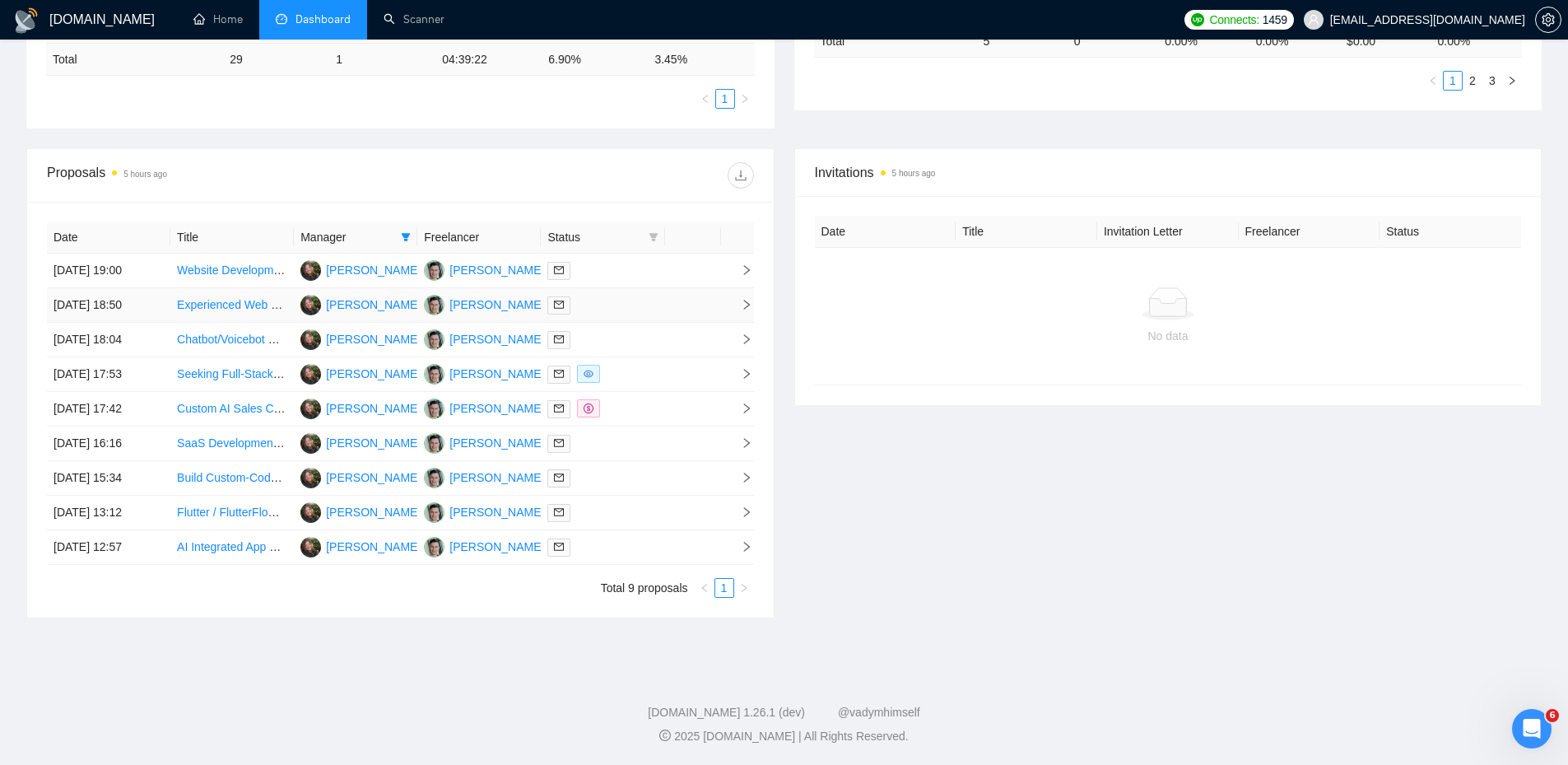
click at [625, 311] on div at bounding box center [602, 305] width 110 height 19
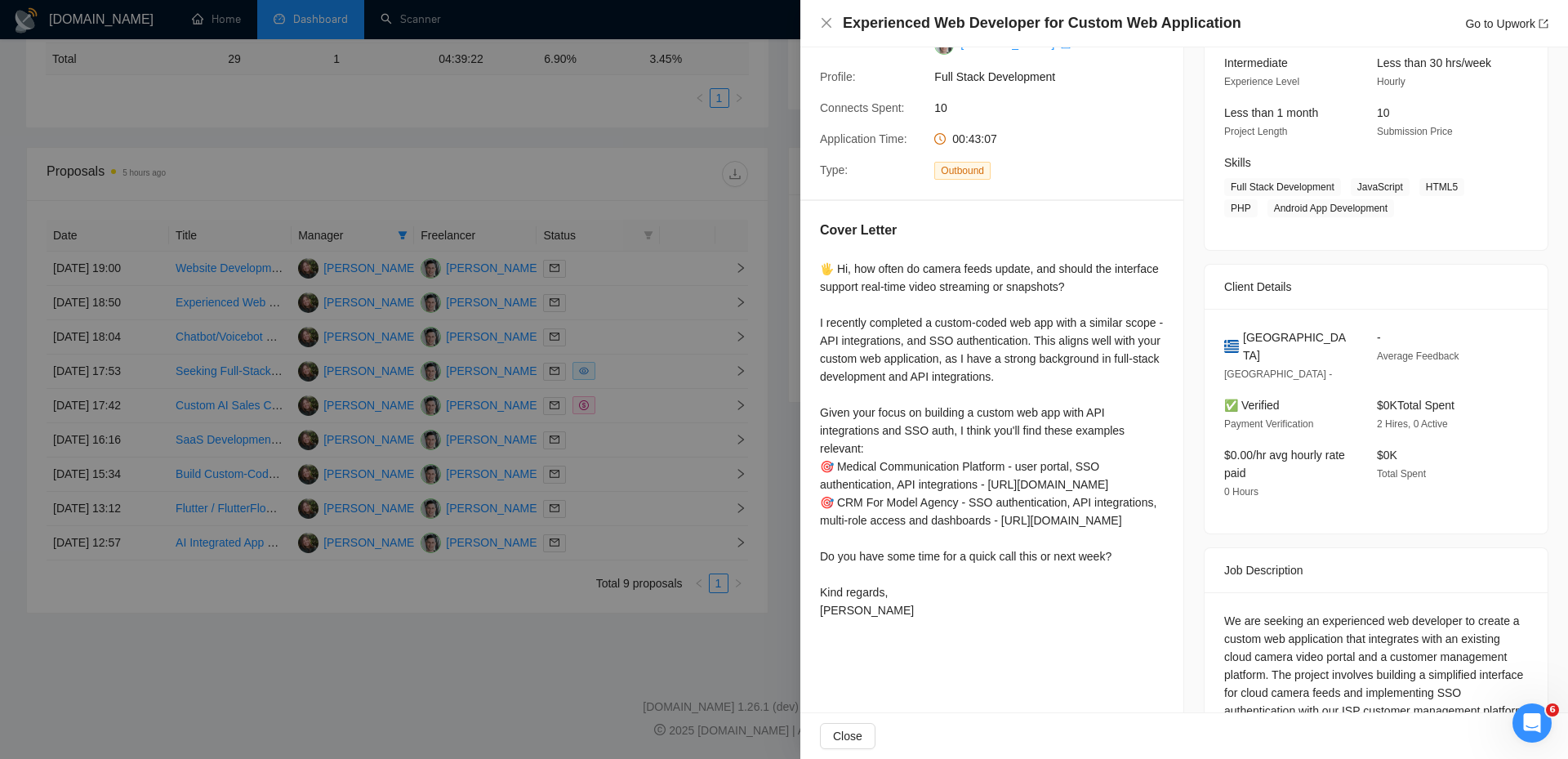
click at [620, 308] on div at bounding box center [784, 379] width 1568 height 759
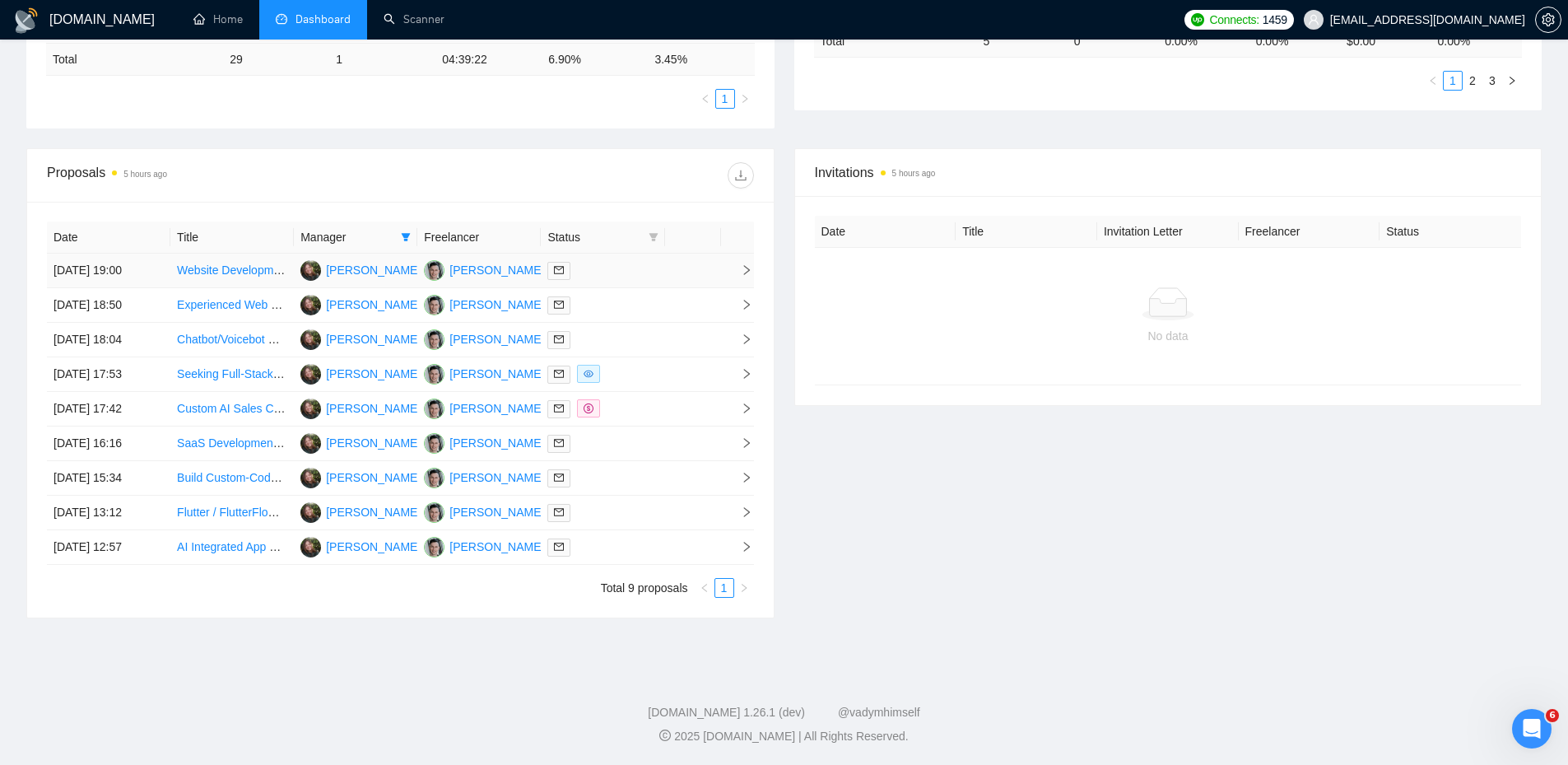
click at [613, 274] on div at bounding box center [602, 270] width 110 height 19
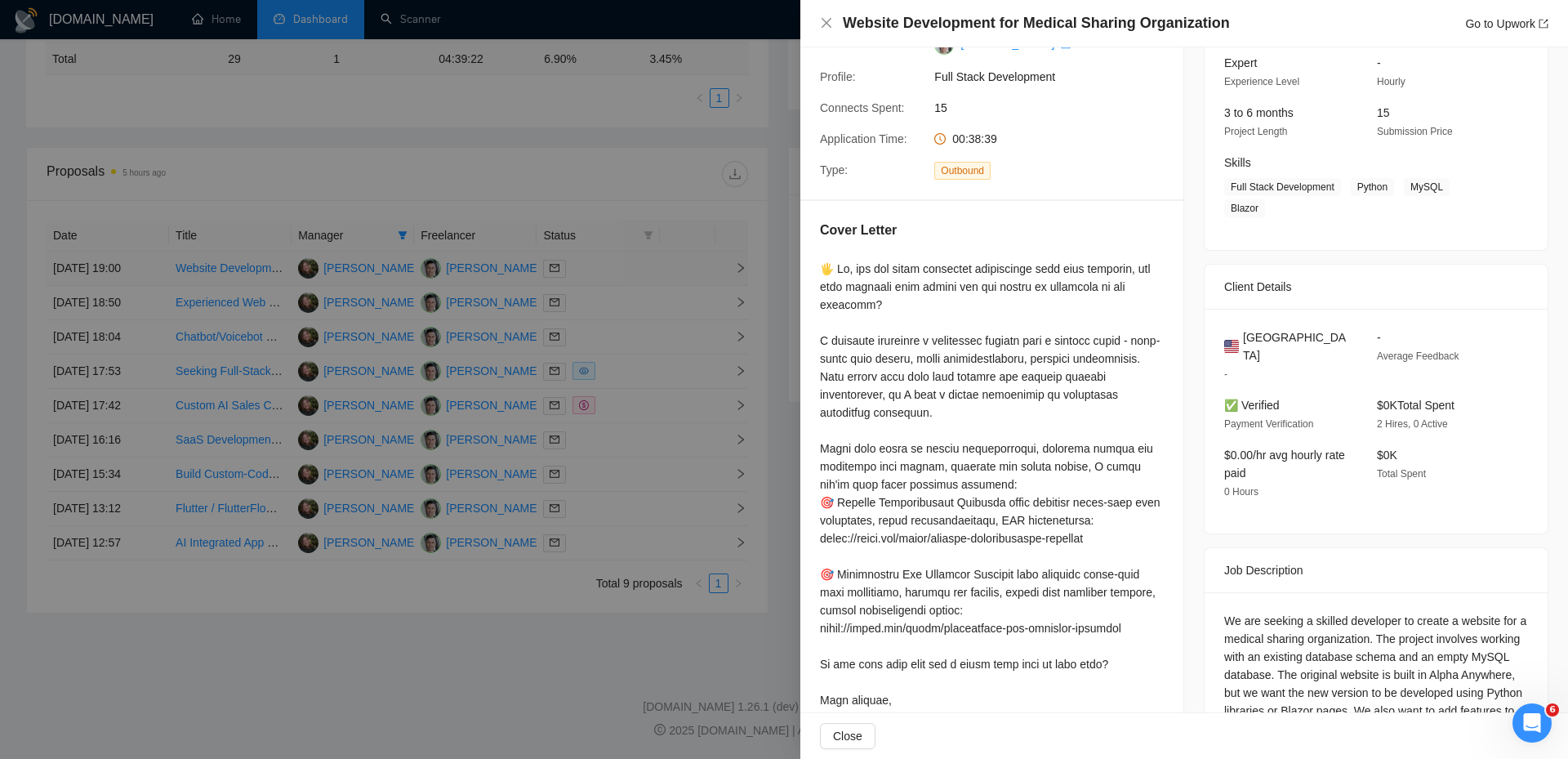
click at [608, 271] on div at bounding box center [784, 379] width 1568 height 759
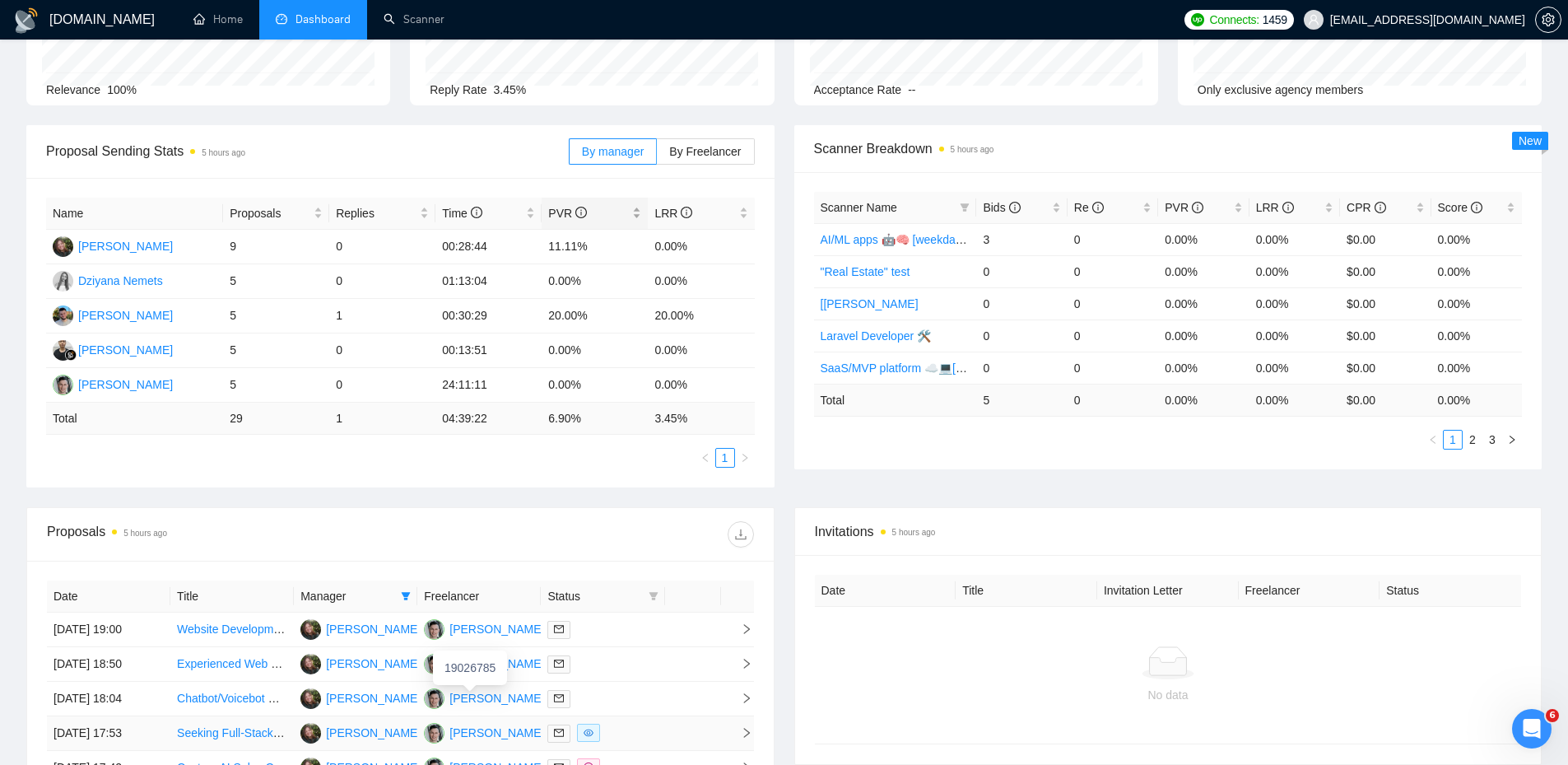
scroll to position [0, 0]
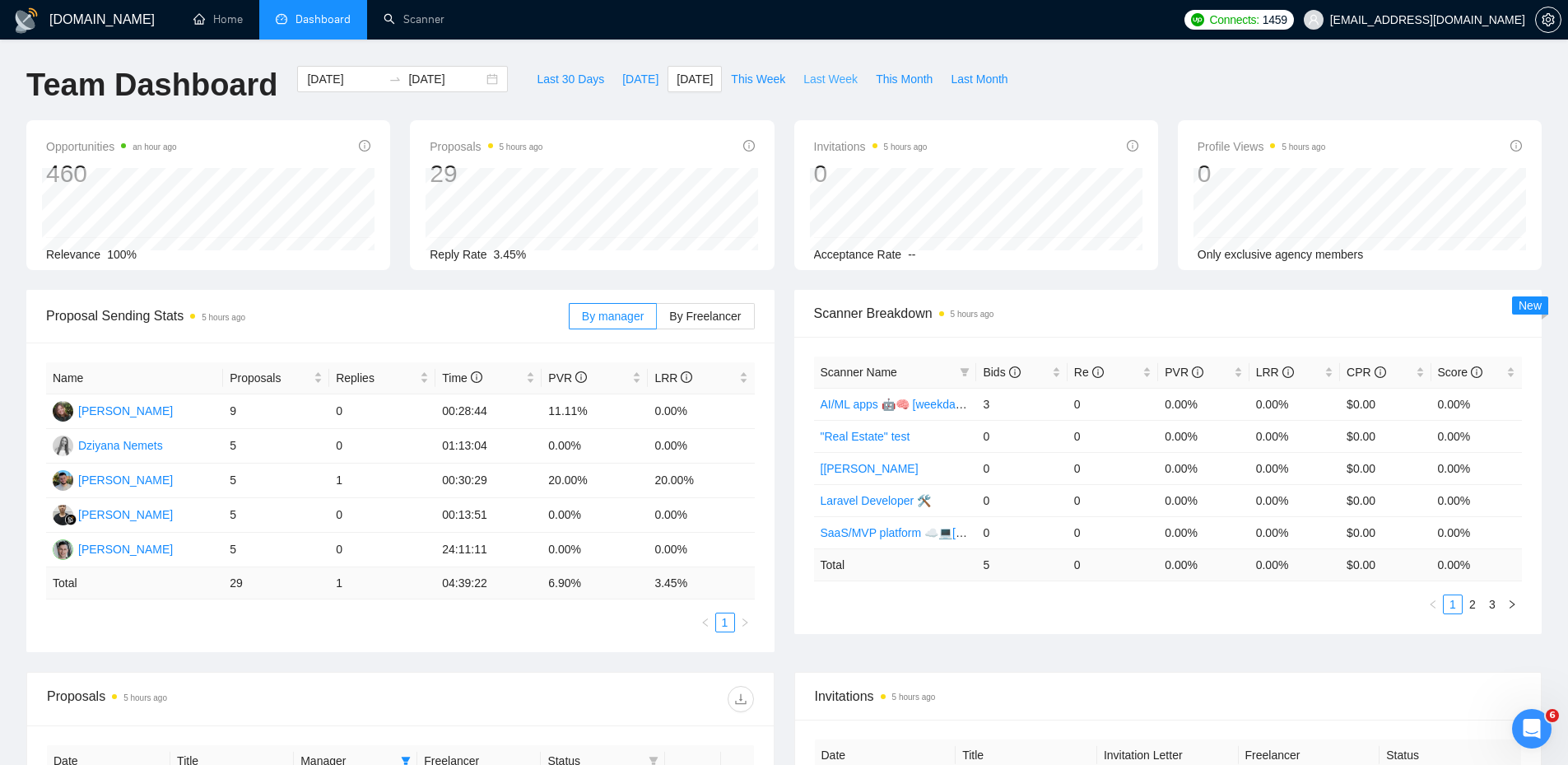
click at [803, 78] on span "Last Week" at bounding box center [830, 79] width 55 height 19
type input "[DATE]"
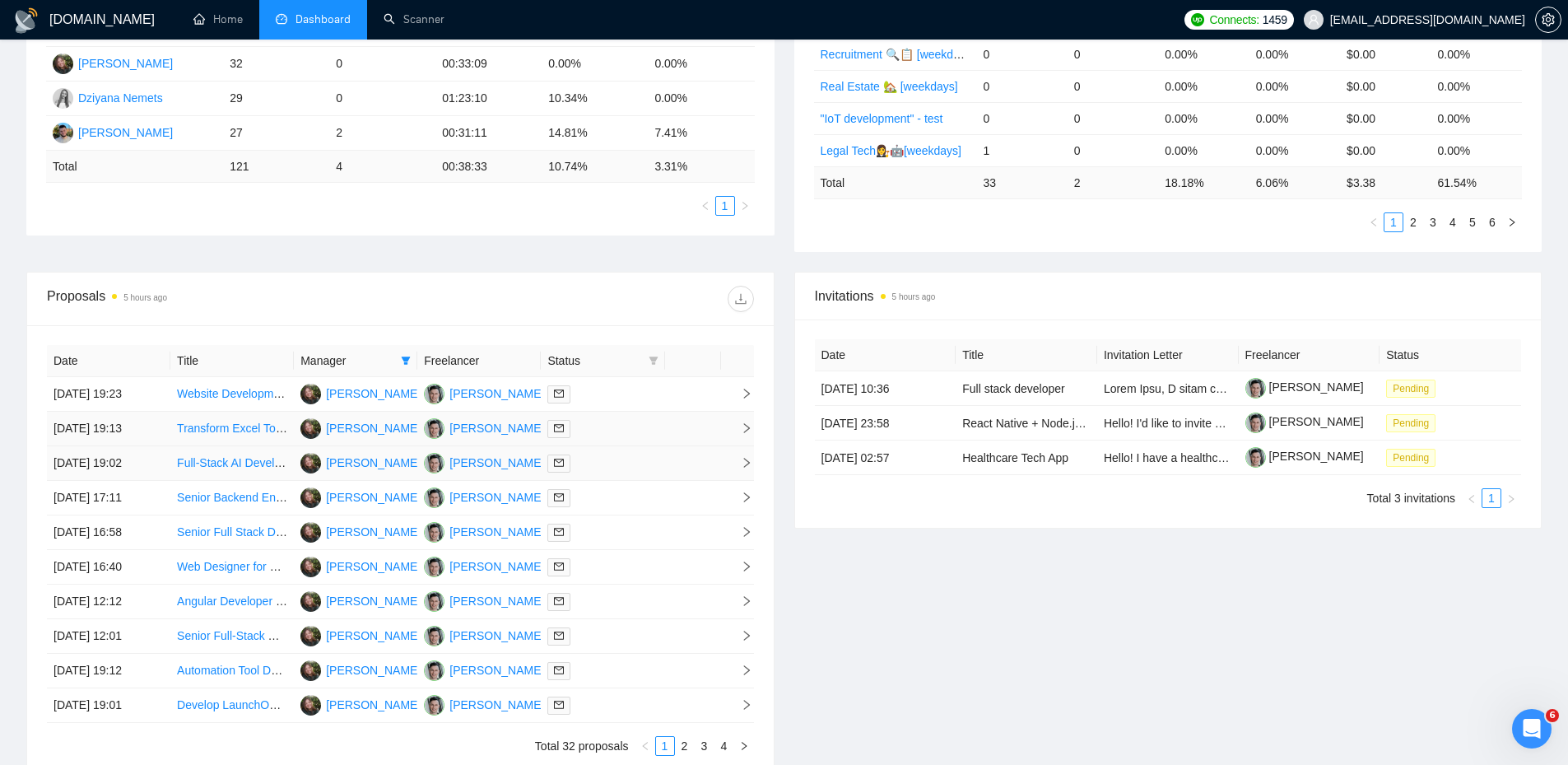
scroll to position [411, 0]
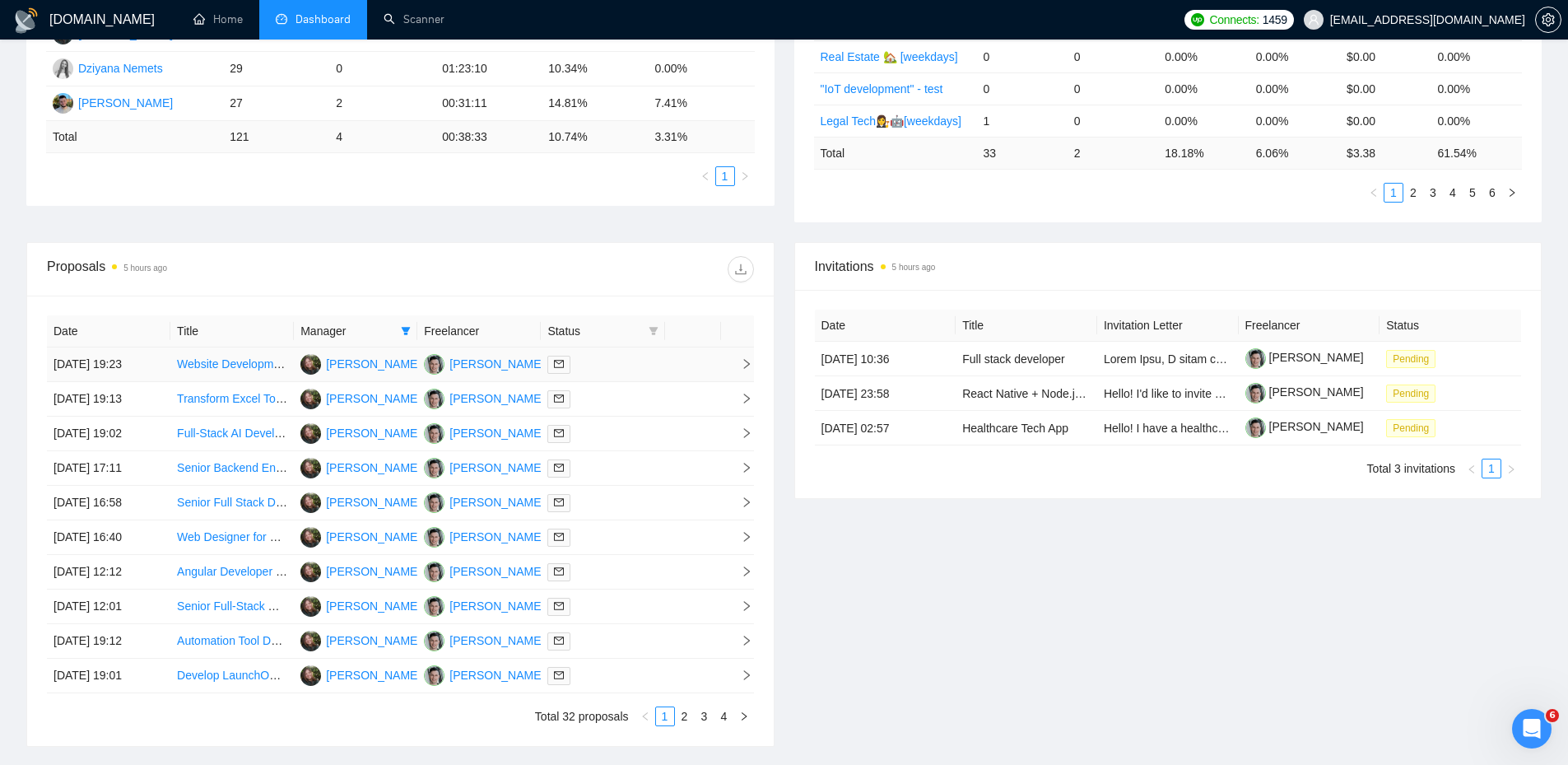
click at [600, 362] on div at bounding box center [602, 363] width 110 height 19
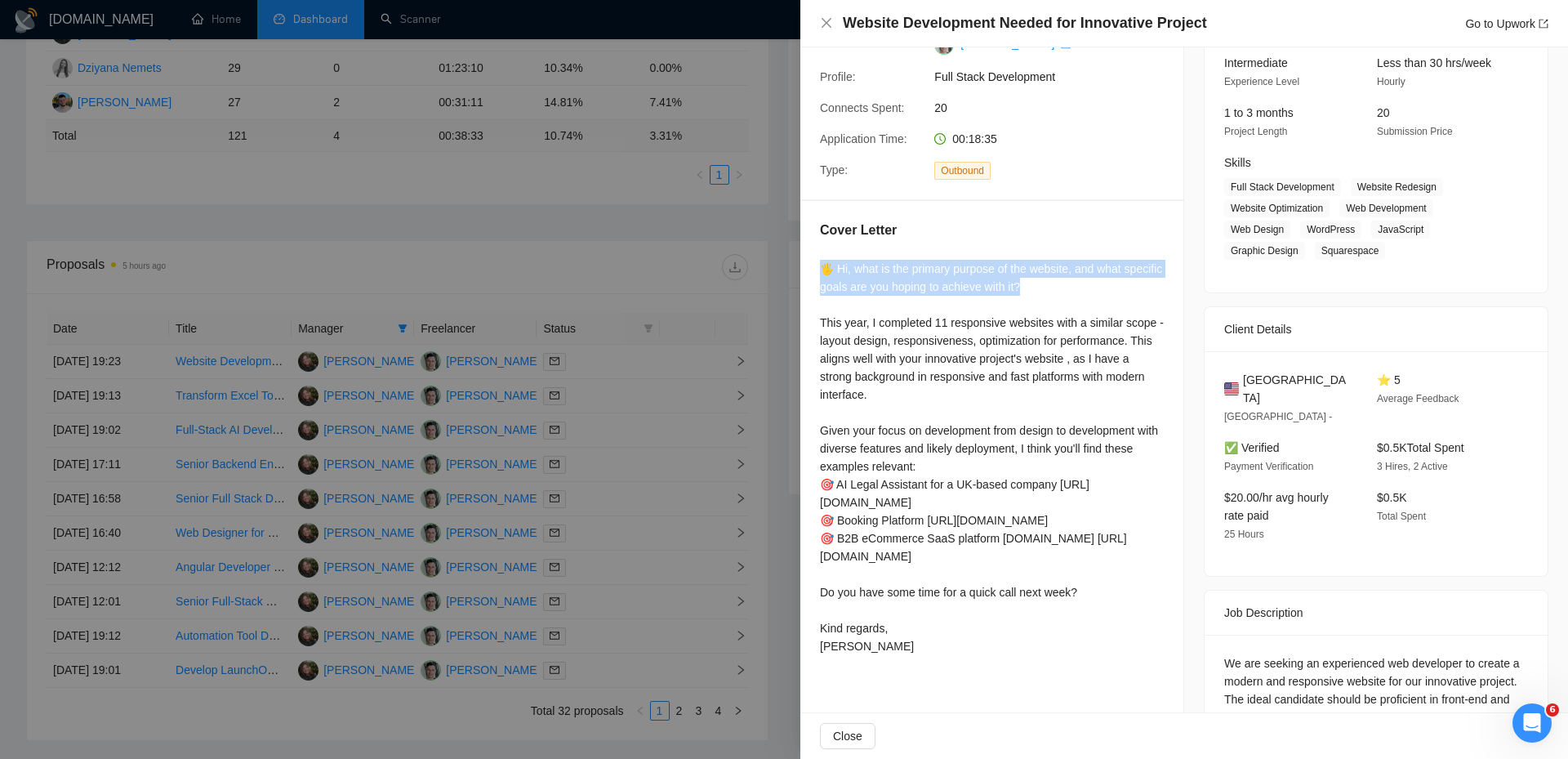
drag, startPoint x: 1091, startPoint y: 283, endPoint x: 817, endPoint y: 265, distance: 274.6
click at [817, 265] on div "Cover Letter 🖐 Hi, what is the primary purpose of the website, and what specifi…" at bounding box center [991, 440] width 383 height 480
copy div "🖐 Hi, what is the primary purpose of the website, and what specific goals are y…"
click at [493, 359] on div at bounding box center [784, 379] width 1568 height 759
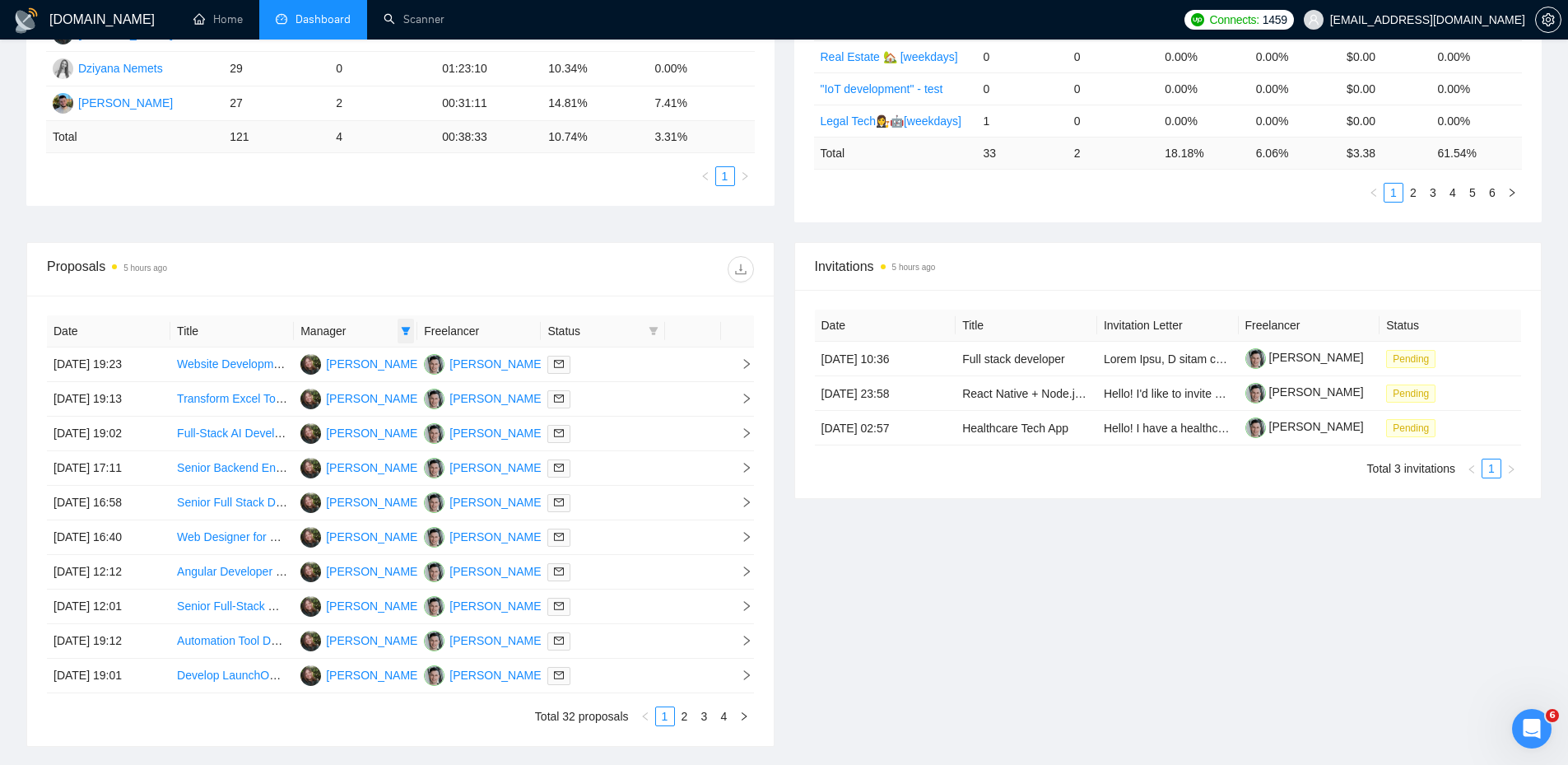
click at [408, 328] on icon "filter" at bounding box center [405, 331] width 9 height 8
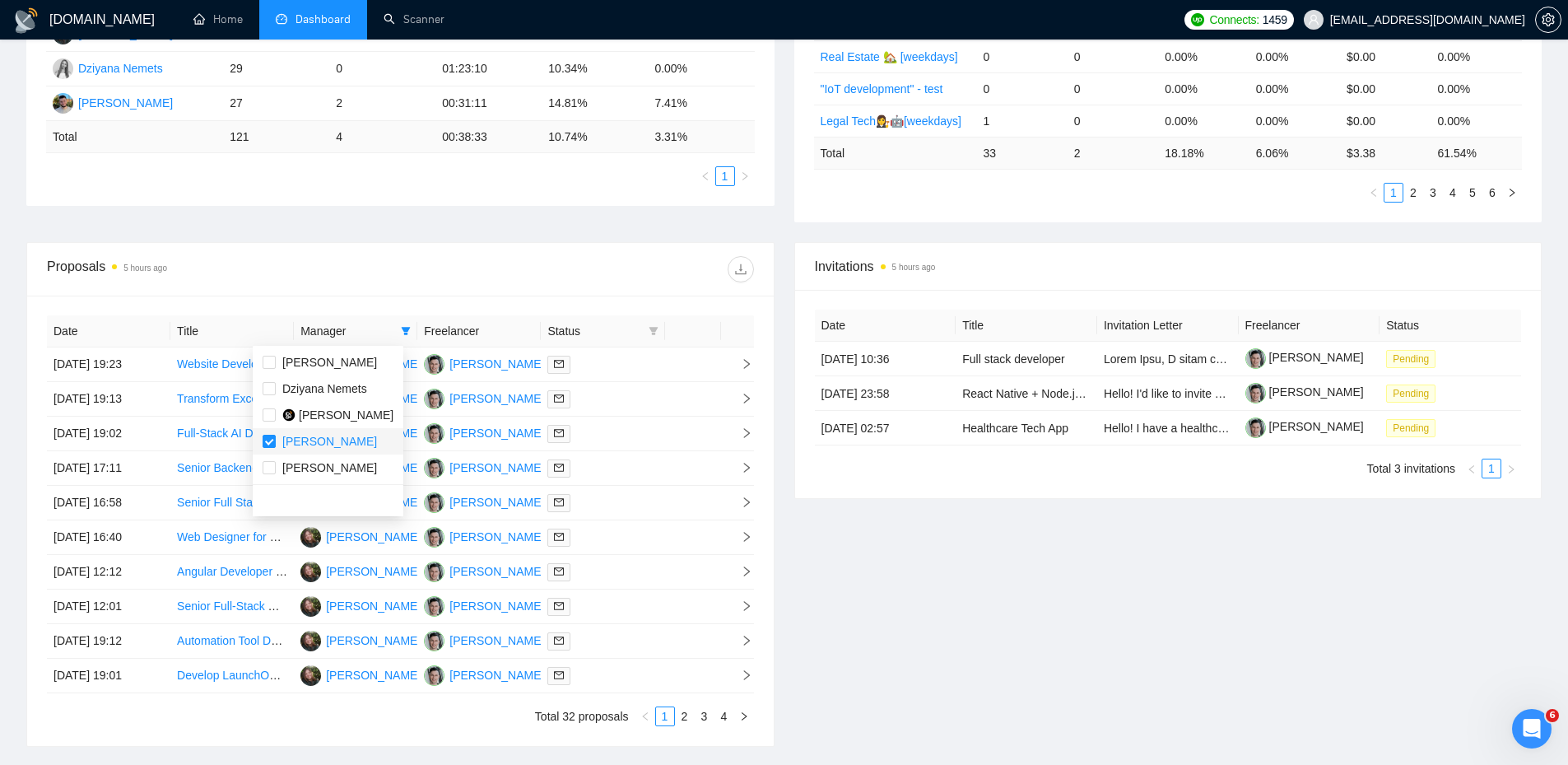
click at [321, 435] on span "[PERSON_NAME]" at bounding box center [329, 441] width 95 height 13
checkbox input "false"
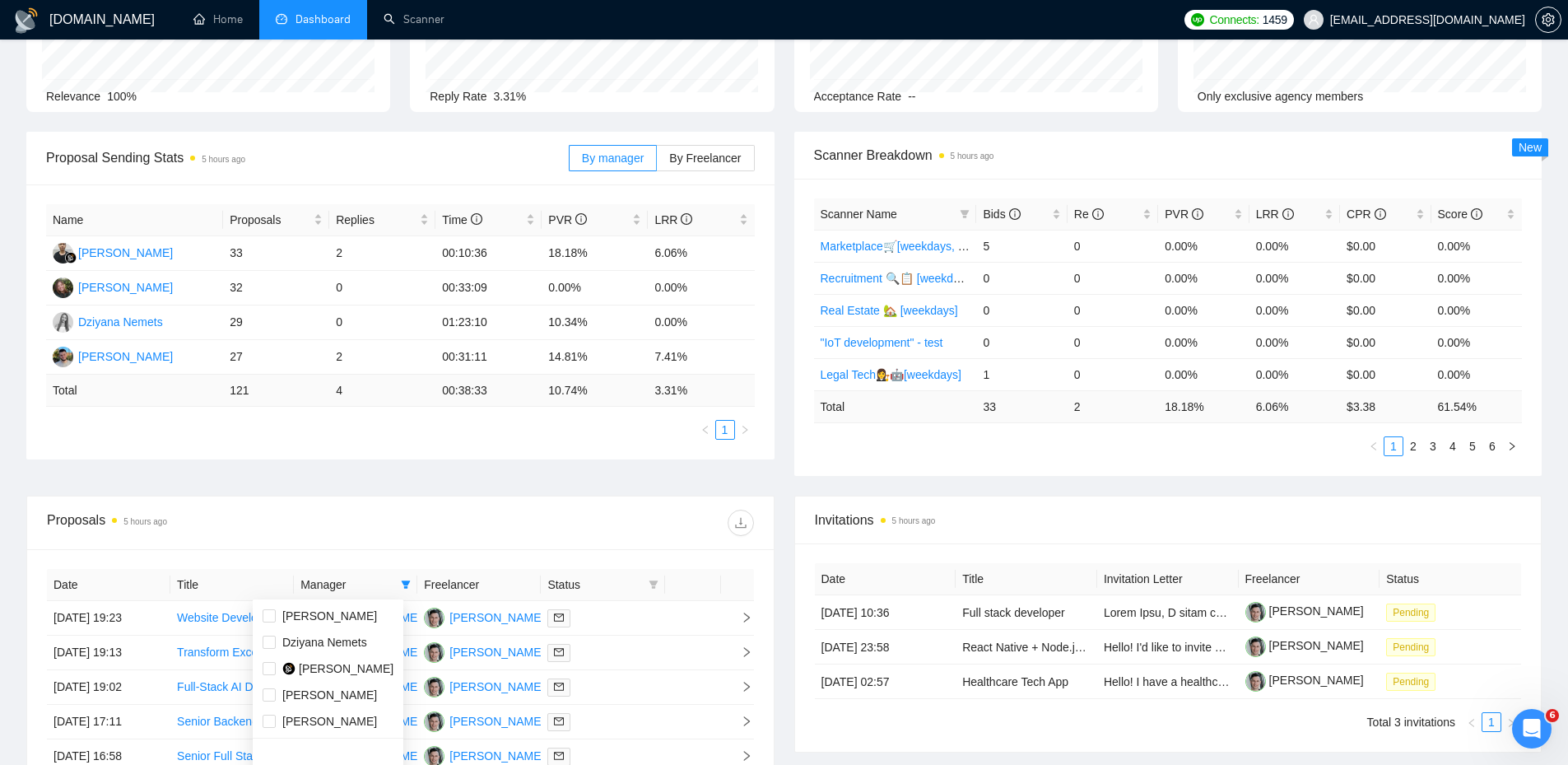
scroll to position [0, 0]
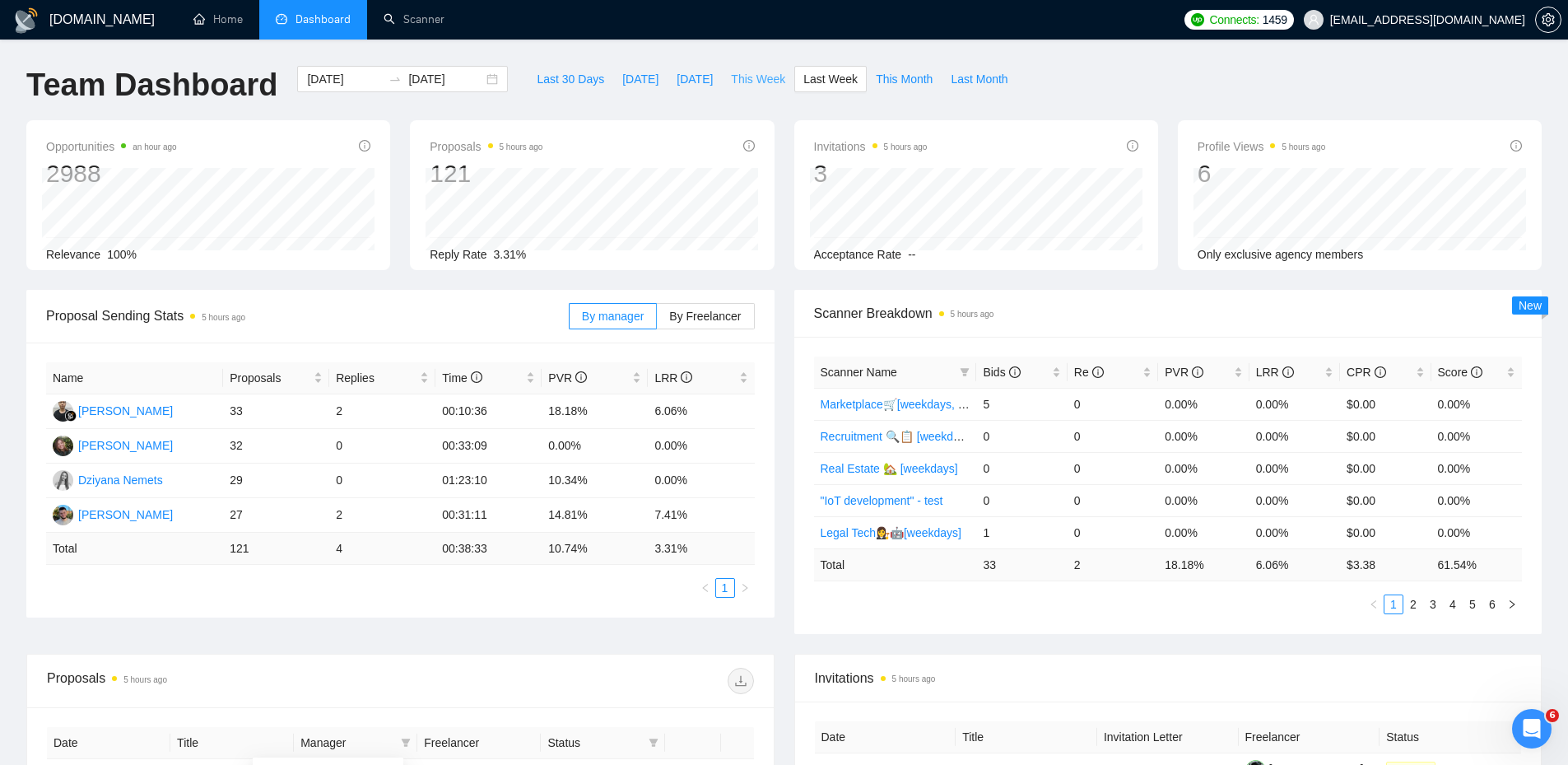
click at [731, 83] on span "This Week" at bounding box center [758, 79] width 55 height 19
type input "[DATE]"
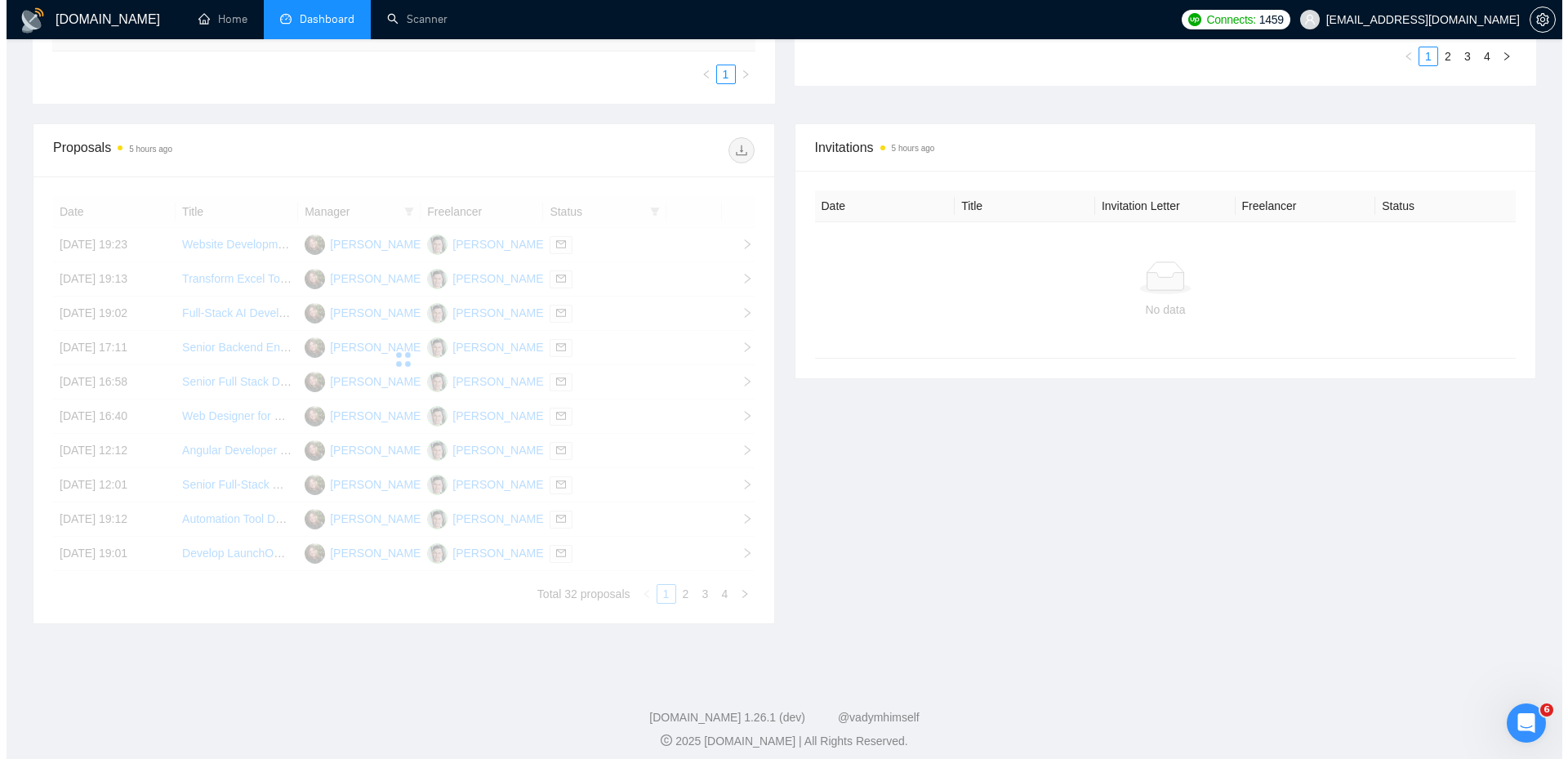
scroll to position [553, 0]
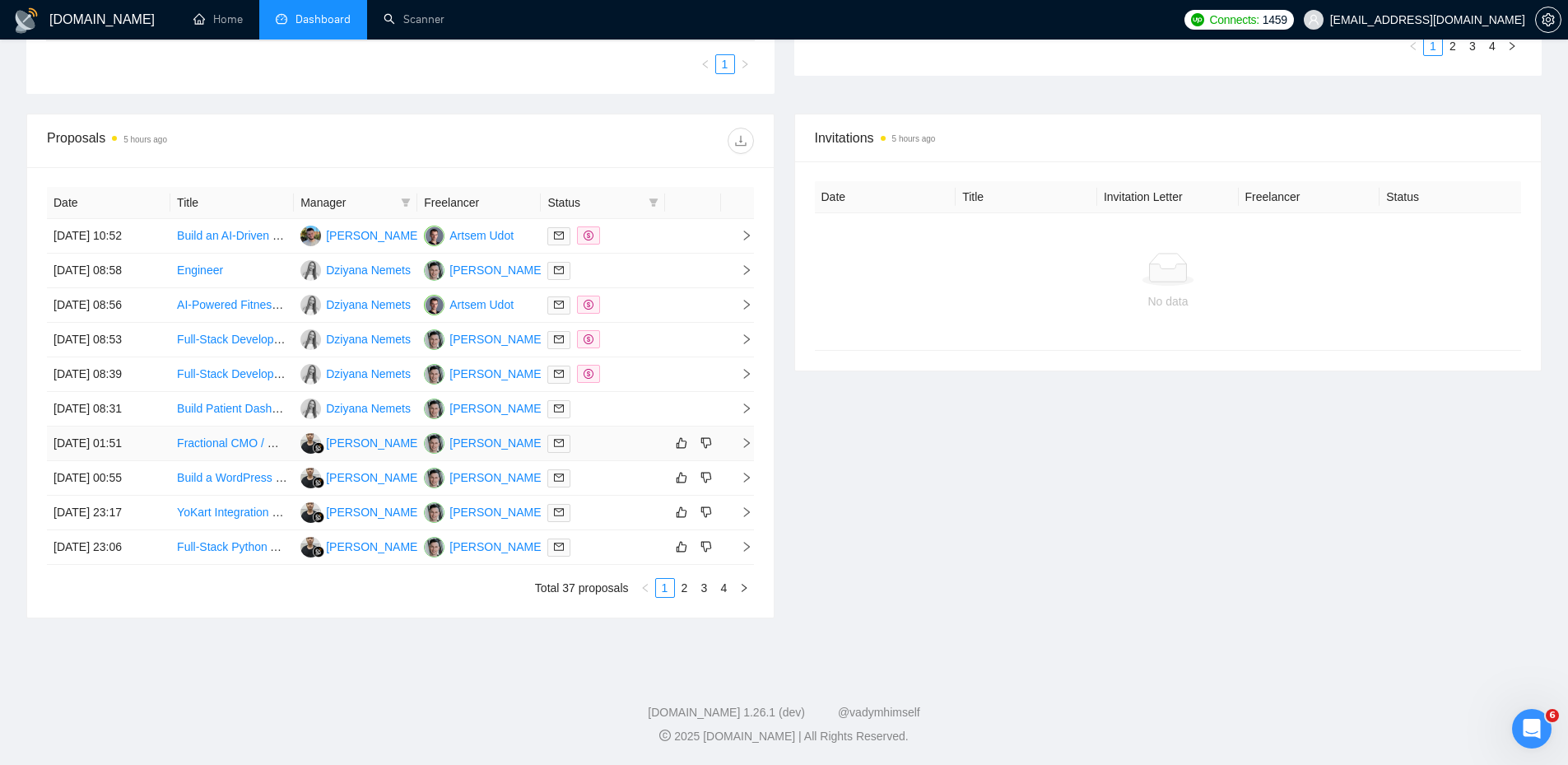
click at [614, 455] on td at bounding box center [603, 444] width 123 height 34
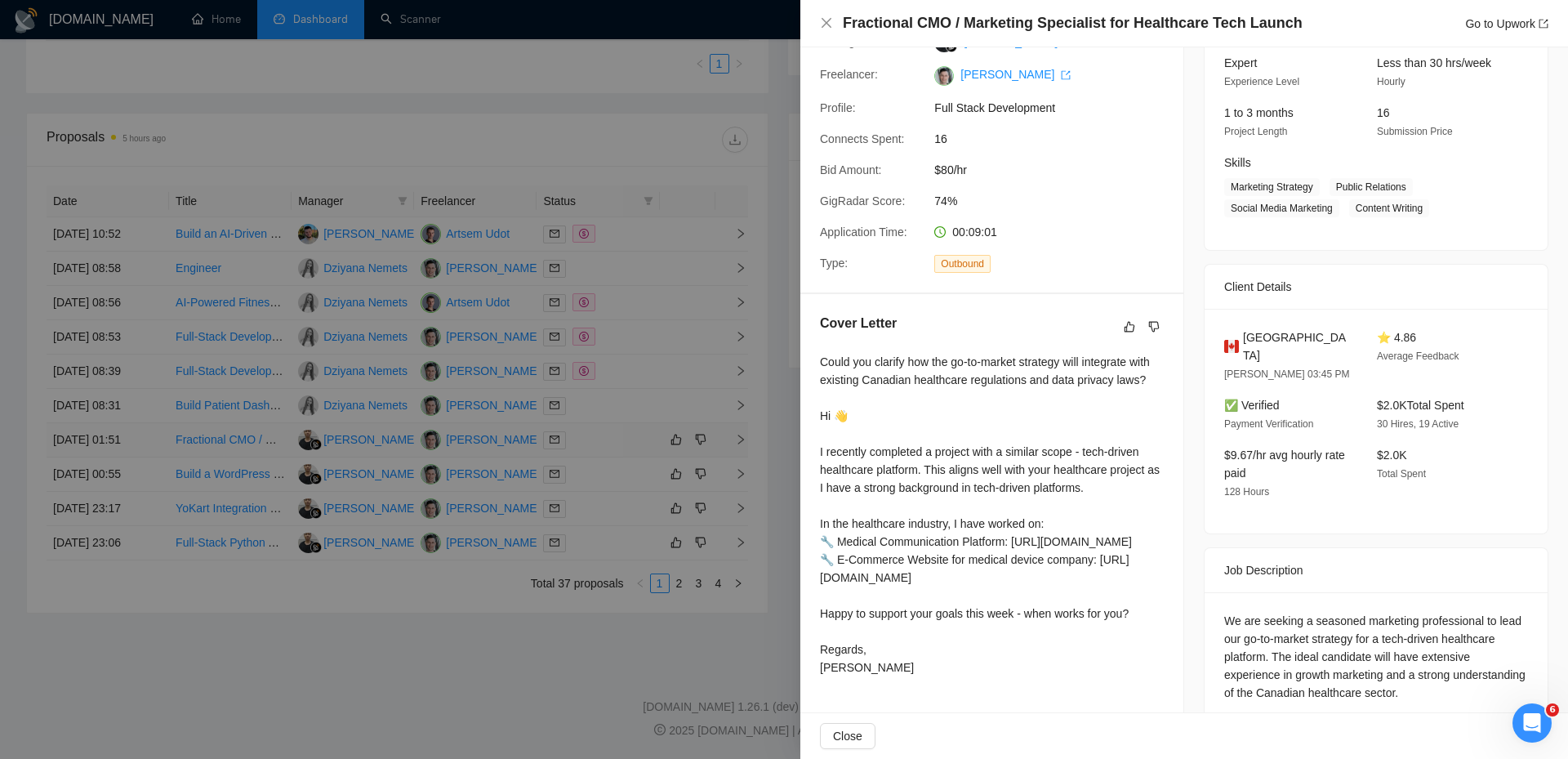
scroll to position [157, 0]
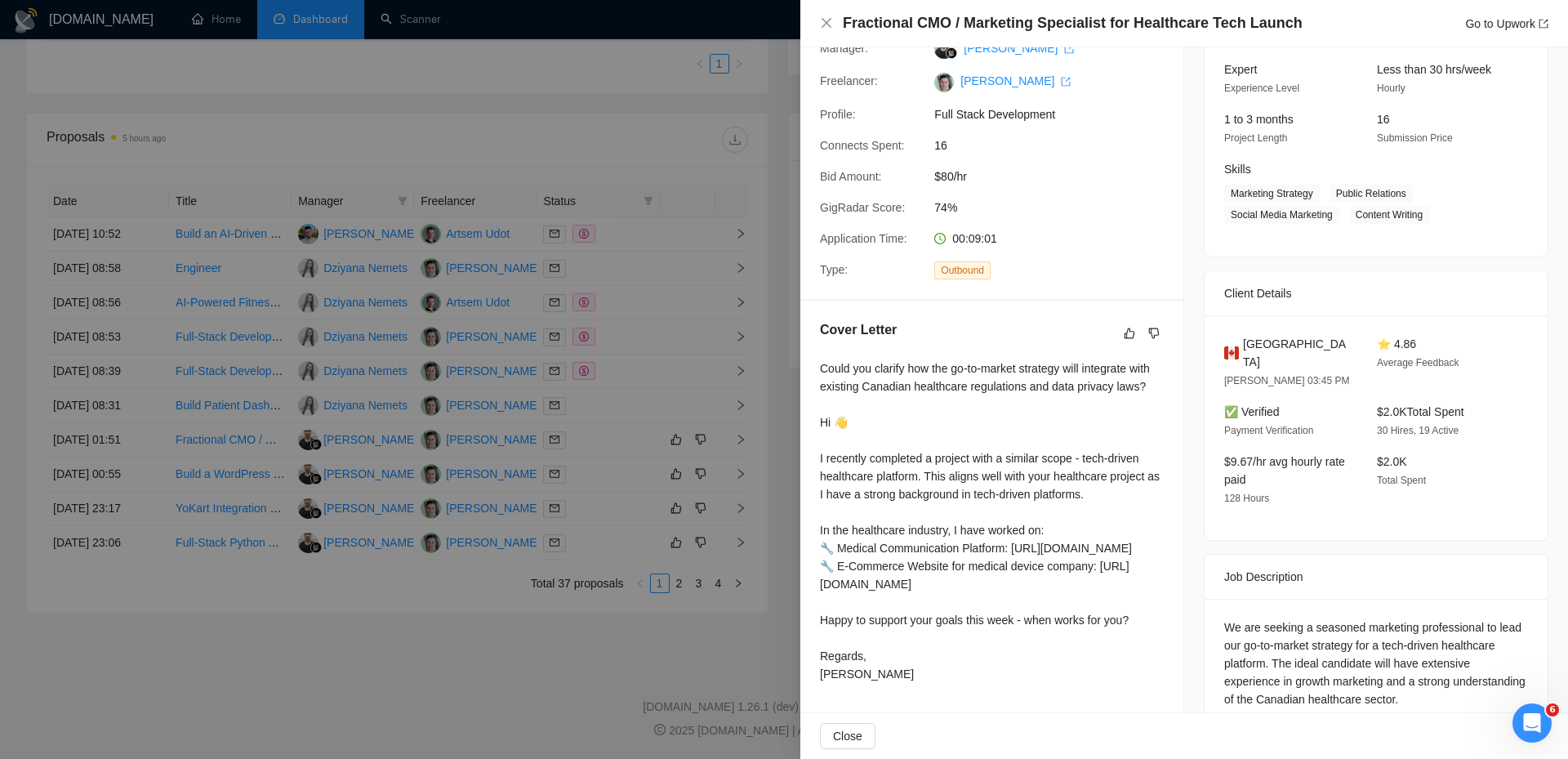
click at [610, 463] on div at bounding box center [784, 379] width 1568 height 759
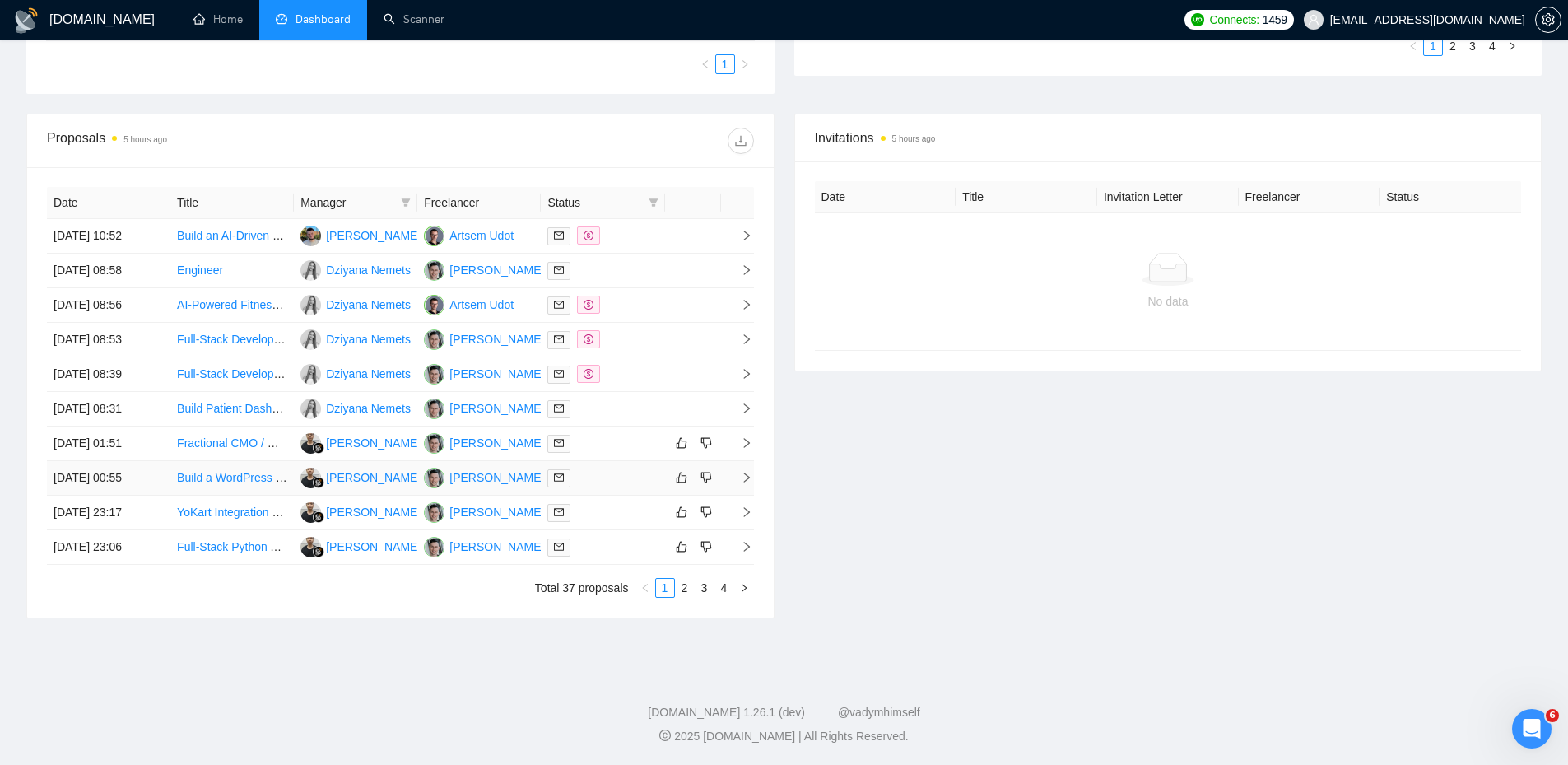
click at [614, 468] on td at bounding box center [603, 478] width 123 height 34
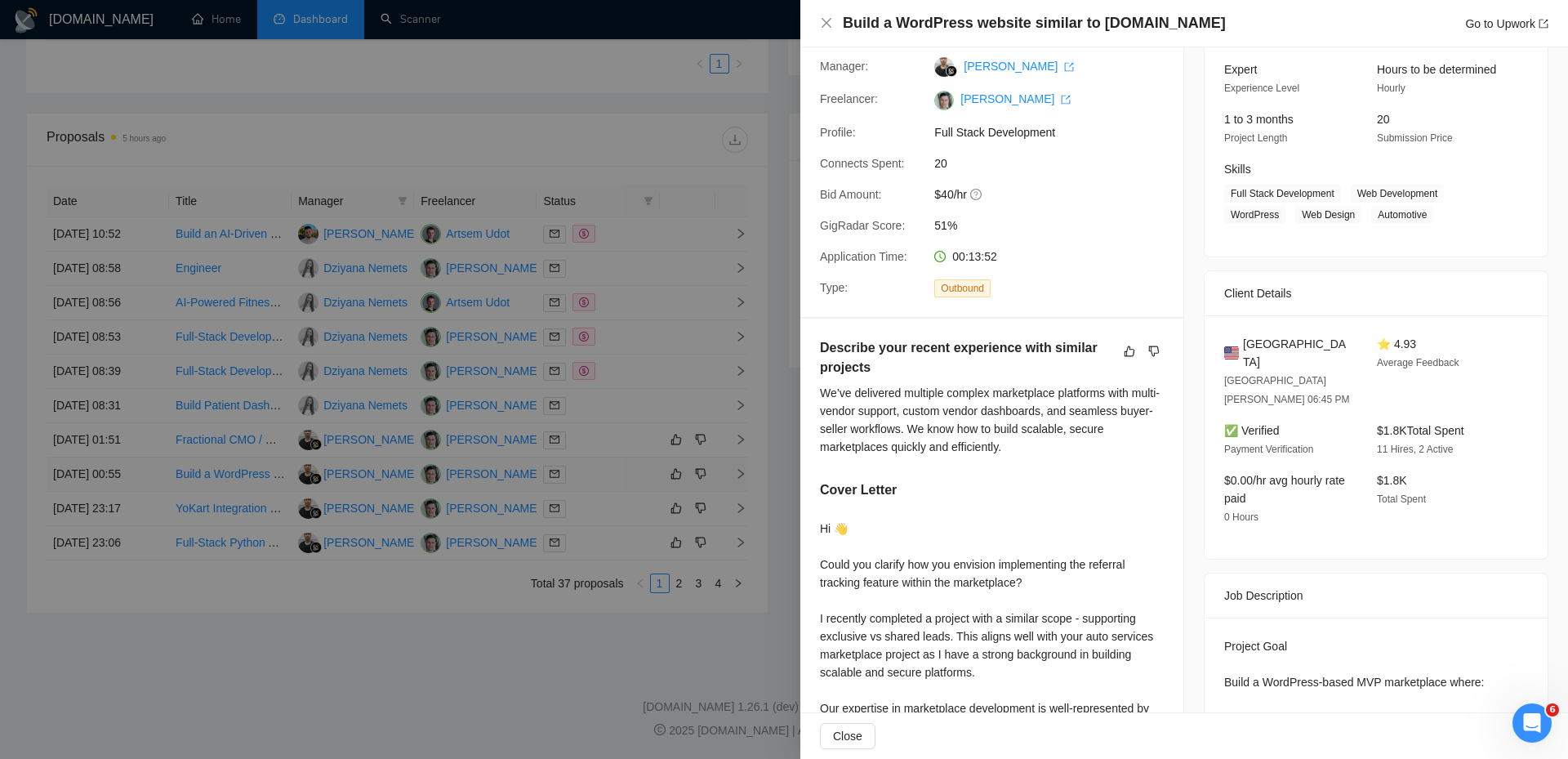
click at [610, 464] on div at bounding box center [784, 379] width 1568 height 759
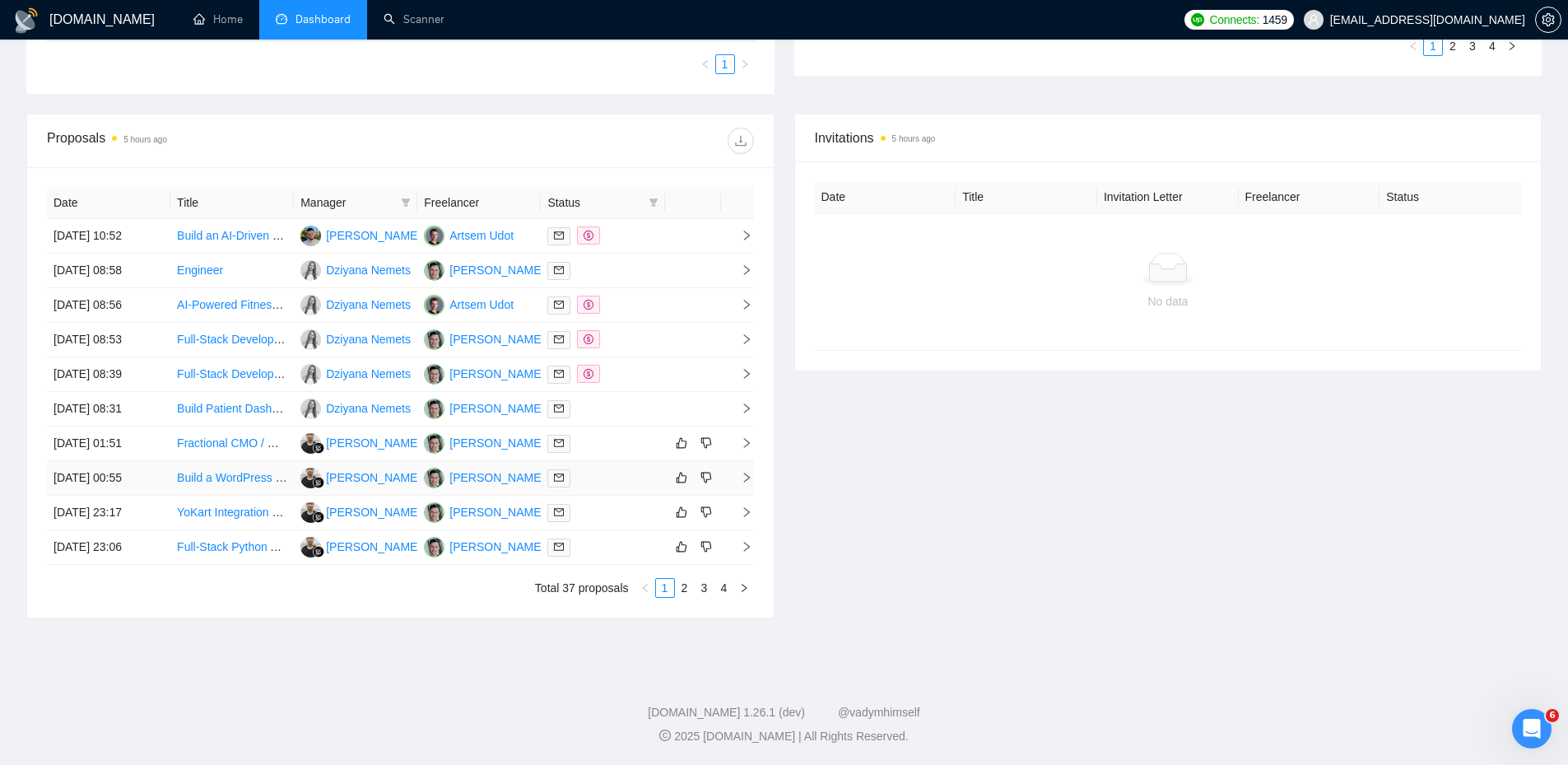
click at [606, 472] on div at bounding box center [602, 477] width 110 height 19
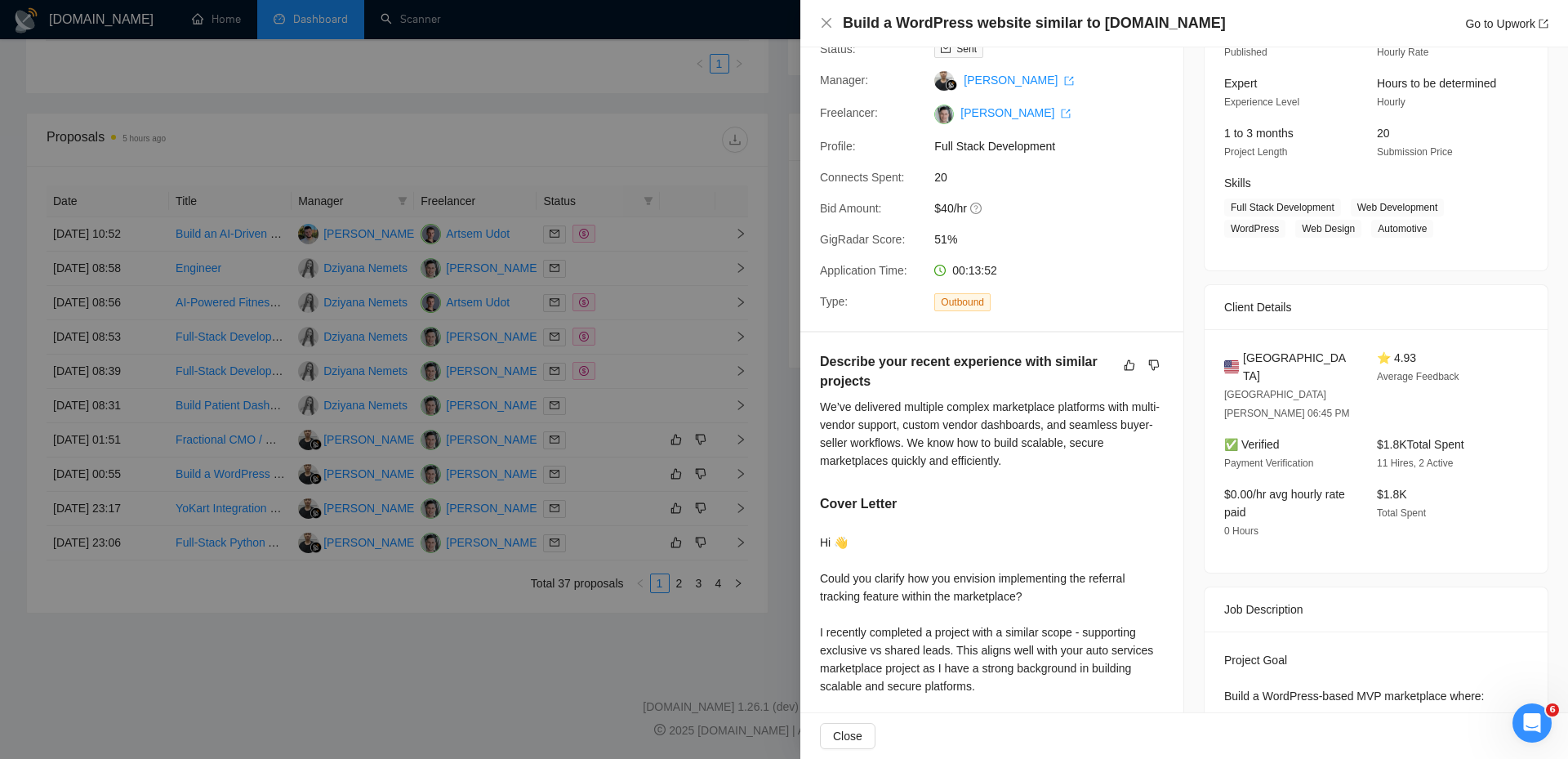
scroll to position [142, 0]
click at [650, 438] on div at bounding box center [784, 379] width 1568 height 759
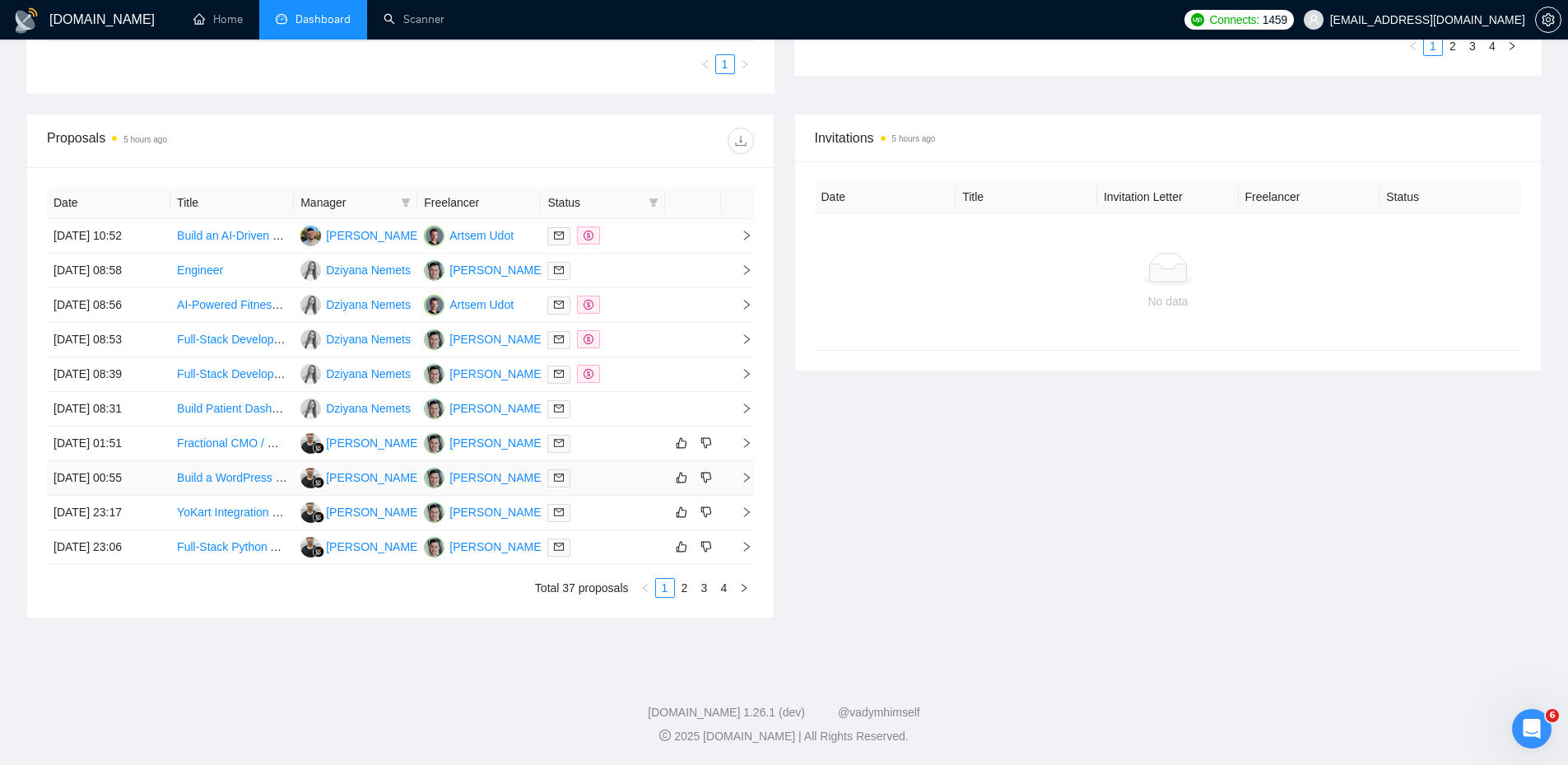
click at [587, 479] on div at bounding box center [602, 477] width 110 height 19
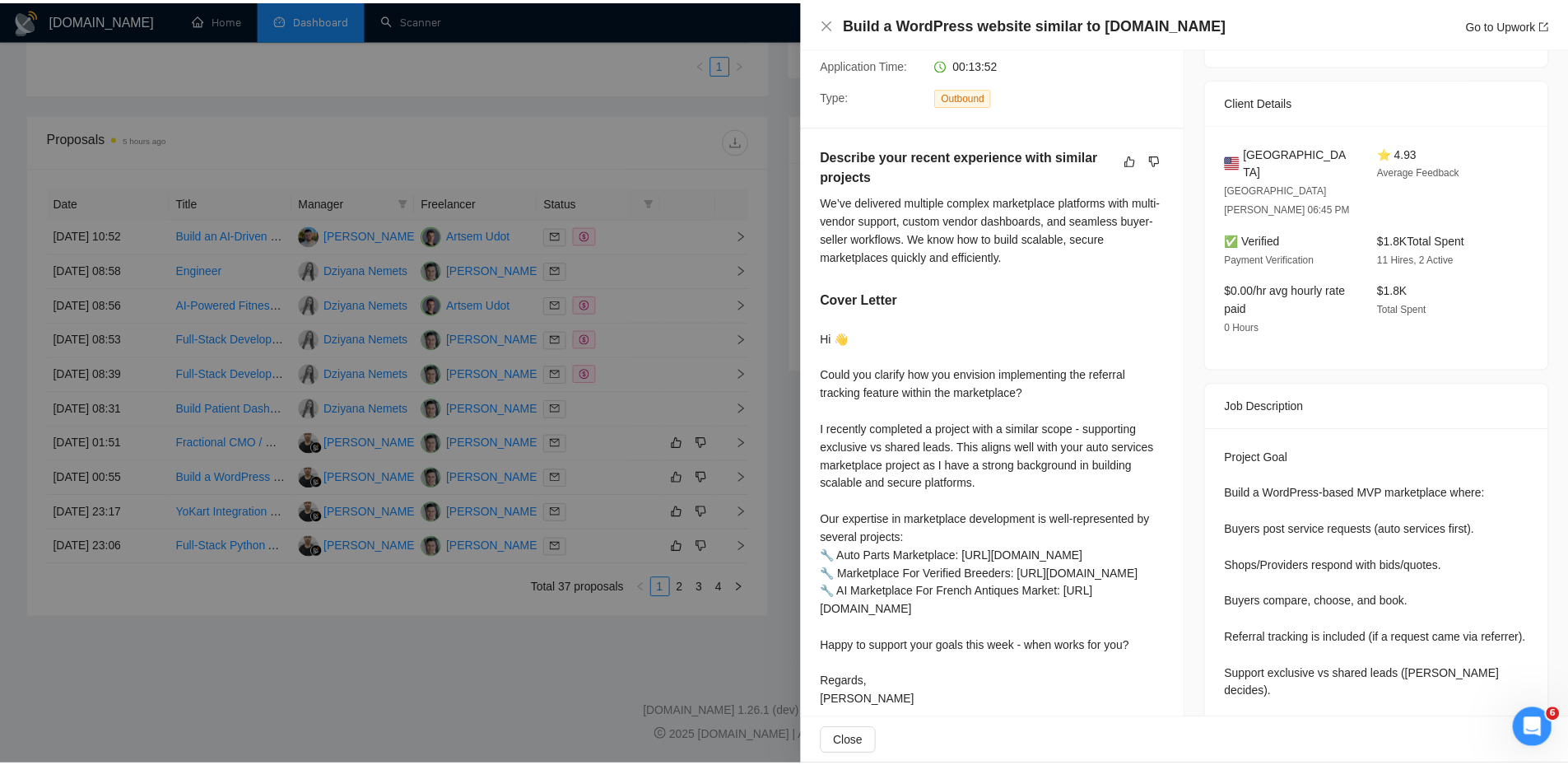
scroll to position [390, 0]
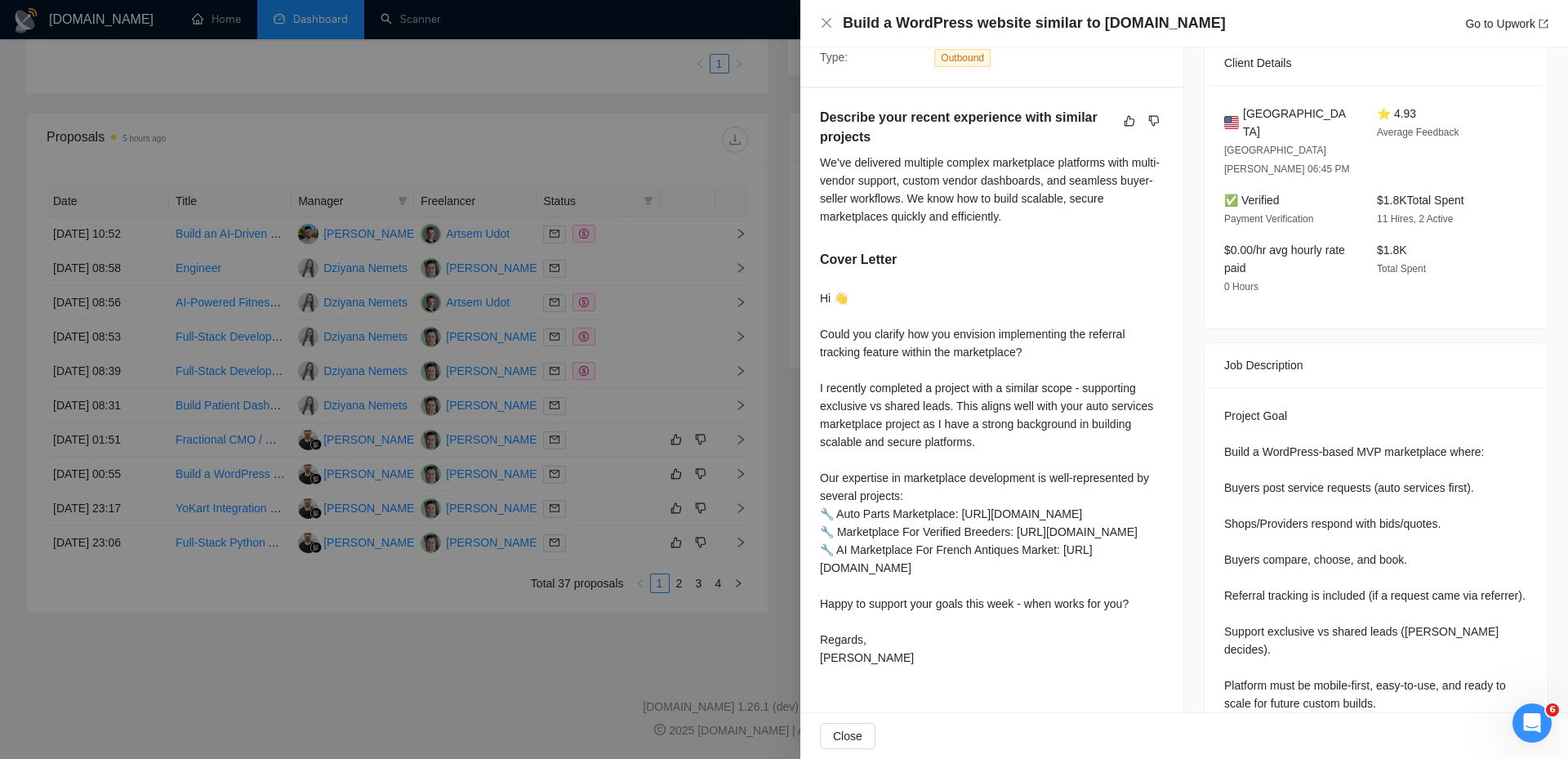
click at [288, 129] on div at bounding box center [784, 379] width 1568 height 759
